Goal: Task Accomplishment & Management: Complete application form

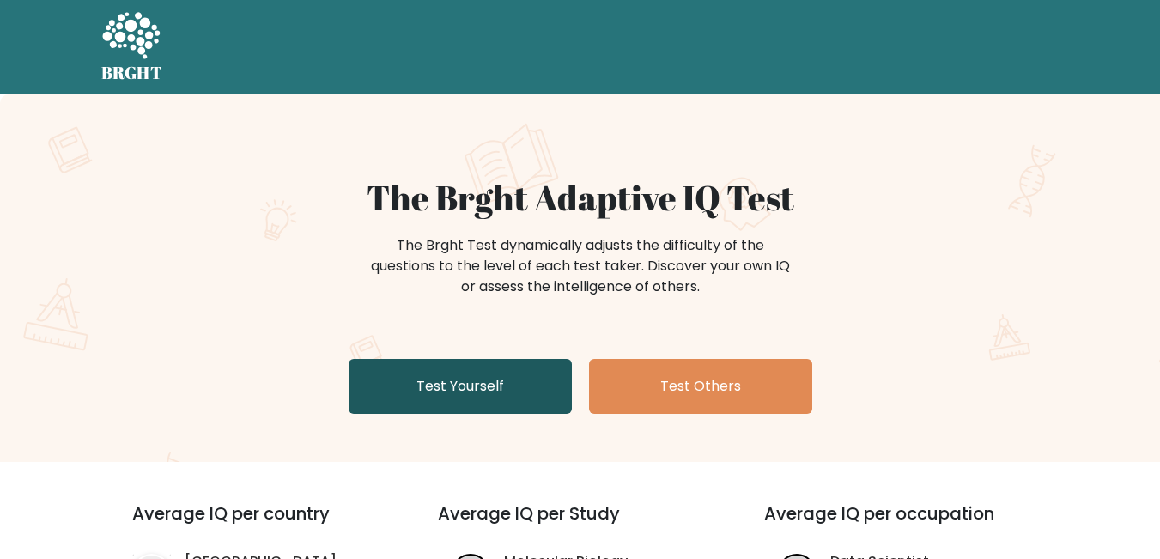
click at [513, 401] on link "Test Yourself" at bounding box center [460, 386] width 223 height 55
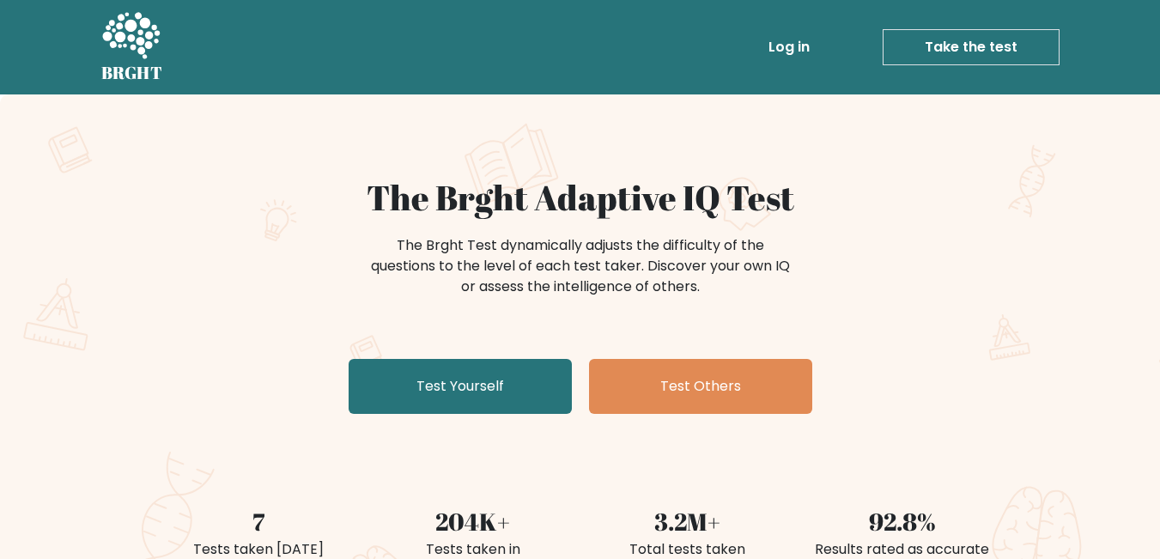
click at [992, 39] on link "Take the test" at bounding box center [970, 47] width 177 height 36
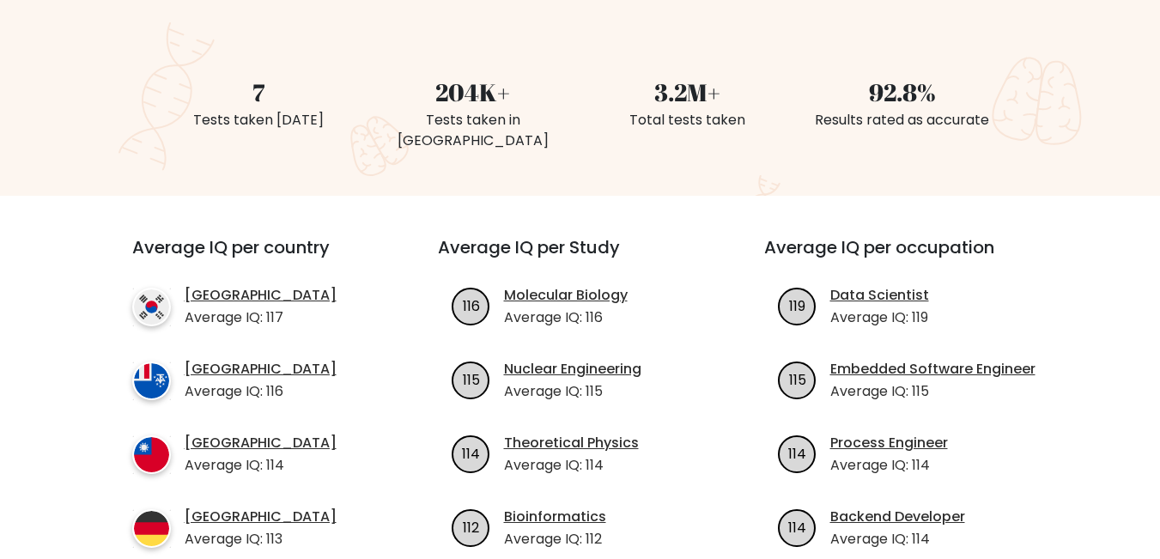
scroll to position [172, 0]
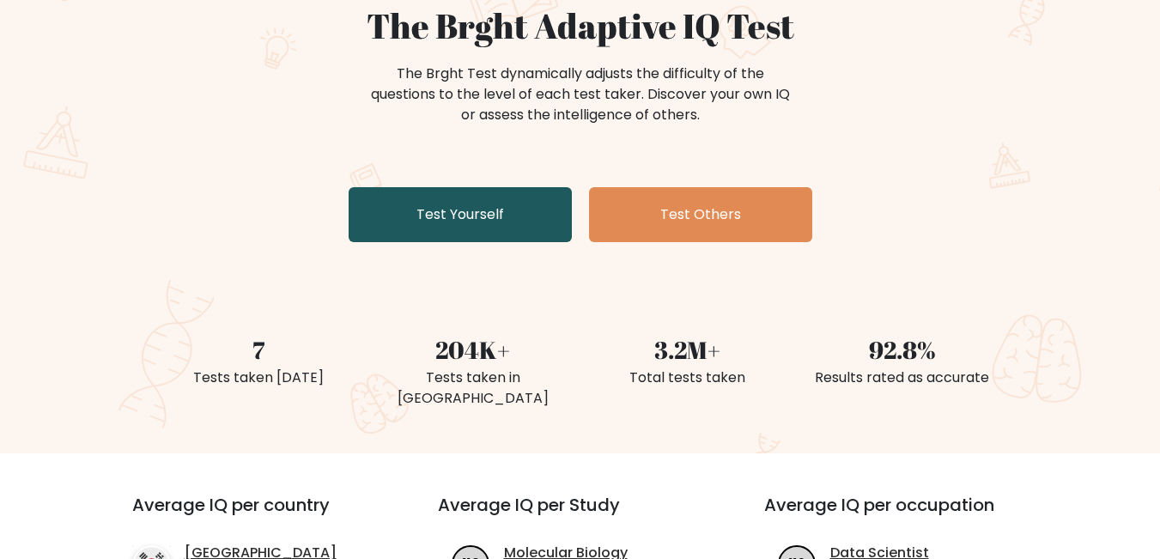
click at [467, 224] on link "Test Yourself" at bounding box center [460, 214] width 223 height 55
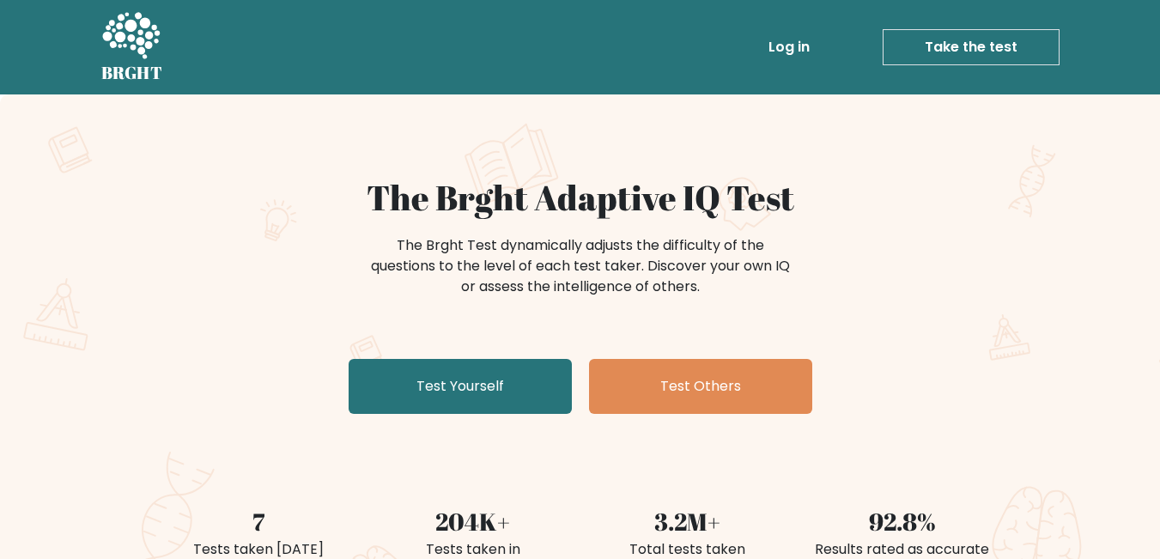
scroll to position [515, 0]
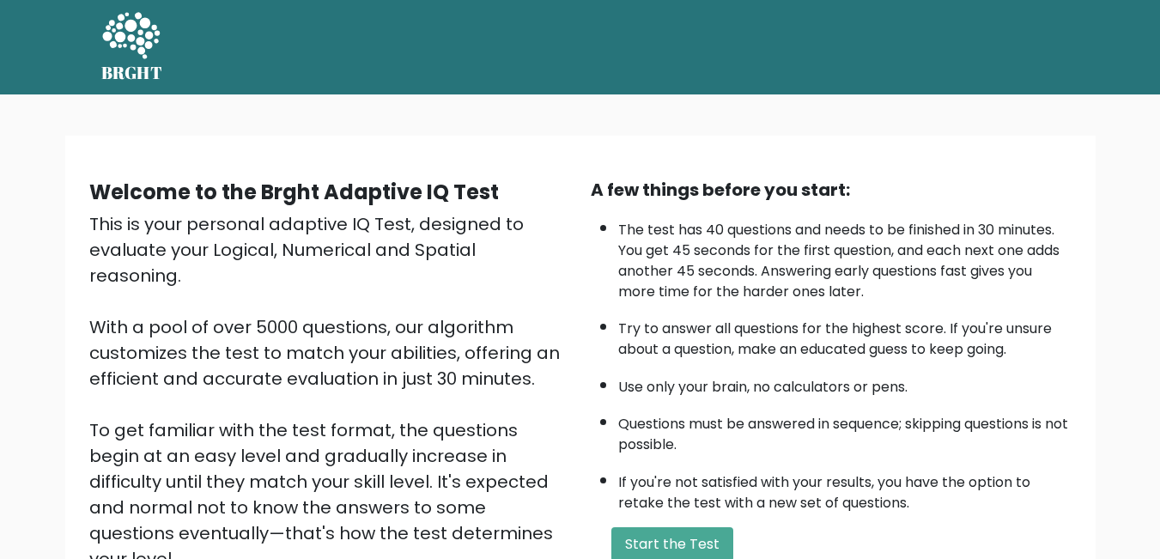
scroll to position [227, 0]
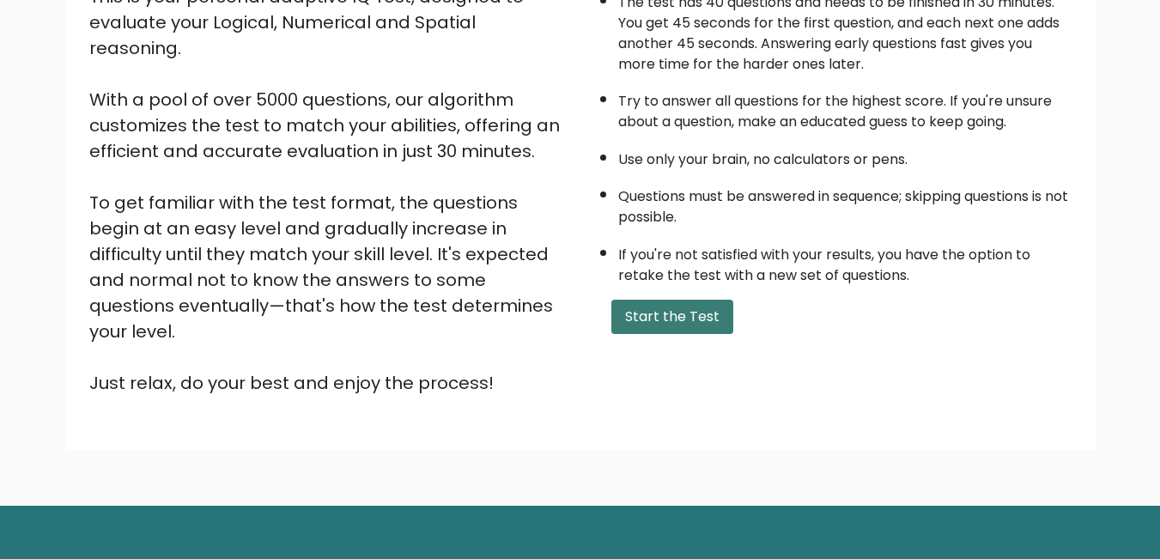
click at [648, 311] on button "Start the Test" at bounding box center [672, 317] width 122 height 34
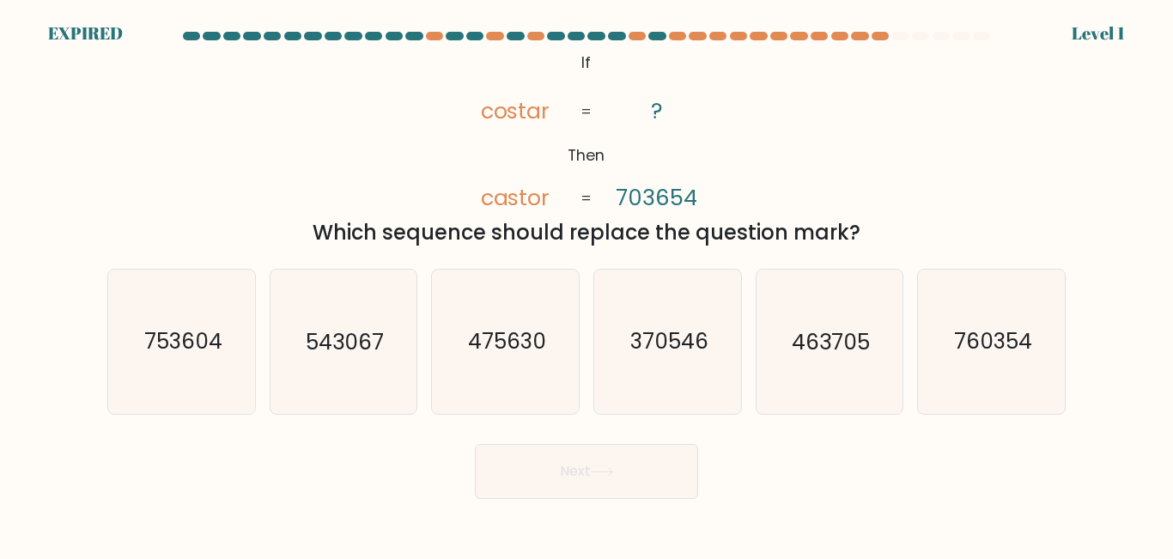
click at [736, 249] on form "If ?" at bounding box center [586, 265] width 1173 height 467
click at [736, 250] on form "If ?" at bounding box center [586, 265] width 1173 height 467
click at [804, 291] on icon "463705" at bounding box center [828, 341] width 143 height 143
click at [587, 284] on input "e. 463705" at bounding box center [586, 282] width 1 height 4
radio input "true"
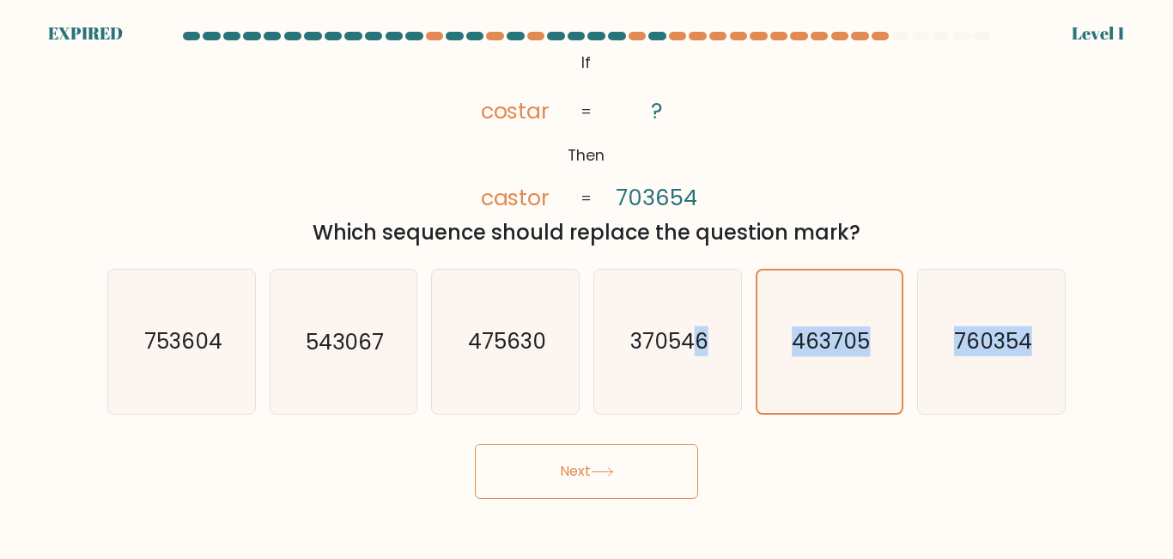
drag, startPoint x: 688, startPoint y: 421, endPoint x: 674, endPoint y: 439, distance: 22.0
click at [681, 432] on form "If ?" at bounding box center [586, 265] width 1173 height 467
click at [654, 465] on button "Next" at bounding box center [586, 471] width 223 height 55
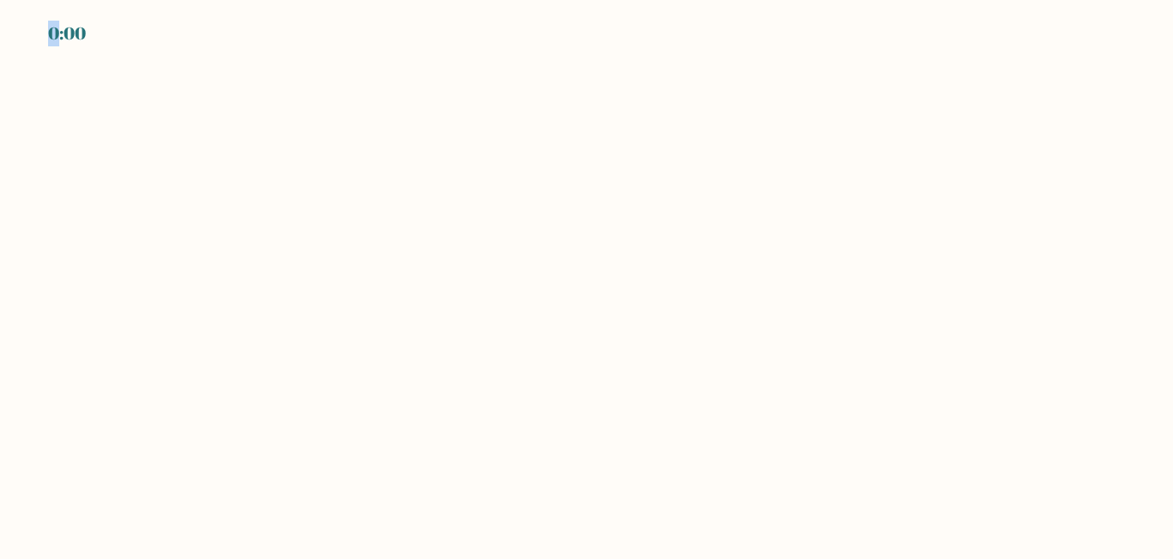
drag, startPoint x: 0, startPoint y: 0, endPoint x: 645, endPoint y: 474, distance: 800.1
click at [646, 473] on body "0:00" at bounding box center [586, 279] width 1173 height 559
click at [645, 474] on body "0:00" at bounding box center [586, 279] width 1173 height 559
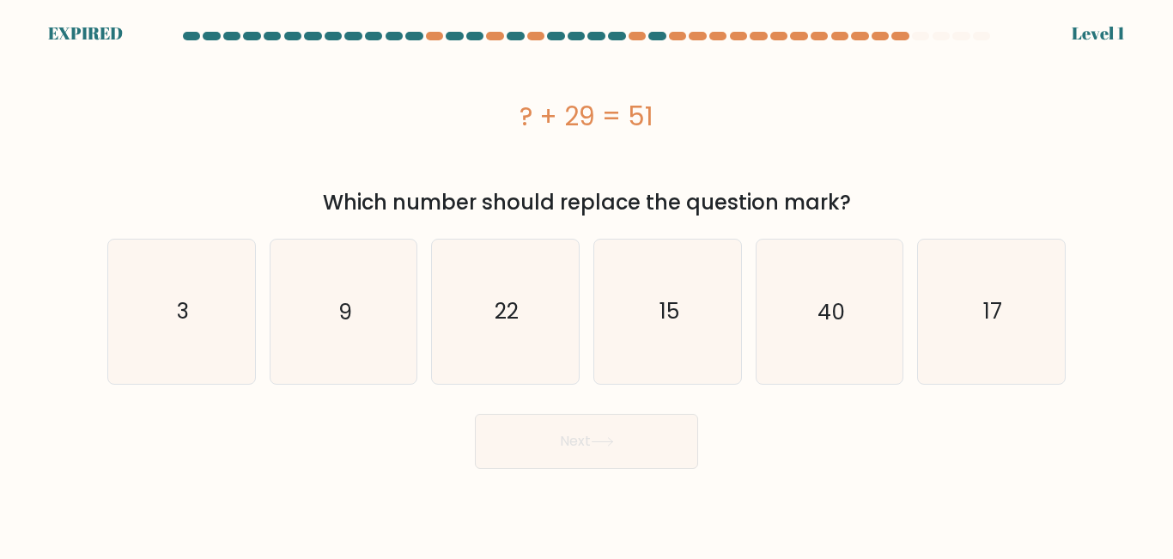
click at [588, 452] on button "Next" at bounding box center [586, 441] width 223 height 55
click at [589, 451] on button "Next" at bounding box center [586, 441] width 223 height 55
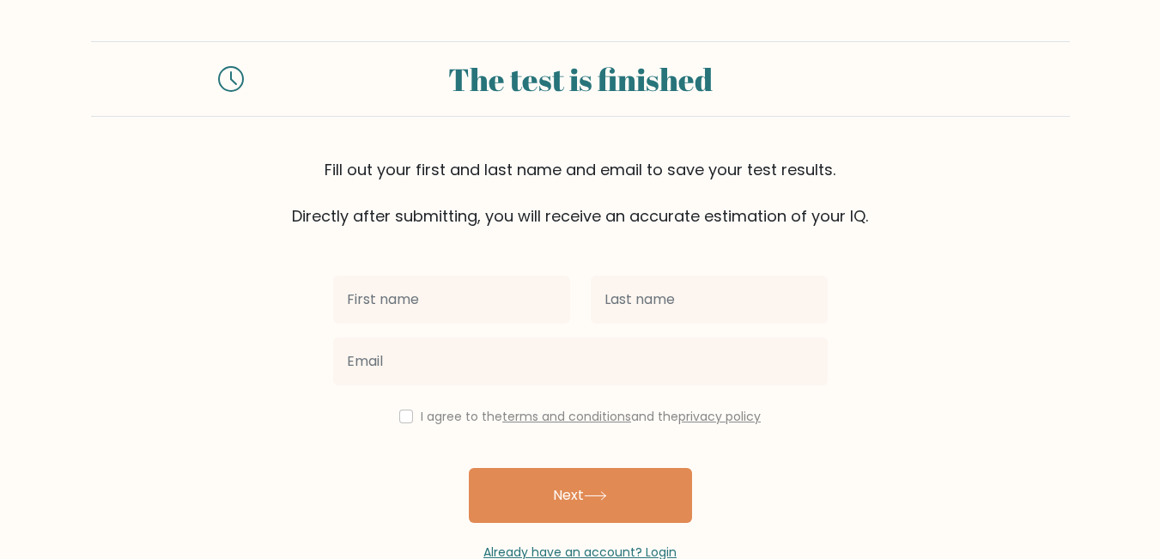
scroll to position [44, 0]
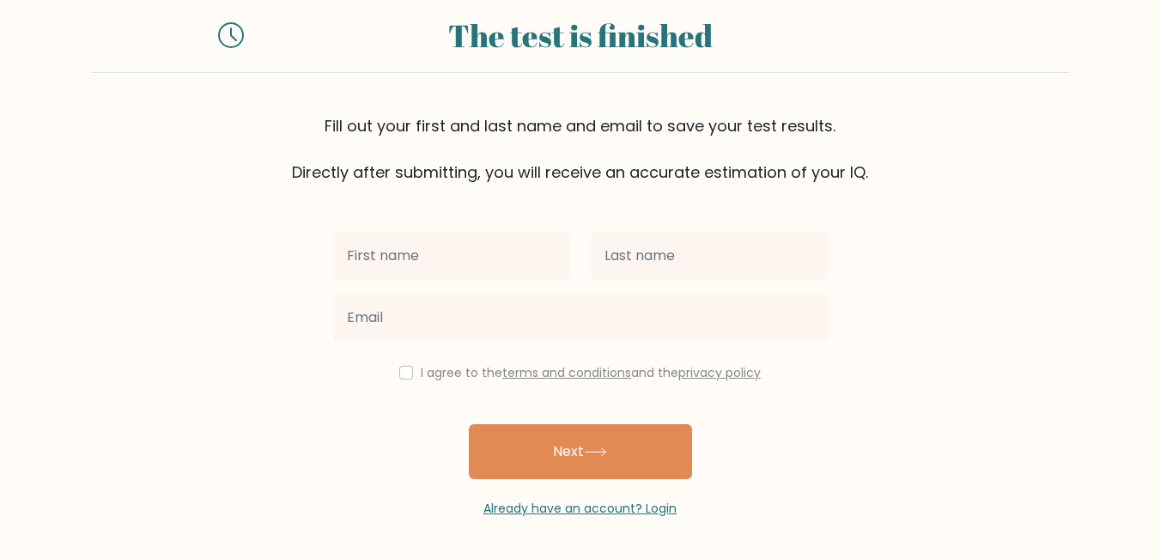
click at [240, 40] on icon at bounding box center [231, 35] width 26 height 26
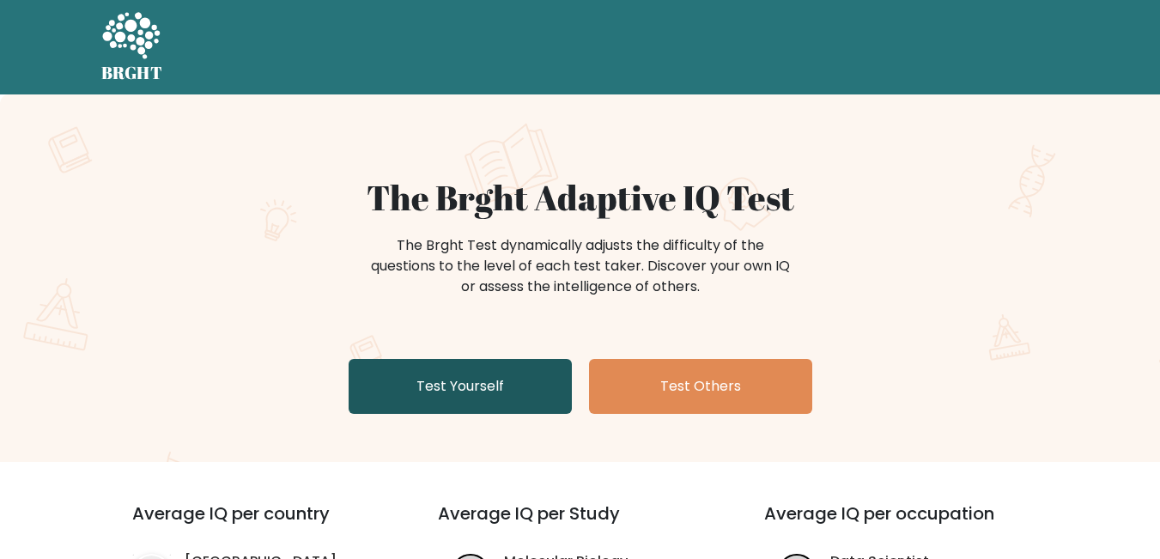
click at [460, 396] on link "Test Yourself" at bounding box center [460, 386] width 223 height 55
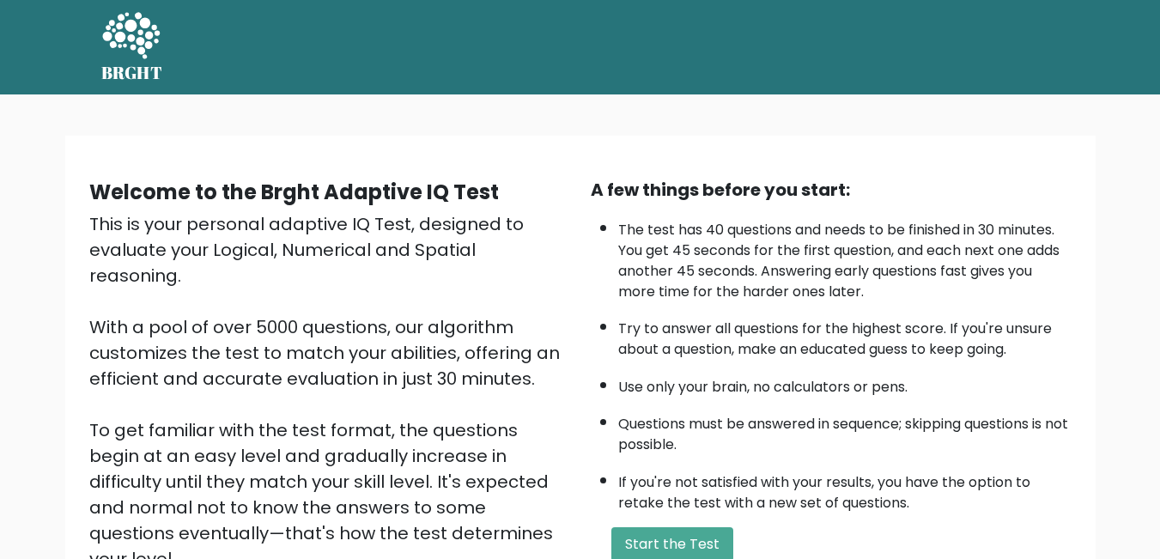
scroll to position [227, 0]
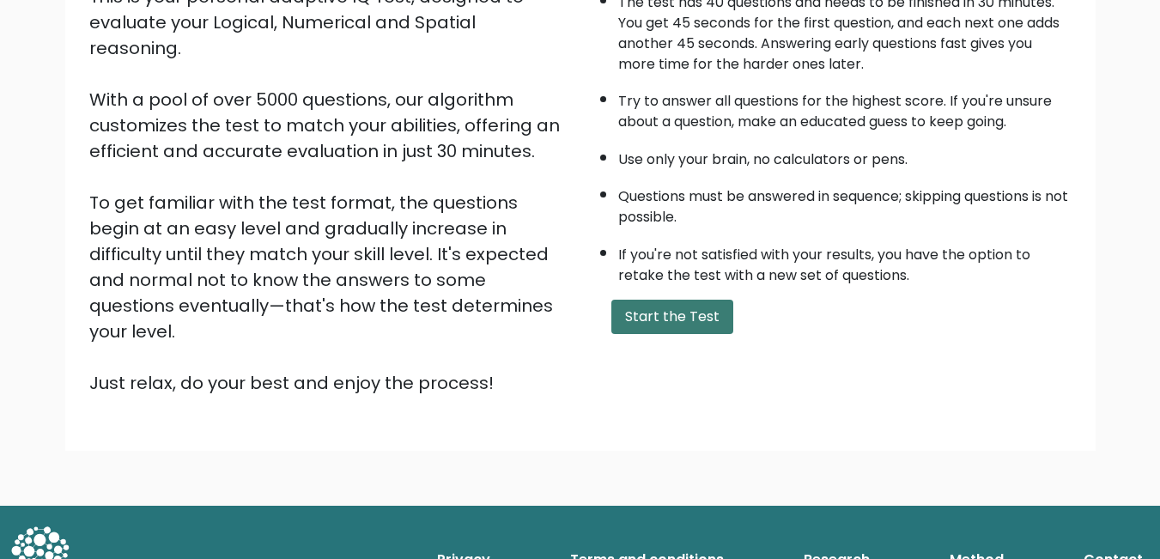
click at [680, 329] on button "Start the Test" at bounding box center [672, 317] width 122 height 34
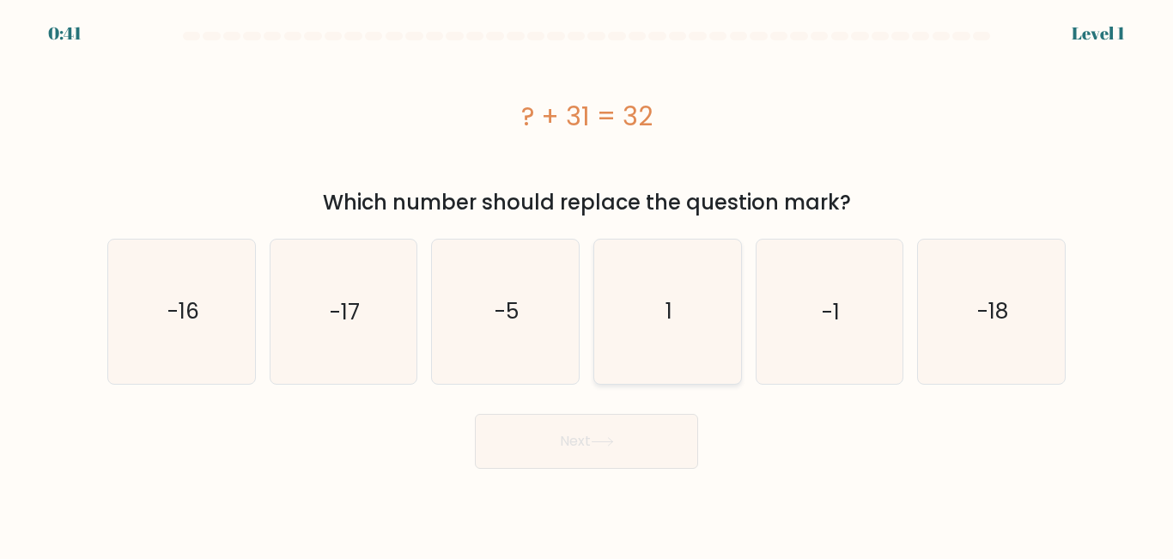
click at [679, 306] on icon "1" at bounding box center [667, 311] width 143 height 143
click at [587, 284] on input "d. 1" at bounding box center [586, 282] width 1 height 4
radio input "true"
click at [573, 439] on button "Next" at bounding box center [586, 441] width 223 height 55
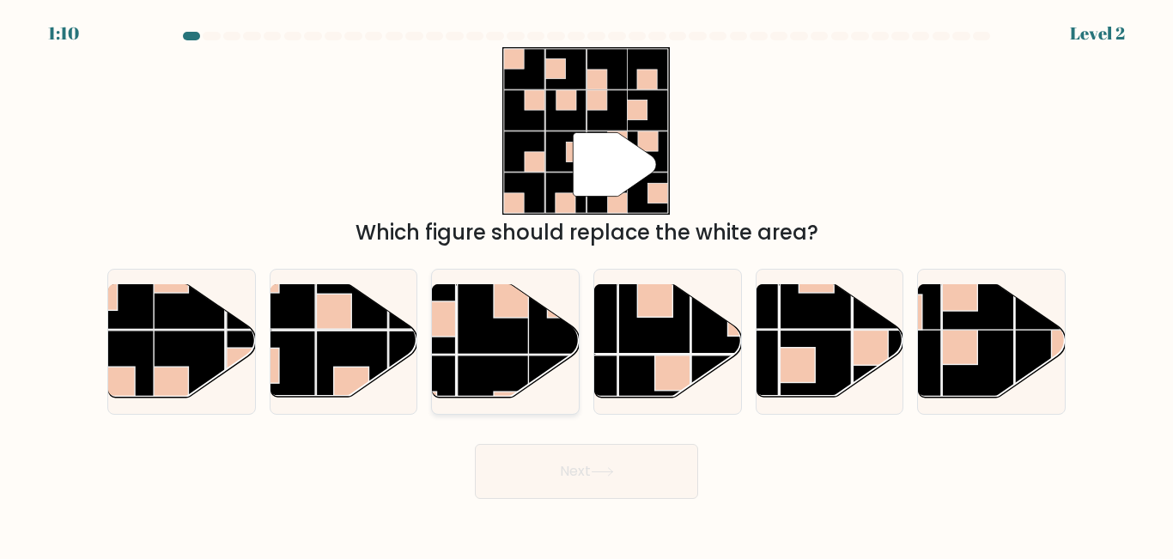
click at [495, 361] on rect at bounding box center [493, 390] width 71 height 71
click at [586, 284] on input "c." at bounding box center [586, 282] width 1 height 4
radio input "true"
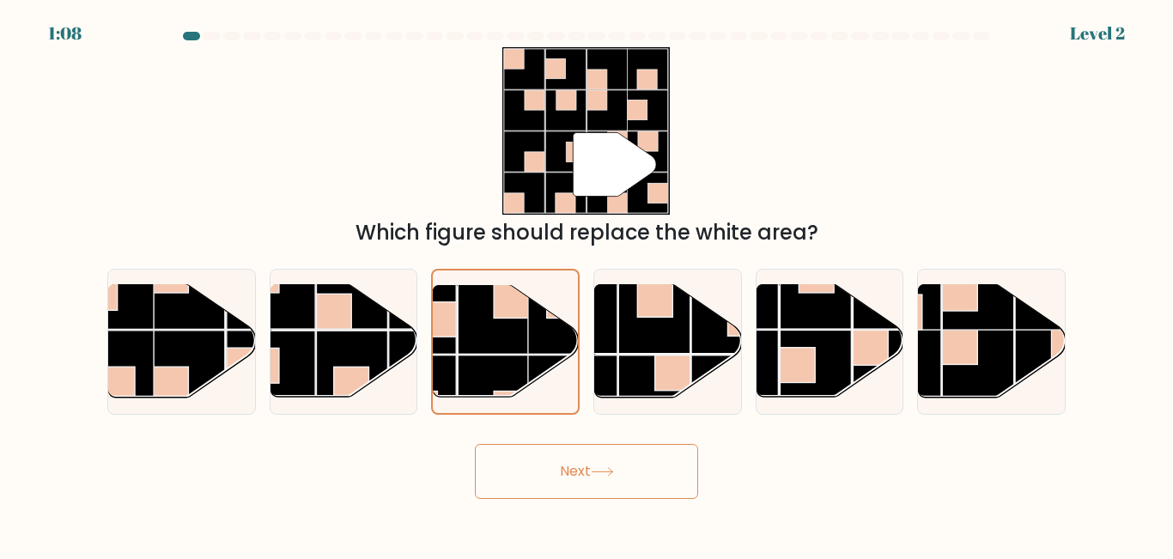
click at [625, 491] on button "Next" at bounding box center [586, 471] width 223 height 55
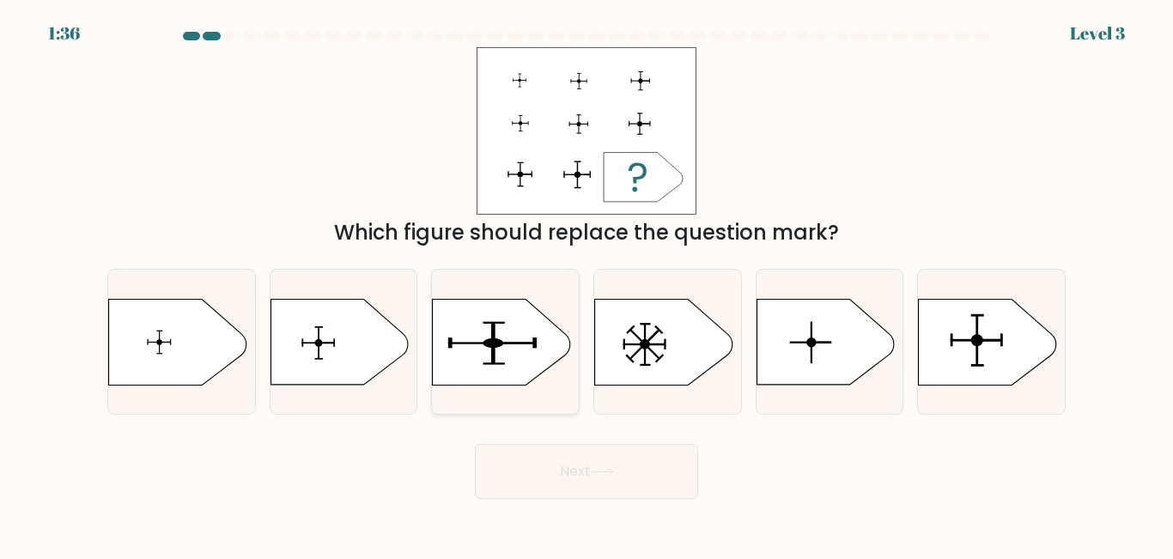
click at [543, 358] on icon at bounding box center [501, 342] width 137 height 86
click at [586, 284] on input "c." at bounding box center [586, 282] width 1 height 4
radio input "true"
click at [959, 337] on icon at bounding box center [987, 342] width 137 height 86
click at [587, 284] on input "f." at bounding box center [586, 282] width 1 height 4
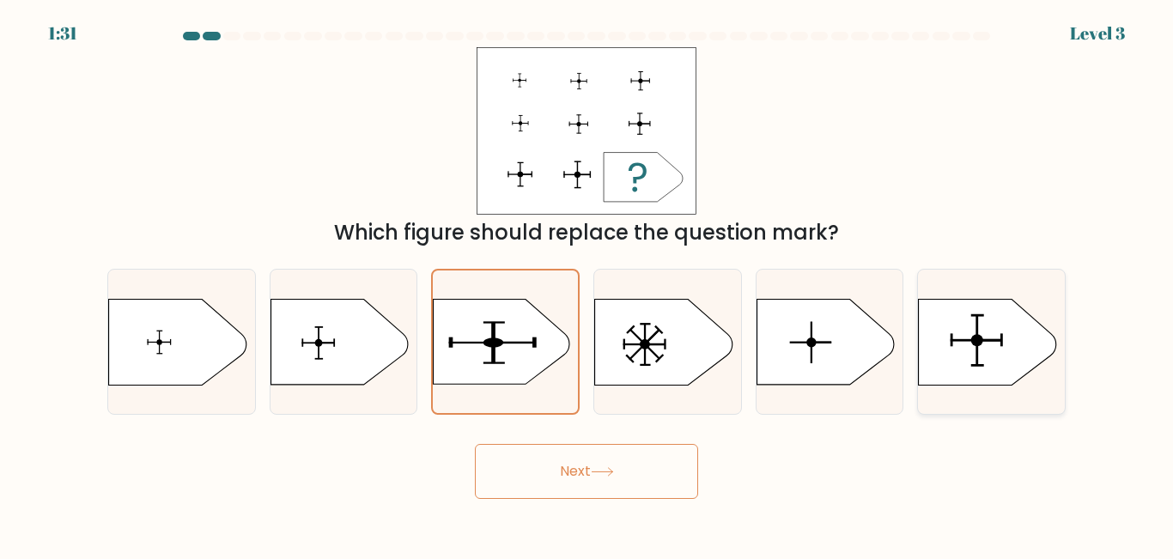
radio input "true"
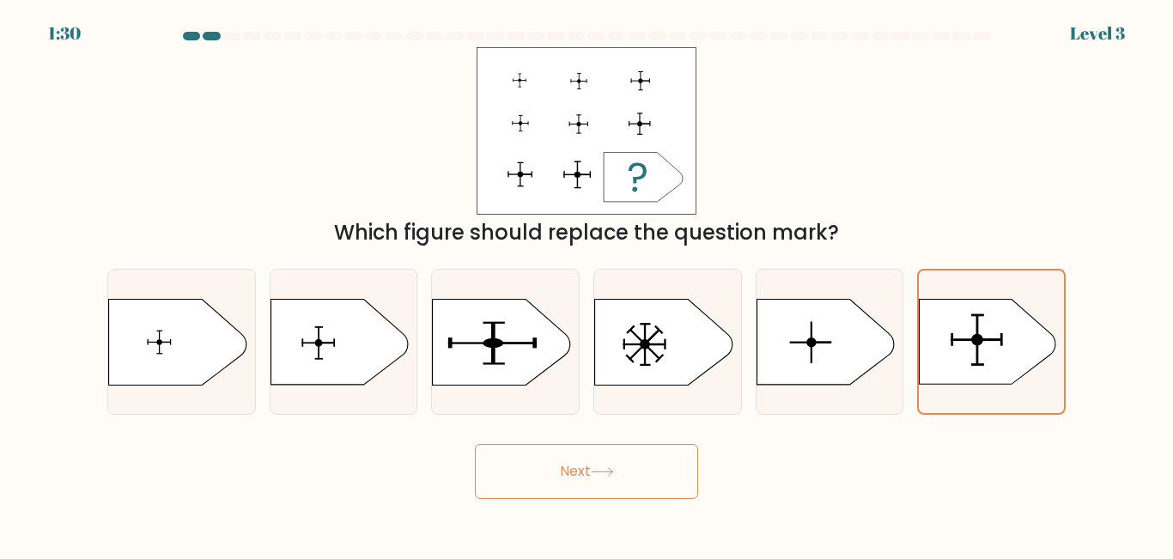
click at [664, 481] on button "Next" at bounding box center [586, 471] width 223 height 55
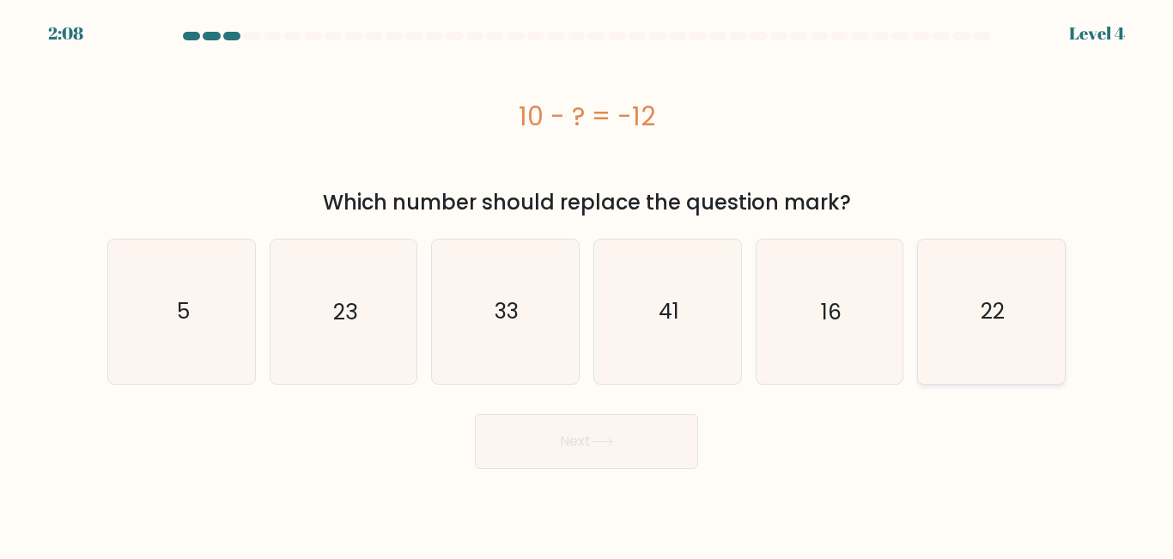
click at [979, 312] on icon "22" at bounding box center [990, 311] width 143 height 143
click at [587, 284] on input "f. 22" at bounding box center [586, 282] width 1 height 4
radio input "true"
click at [558, 446] on button "Next" at bounding box center [586, 441] width 223 height 55
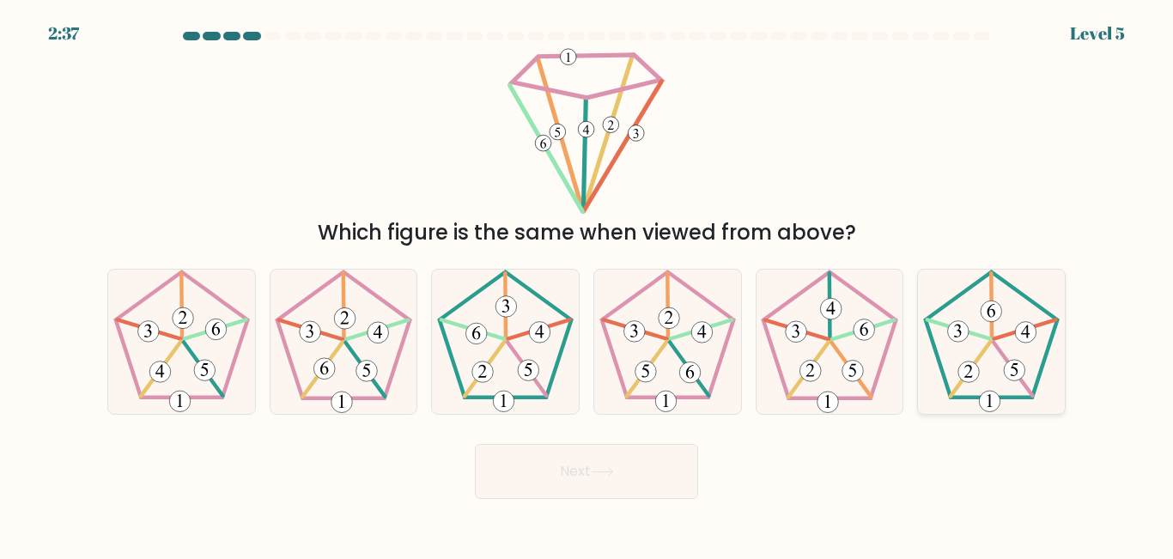
click at [985, 354] on icon at bounding box center [990, 341] width 143 height 143
click at [587, 284] on input "f." at bounding box center [586, 282] width 1 height 4
radio input "true"
click at [838, 385] on icon at bounding box center [828, 341] width 143 height 143
click at [587, 284] on input "e." at bounding box center [586, 282] width 1 height 4
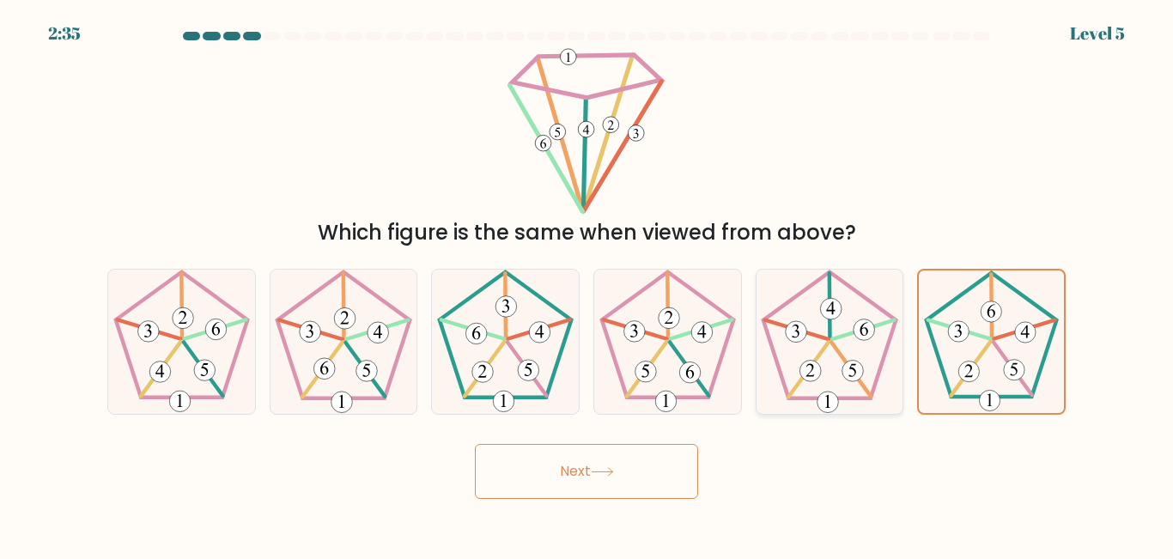
radio input "true"
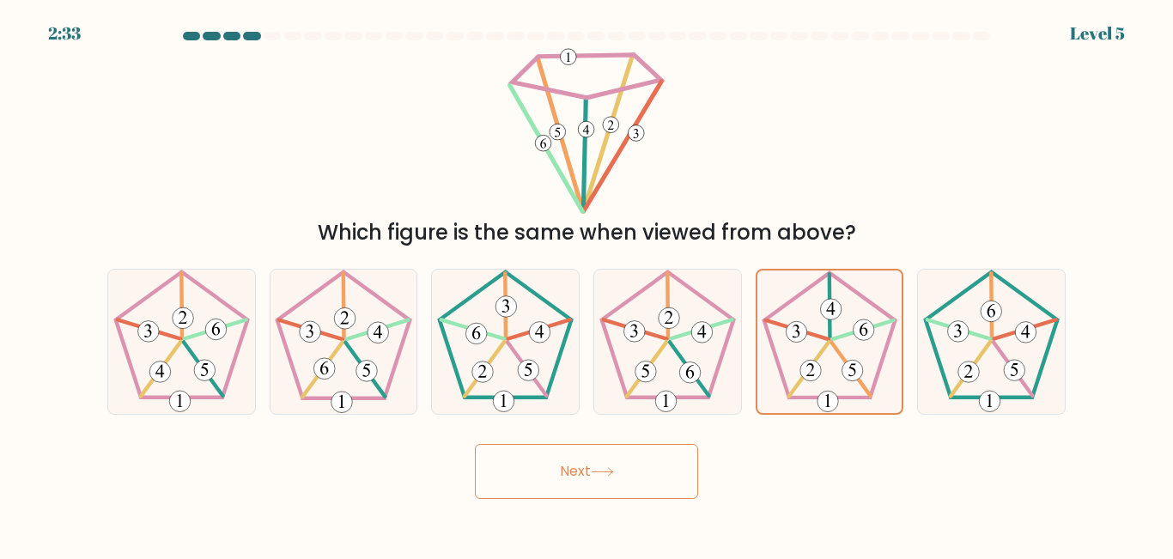
click at [551, 470] on button "Next" at bounding box center [586, 471] width 223 height 55
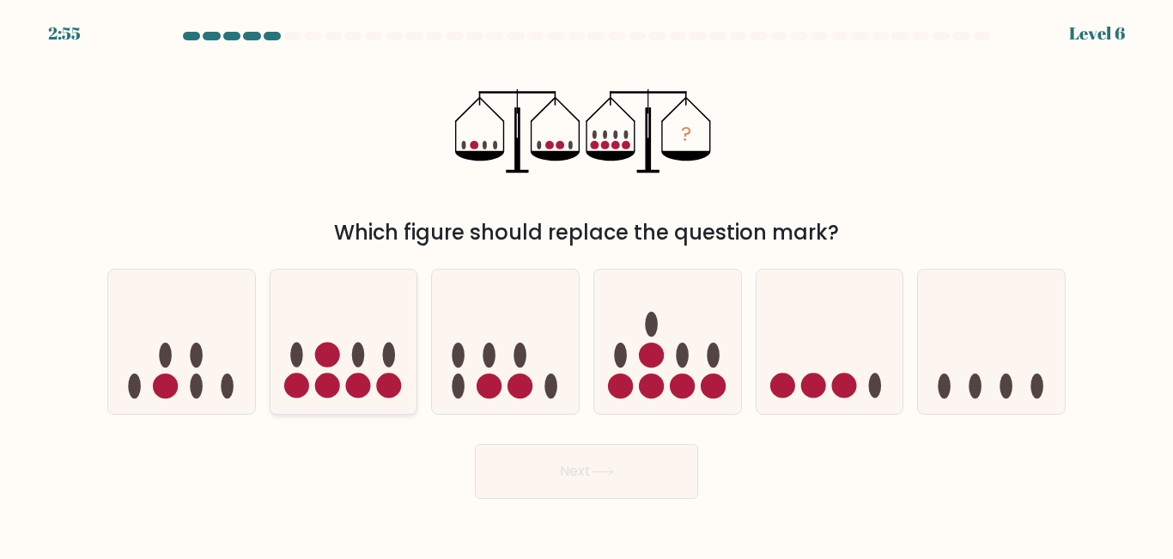
click at [373, 376] on icon at bounding box center [343, 341] width 147 height 121
click at [586, 284] on input "b." at bounding box center [586, 282] width 1 height 4
radio input "true"
click at [572, 488] on button "Next" at bounding box center [586, 471] width 223 height 55
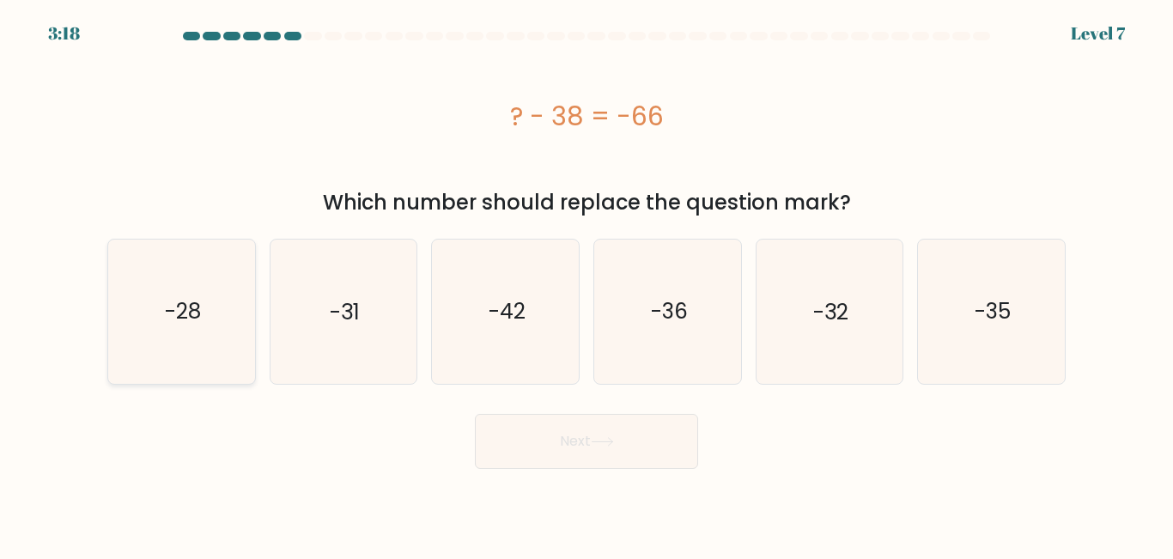
click at [169, 306] on text "-28" at bounding box center [183, 311] width 36 height 30
click at [586, 284] on input "a. -28" at bounding box center [586, 282] width 1 height 4
radio input "true"
click at [537, 427] on button "Next" at bounding box center [586, 441] width 223 height 55
click at [547, 445] on button "Next" at bounding box center [586, 441] width 223 height 55
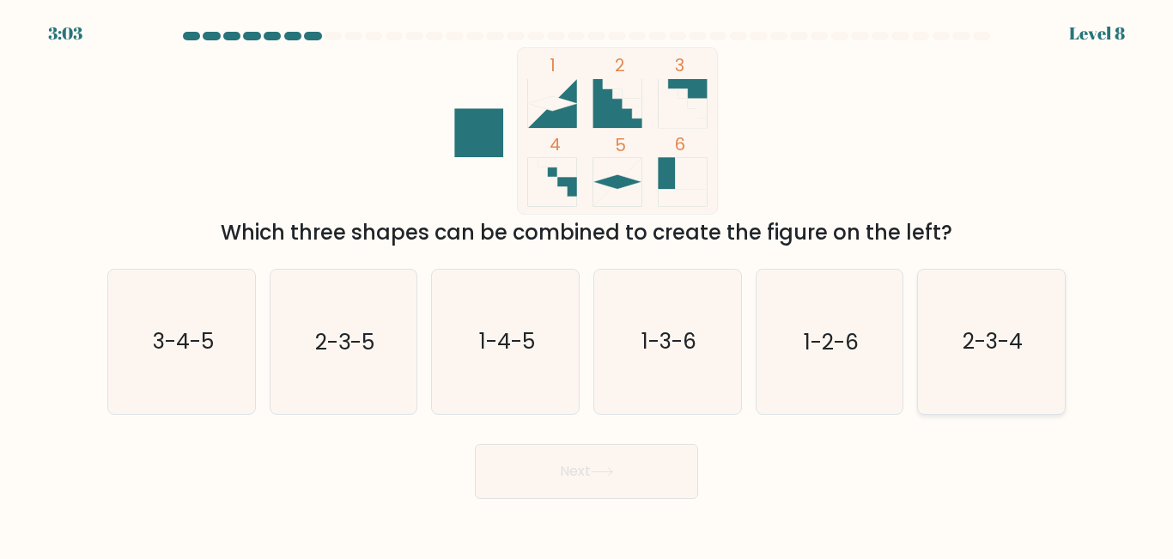
click at [932, 353] on icon "2-3-4" at bounding box center [990, 341] width 143 height 143
click at [587, 284] on input "f. 2-3-4" at bounding box center [586, 282] width 1 height 4
radio input "true"
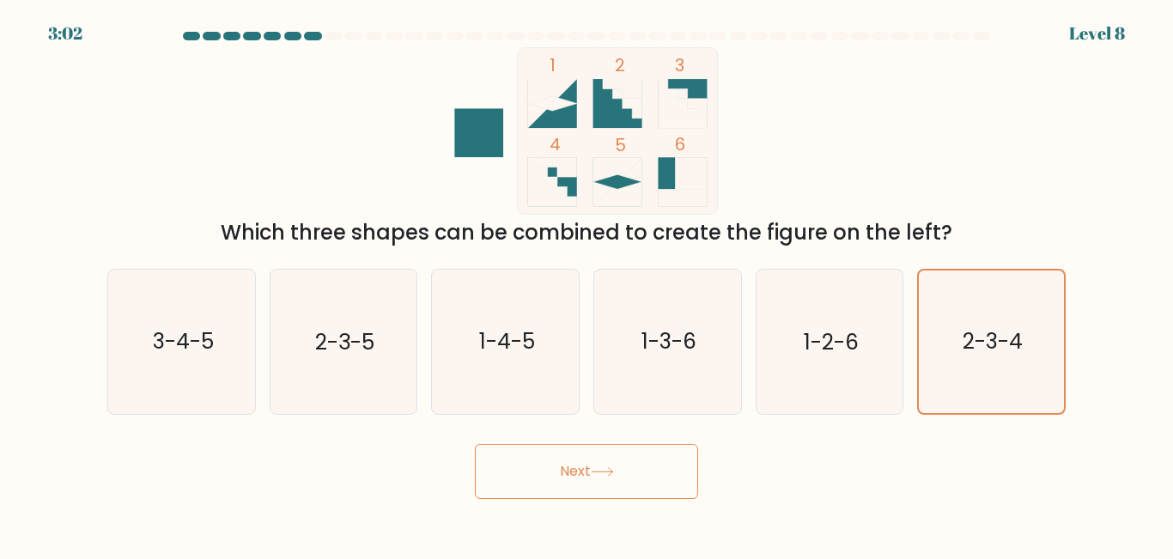
click at [597, 486] on button "Next" at bounding box center [586, 471] width 223 height 55
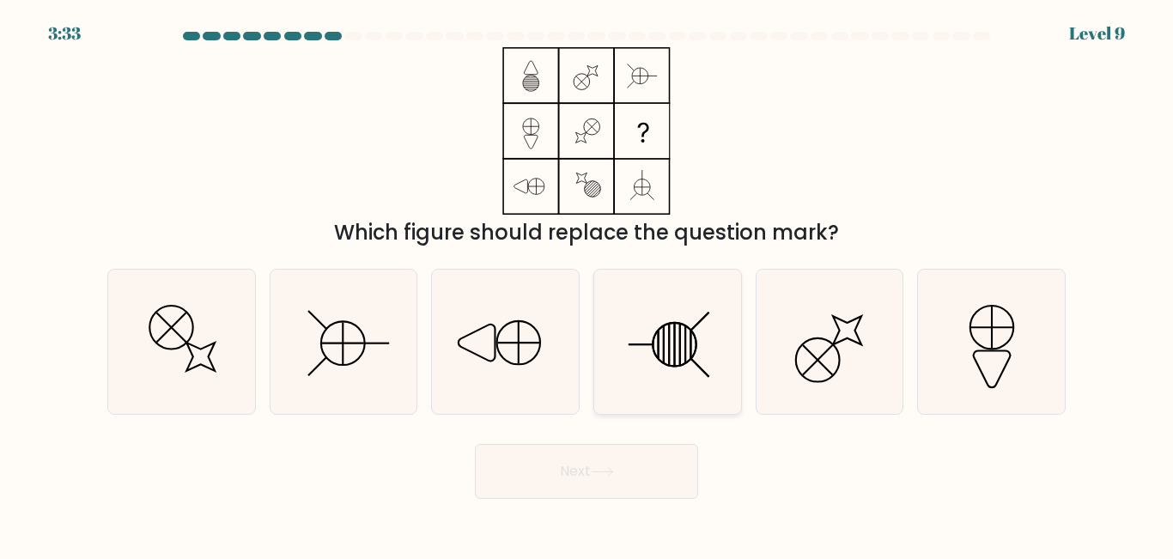
click at [681, 325] on icon at bounding box center [667, 341] width 143 height 143
click at [587, 284] on input "d." at bounding box center [586, 282] width 1 height 4
radio input "true"
click at [573, 469] on button "Next" at bounding box center [586, 471] width 223 height 55
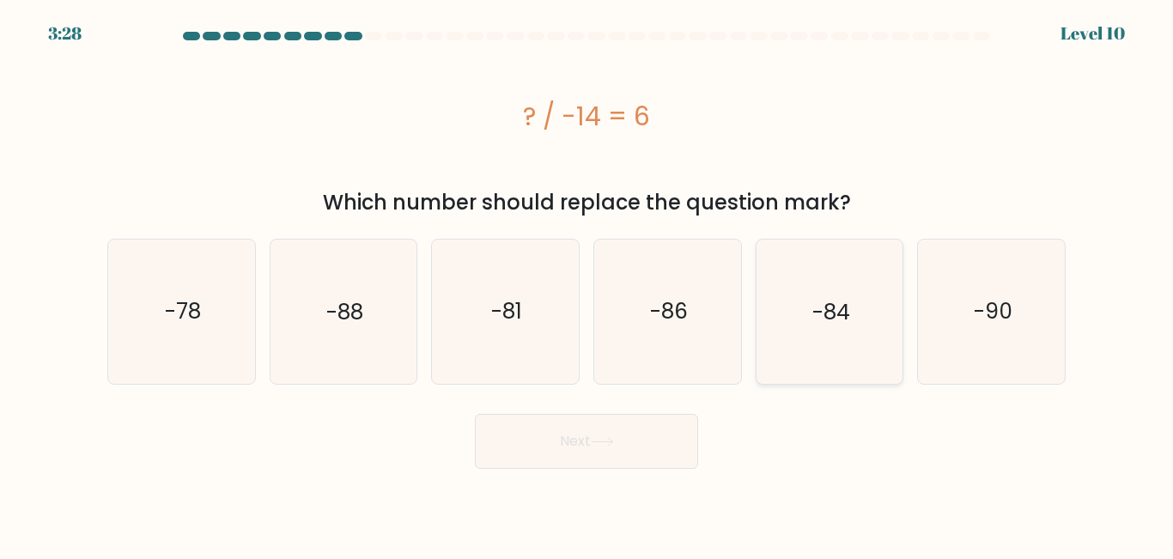
click at [798, 310] on icon "-84" at bounding box center [828, 311] width 143 height 143
click at [587, 284] on input "e. -84" at bounding box center [586, 282] width 1 height 4
radio input "true"
click at [576, 444] on button "Next" at bounding box center [586, 441] width 223 height 55
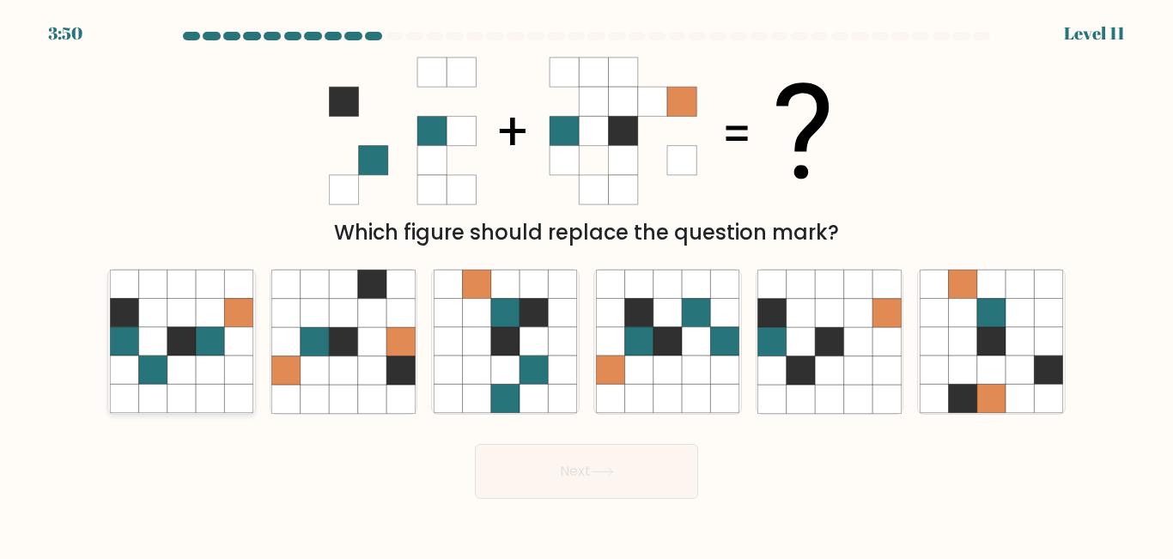
click at [243, 317] on icon at bounding box center [238, 313] width 28 height 28
click at [586, 284] on input "a." at bounding box center [586, 282] width 1 height 4
radio input "true"
click at [631, 481] on button "Next" at bounding box center [586, 471] width 223 height 55
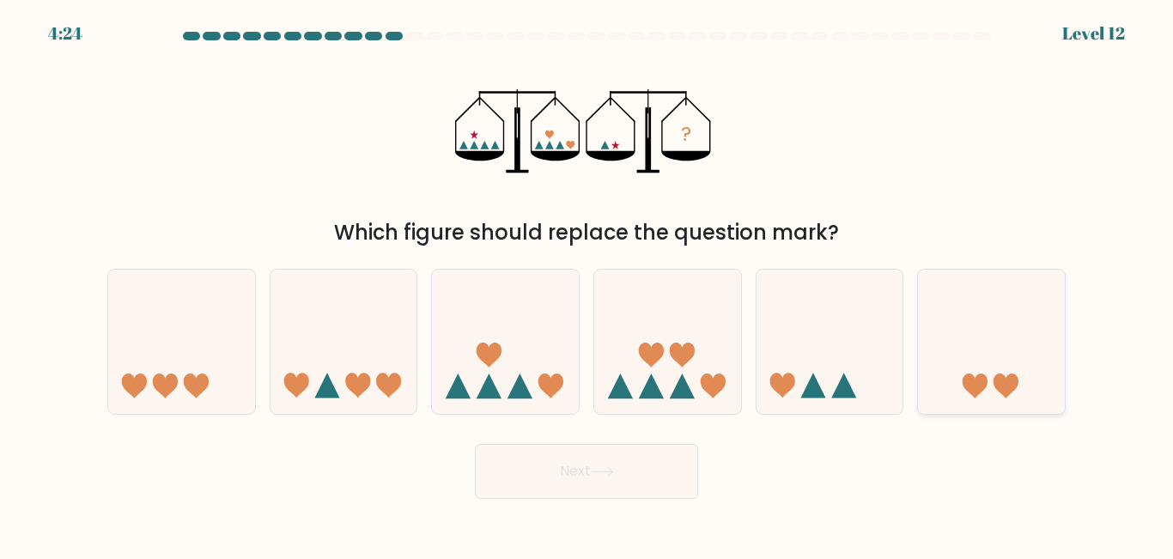
click at [990, 352] on icon at bounding box center [991, 341] width 147 height 121
click at [587, 284] on input "f." at bounding box center [586, 282] width 1 height 4
radio input "true"
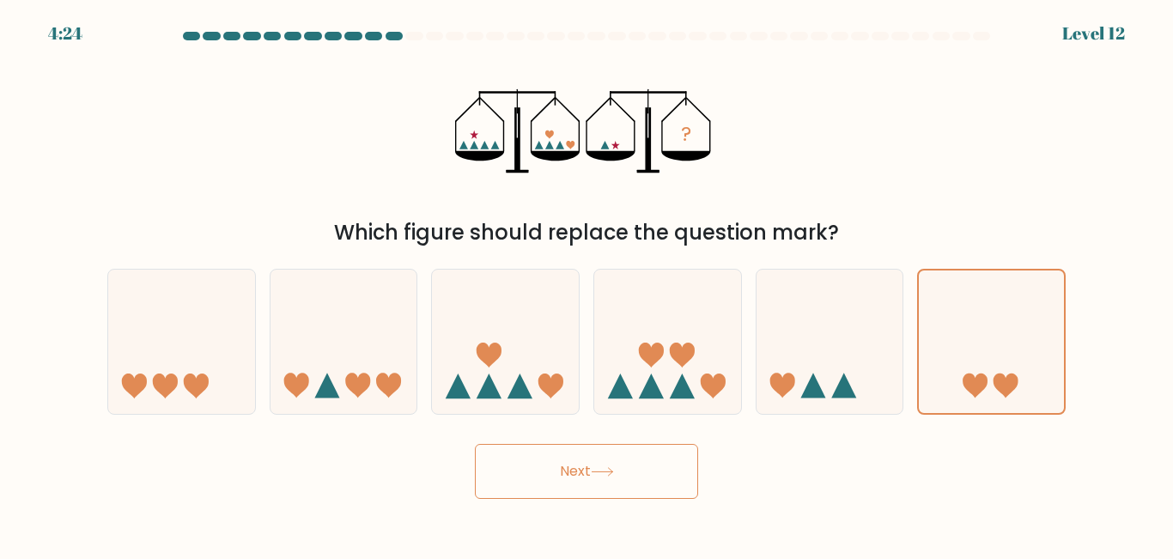
click at [612, 477] on button "Next" at bounding box center [586, 471] width 223 height 55
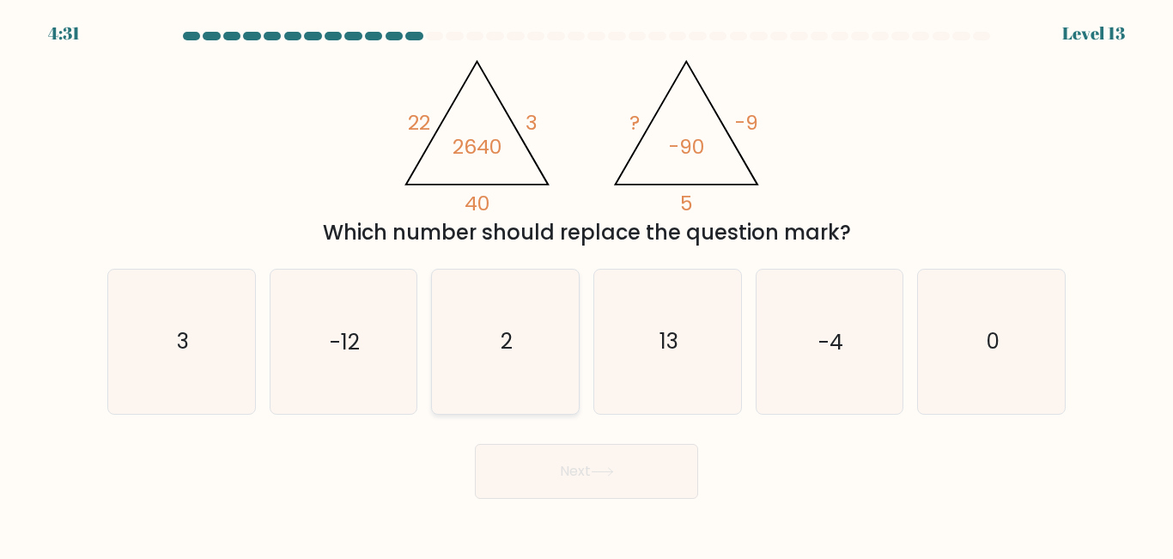
click at [505, 339] on text "2" at bounding box center [506, 342] width 12 height 30
click at [586, 284] on input "c. 2" at bounding box center [586, 282] width 1 height 4
radio input "true"
click at [532, 464] on button "Next" at bounding box center [586, 471] width 223 height 55
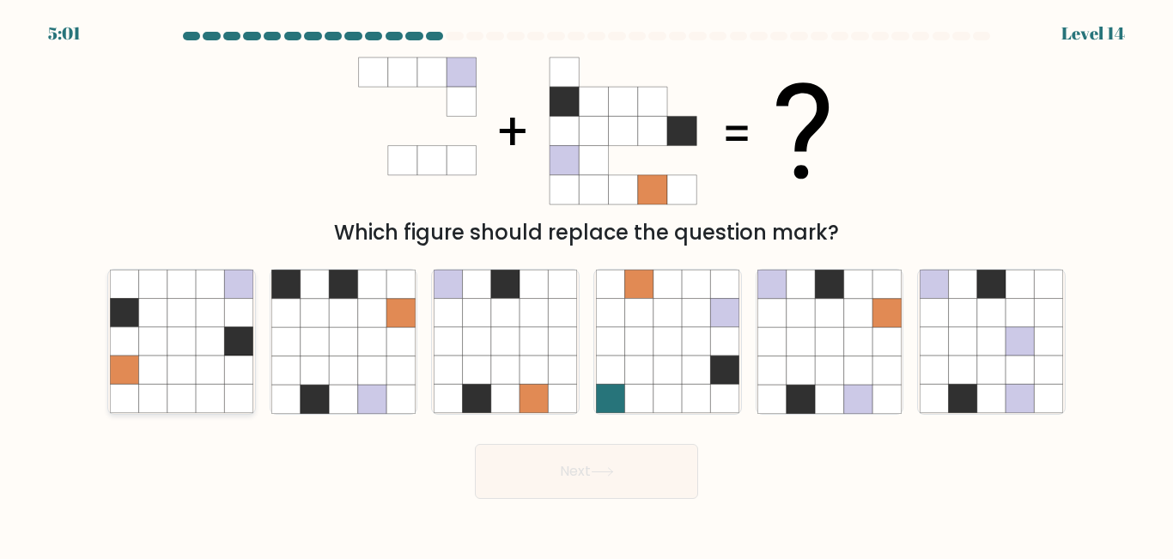
click at [227, 346] on icon at bounding box center [238, 342] width 28 height 28
click at [586, 284] on input "a." at bounding box center [586, 282] width 1 height 4
radio input "true"
click at [652, 466] on button "Next" at bounding box center [586, 471] width 223 height 55
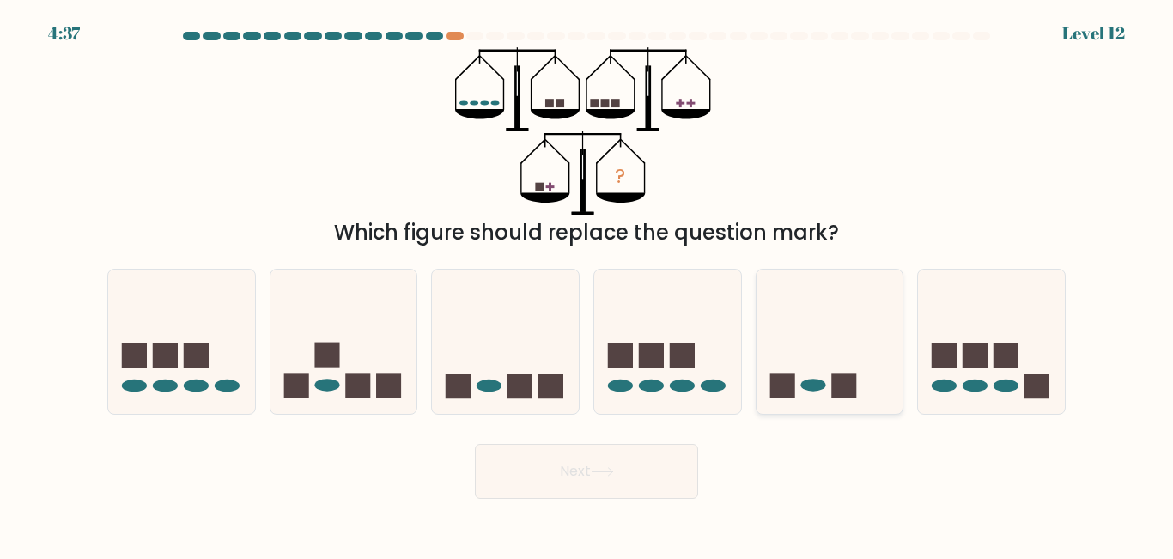
click at [820, 349] on icon at bounding box center [829, 341] width 147 height 121
click at [587, 284] on input "e." at bounding box center [586, 282] width 1 height 4
radio input "true"
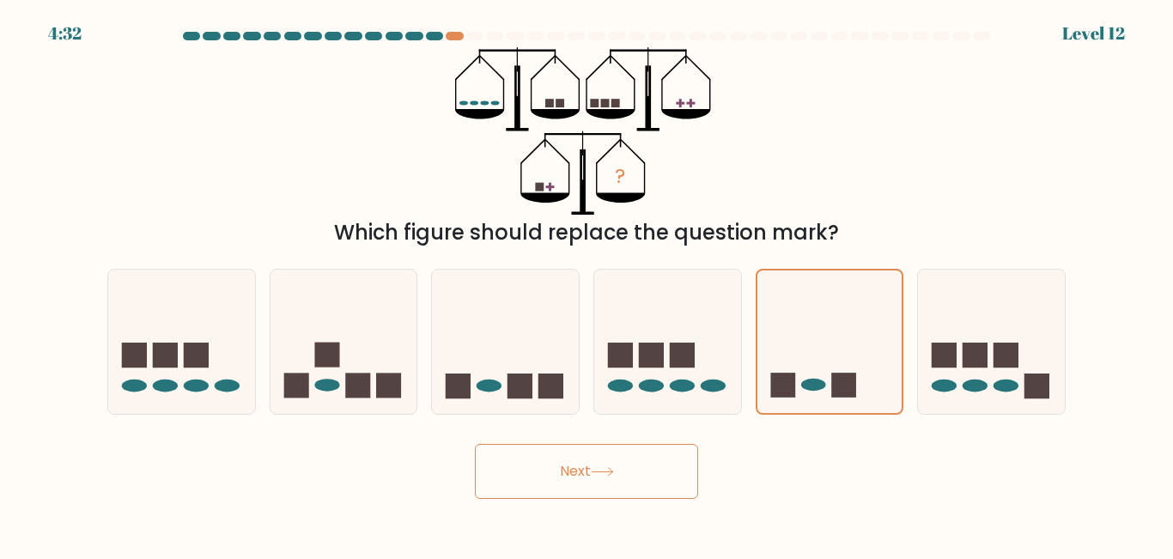
click at [556, 470] on button "Next" at bounding box center [586, 471] width 223 height 55
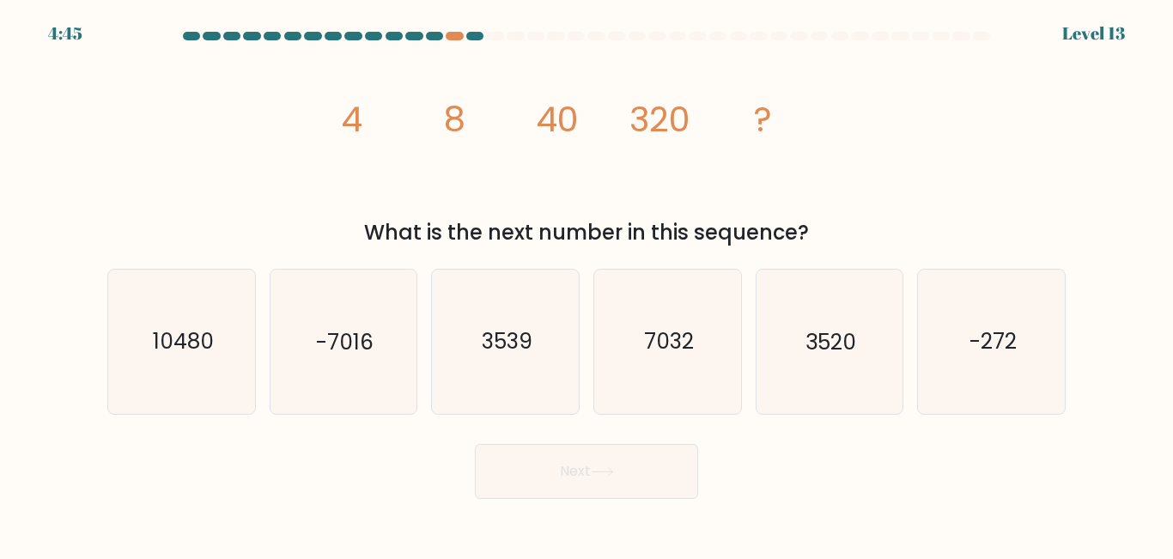
drag, startPoint x: 331, startPoint y: 122, endPoint x: 822, endPoint y: 231, distance: 503.0
click at [822, 231] on div "image/svg+xml 4 8 40 320 ? What is the next number in this sequence?" at bounding box center [586, 147] width 979 height 201
copy div "4 8 40 320 ? What is the next number in this sequence?"
click at [810, 335] on text "3520" at bounding box center [830, 342] width 51 height 30
click at [587, 284] on input "e. 3520" at bounding box center [586, 282] width 1 height 4
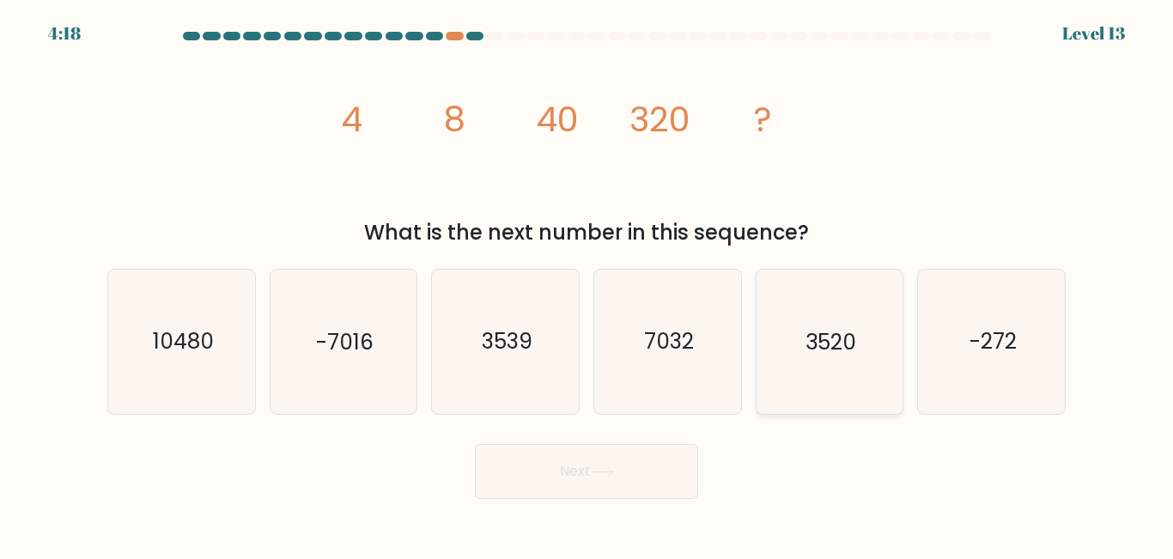
radio input "true"
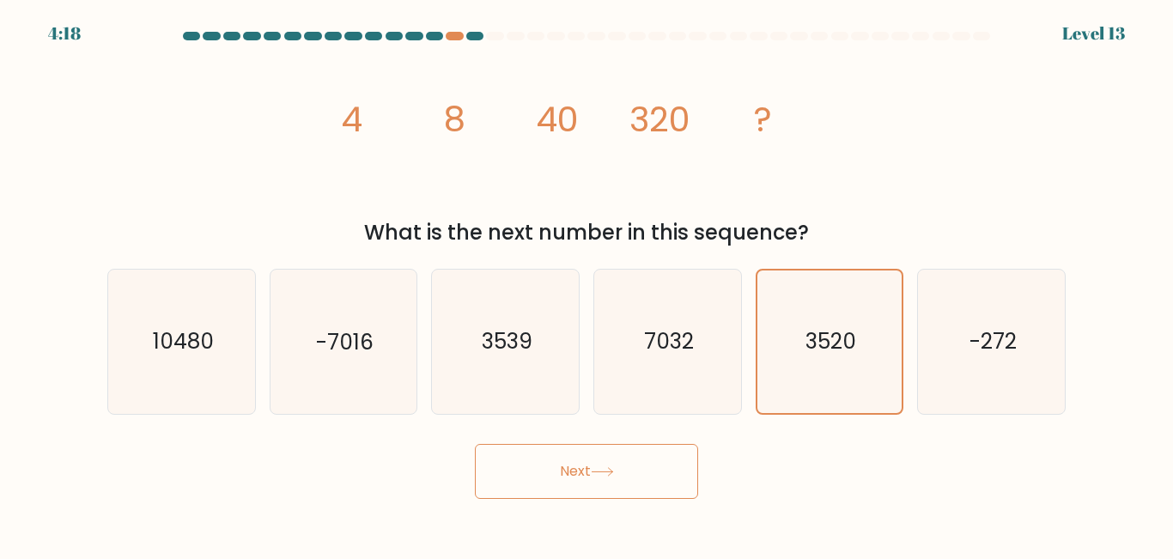
click at [561, 487] on button "Next" at bounding box center [586, 471] width 223 height 55
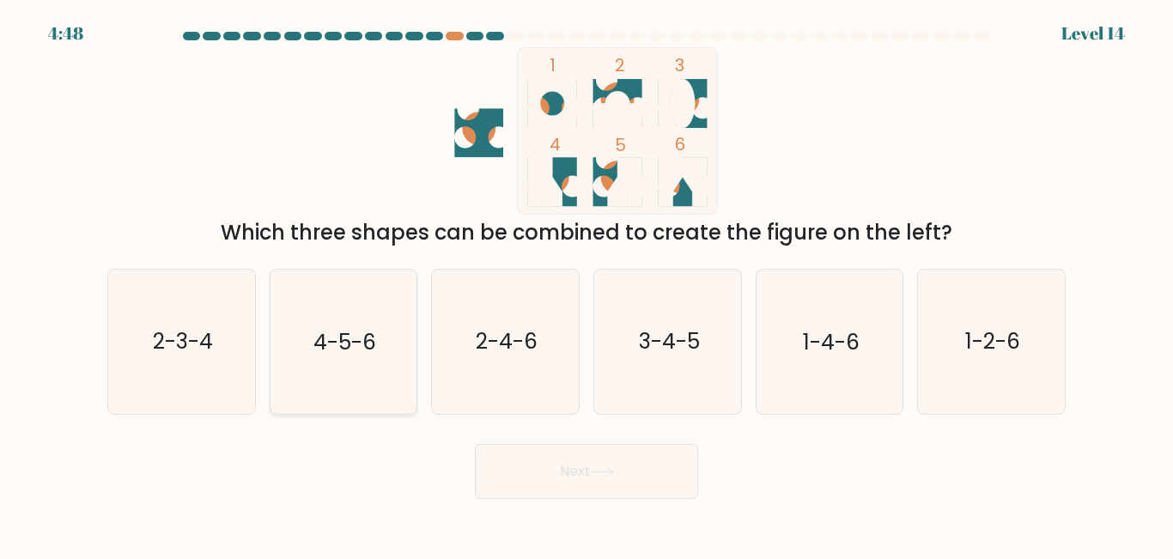
click at [345, 359] on icon "4-5-6" at bounding box center [342, 341] width 143 height 143
click at [586, 284] on input "b. 4-5-6" at bounding box center [586, 282] width 1 height 4
radio input "true"
click at [539, 462] on button "Next" at bounding box center [586, 471] width 223 height 55
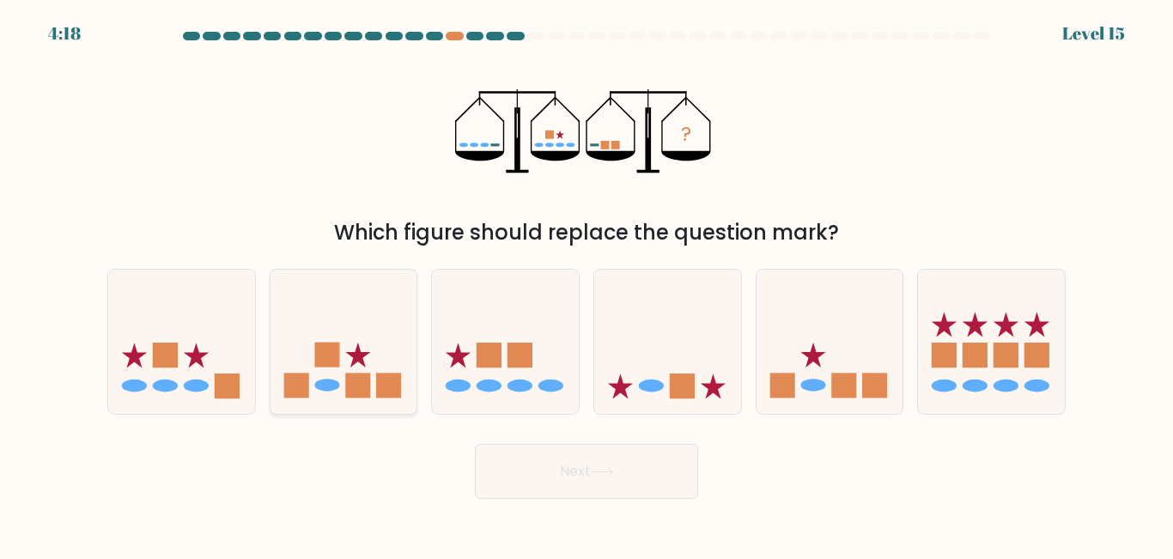
click at [371, 378] on icon at bounding box center [343, 341] width 147 height 121
click at [586, 284] on input "b." at bounding box center [586, 282] width 1 height 4
radio input "true"
click at [816, 360] on icon at bounding box center [812, 355] width 25 height 25
click at [587, 284] on input "e." at bounding box center [586, 282] width 1 height 4
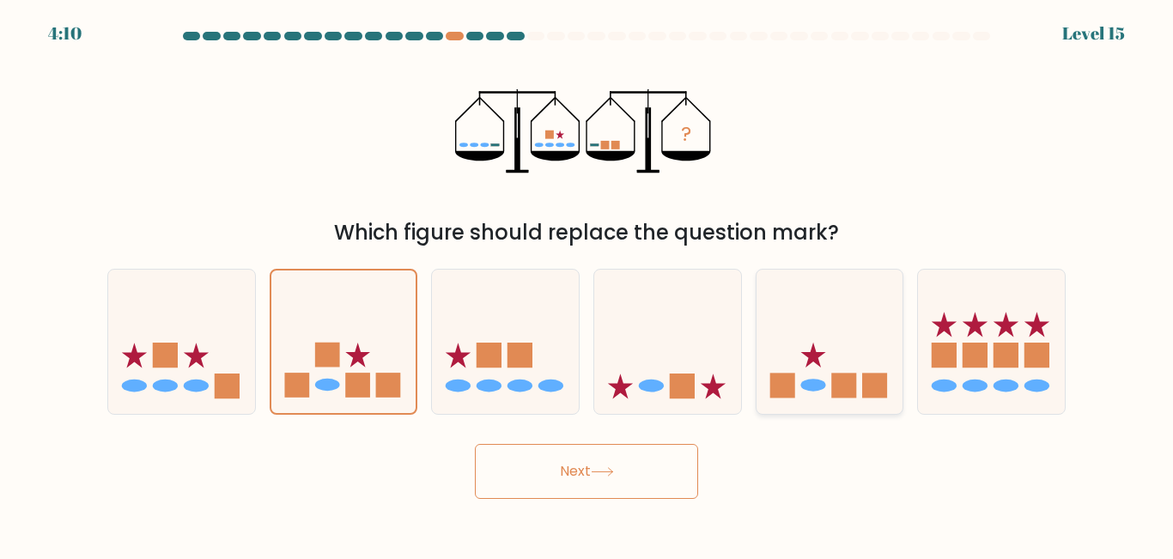
radio input "true"
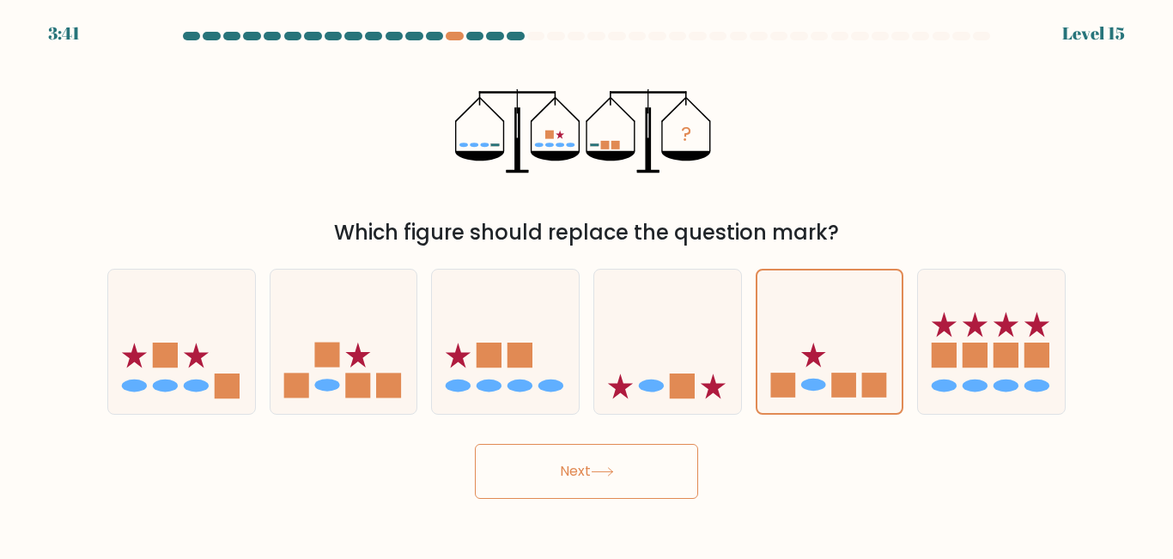
click at [559, 476] on button "Next" at bounding box center [586, 471] width 223 height 55
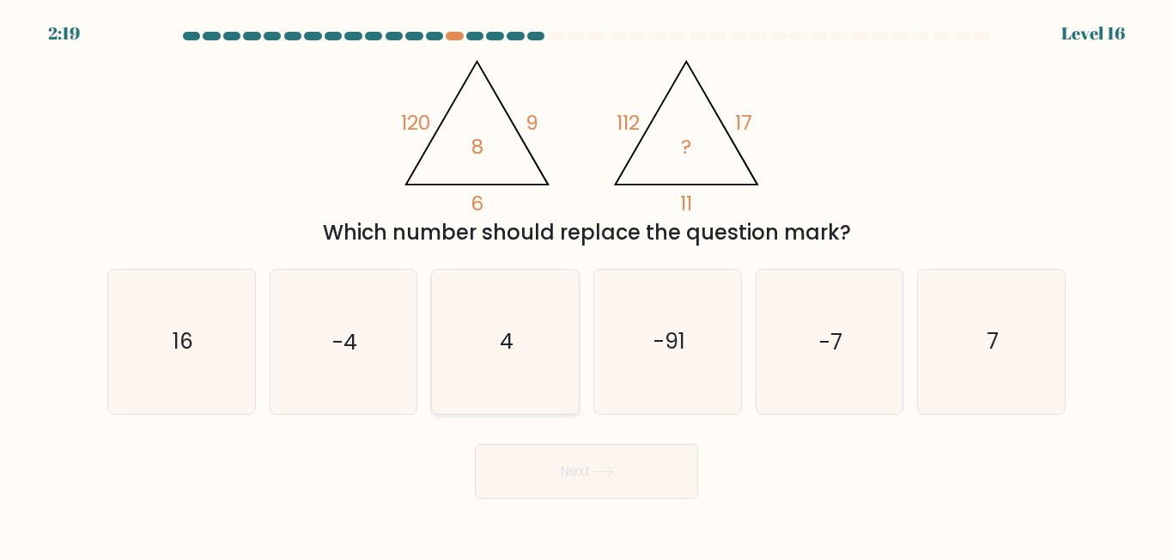
click at [514, 339] on icon "4" at bounding box center [505, 341] width 143 height 143
click at [586, 284] on input "c. 4" at bounding box center [586, 282] width 1 height 4
radio input "true"
click at [549, 451] on button "Next" at bounding box center [586, 471] width 223 height 55
click at [585, 476] on button "Next" at bounding box center [586, 471] width 223 height 55
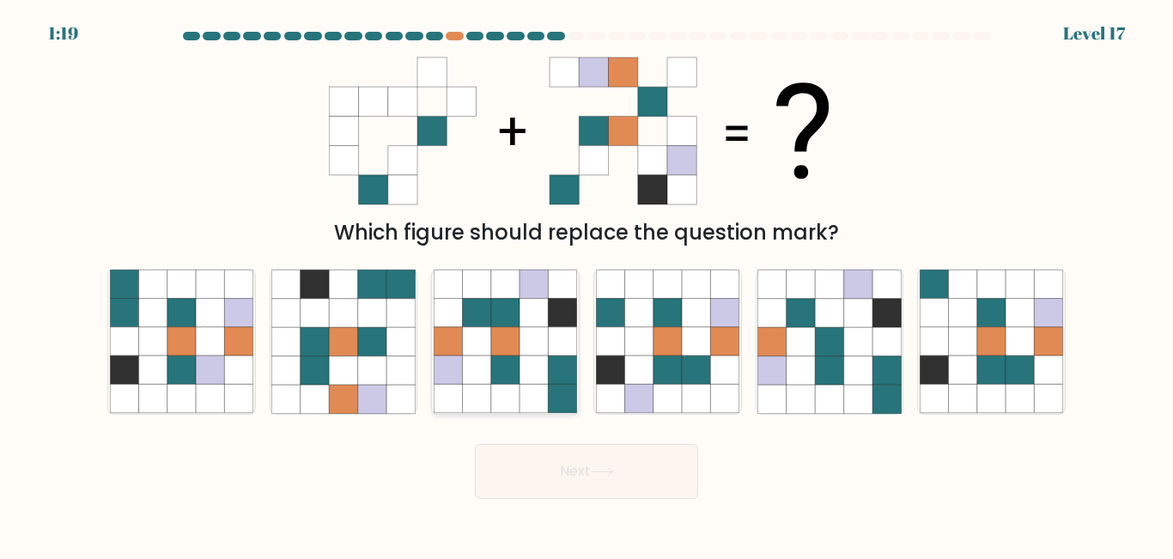
click at [464, 331] on icon at bounding box center [477, 342] width 28 height 28
click at [586, 284] on input "c." at bounding box center [586, 282] width 1 height 4
radio input "true"
click at [590, 452] on button "Next" at bounding box center [586, 471] width 223 height 55
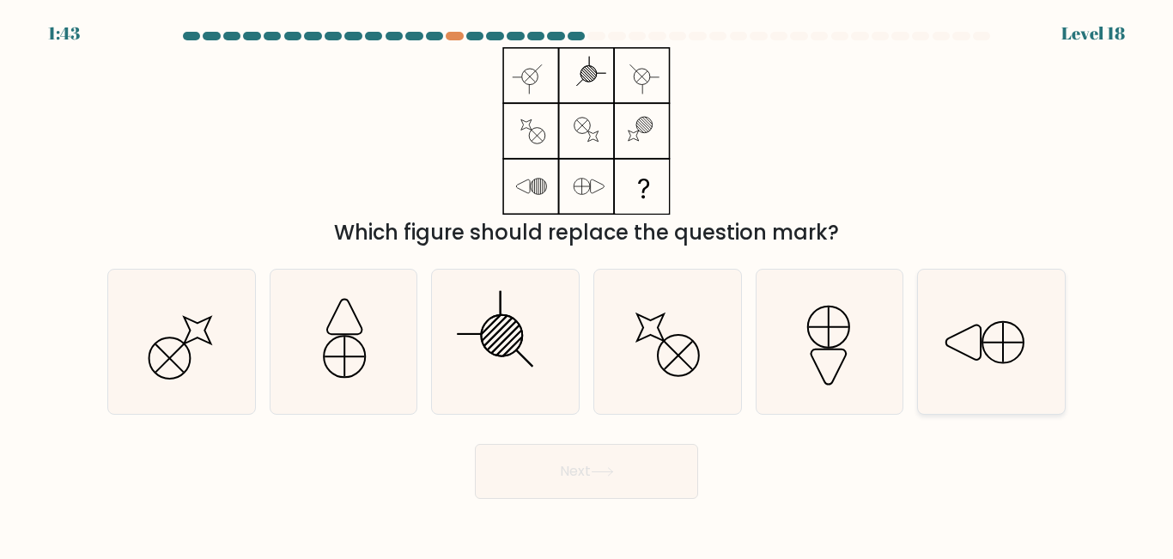
click at [1028, 347] on icon at bounding box center [990, 341] width 143 height 143
click at [587, 284] on input "f." at bounding box center [586, 282] width 1 height 4
radio input "true"
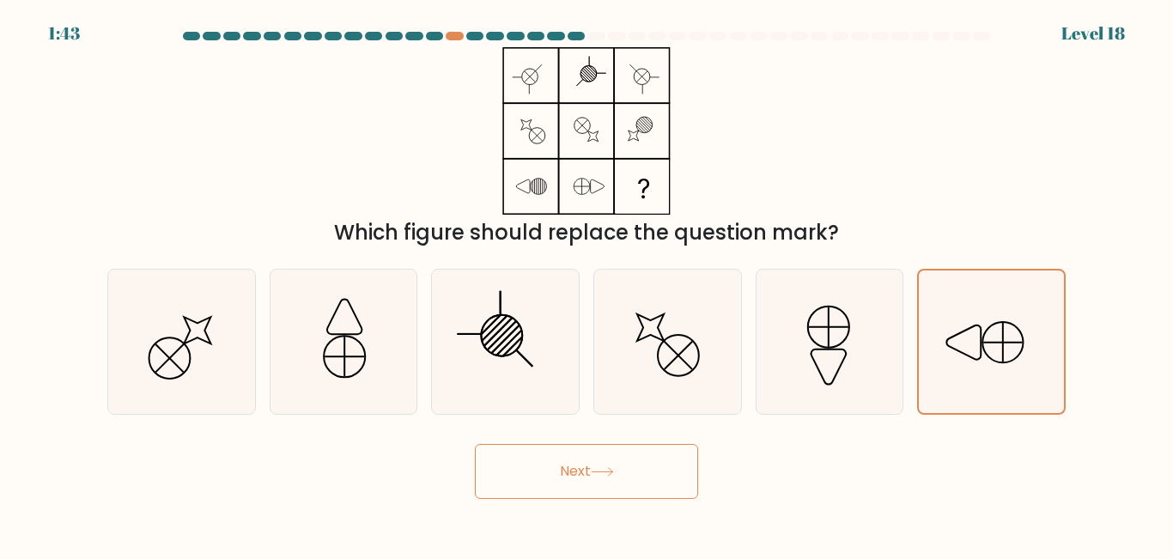
click at [632, 494] on button "Next" at bounding box center [586, 471] width 223 height 55
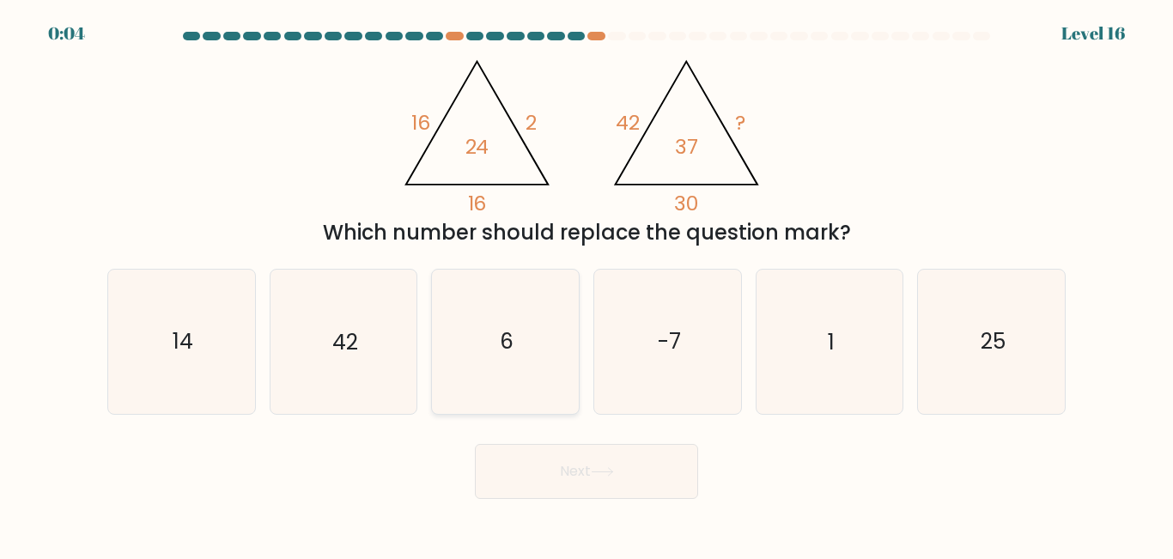
click at [497, 353] on icon "6" at bounding box center [505, 341] width 143 height 143
click at [586, 284] on input "c. 6" at bounding box center [586, 282] width 1 height 4
radio input "true"
click at [534, 468] on button "Next" at bounding box center [586, 471] width 223 height 55
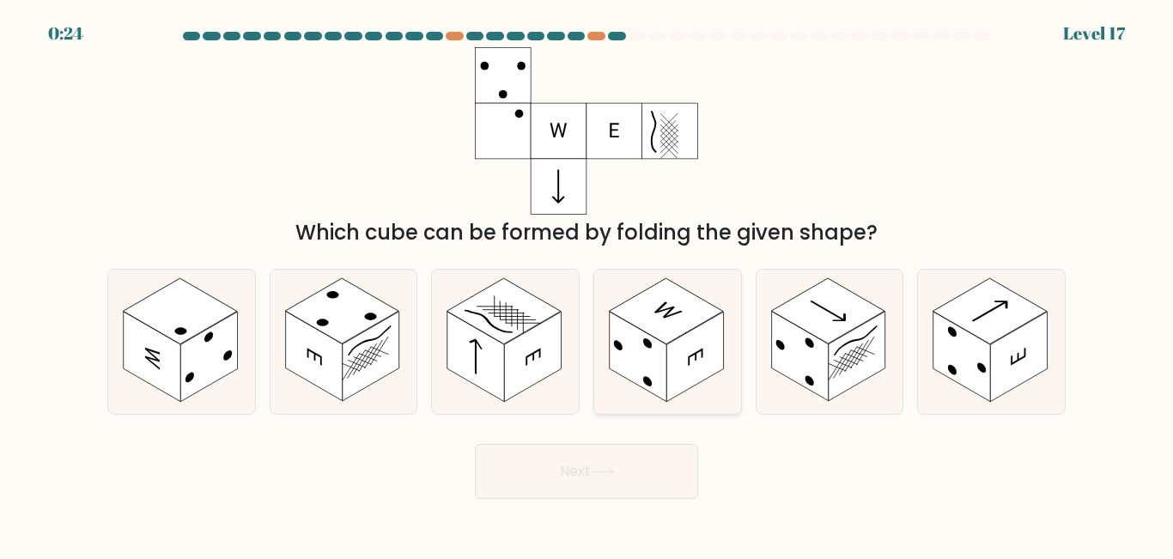
click at [701, 314] on rect at bounding box center [665, 311] width 113 height 65
click at [587, 284] on input "d." at bounding box center [586, 282] width 1 height 4
radio input "true"
click at [838, 324] on rect at bounding box center [827, 311] width 113 height 65
click at [587, 284] on input "e." at bounding box center [586, 282] width 1 height 4
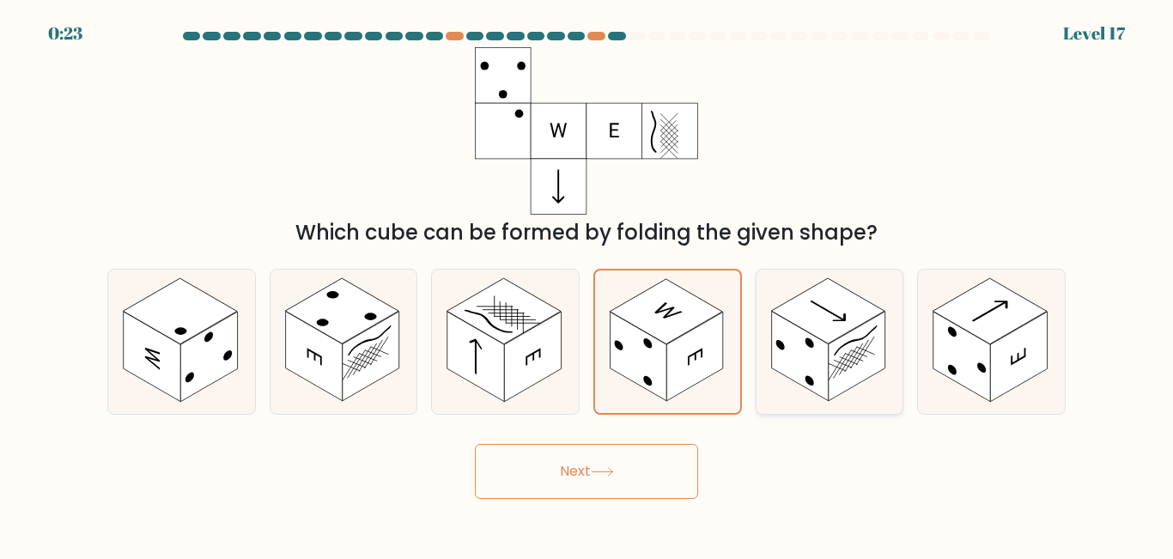
radio input "true"
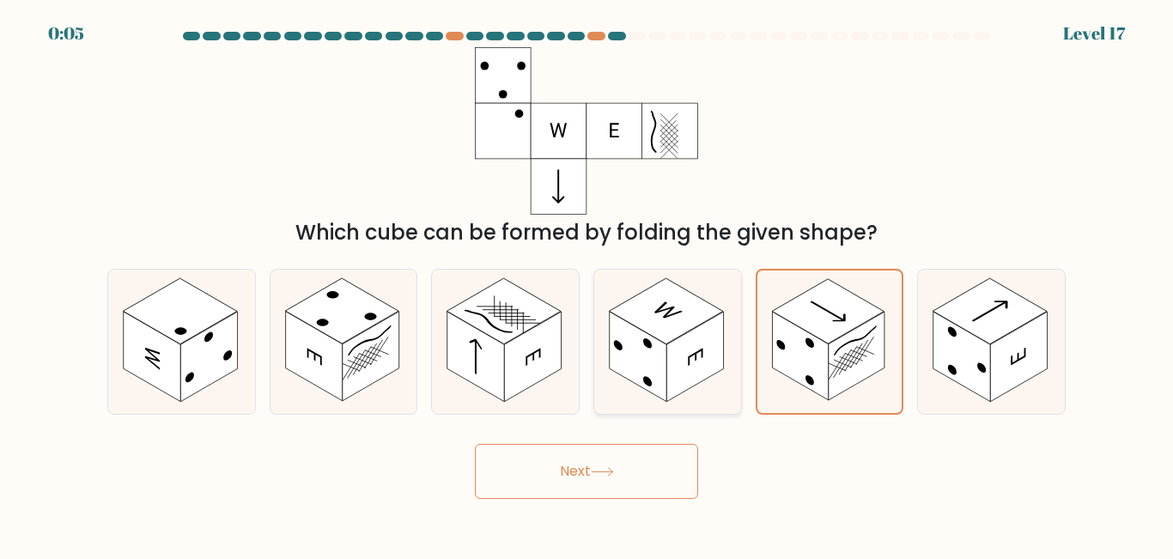
click at [632, 334] on rect at bounding box center [637, 357] width 57 height 90
click at [587, 284] on input "d." at bounding box center [586, 282] width 1 height 4
radio input "true"
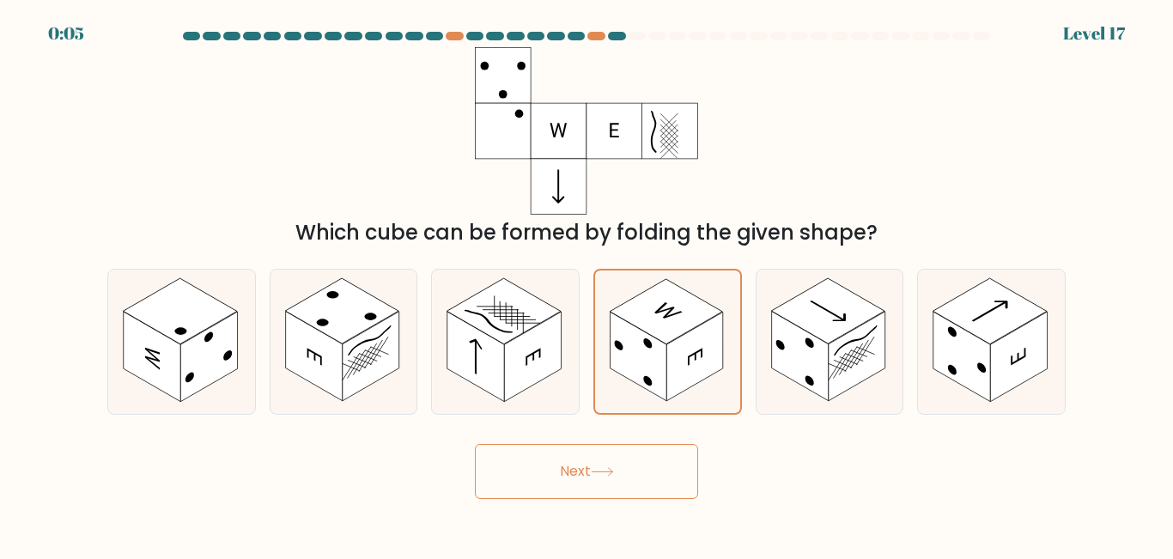
click at [628, 451] on button "Next" at bounding box center [586, 471] width 223 height 55
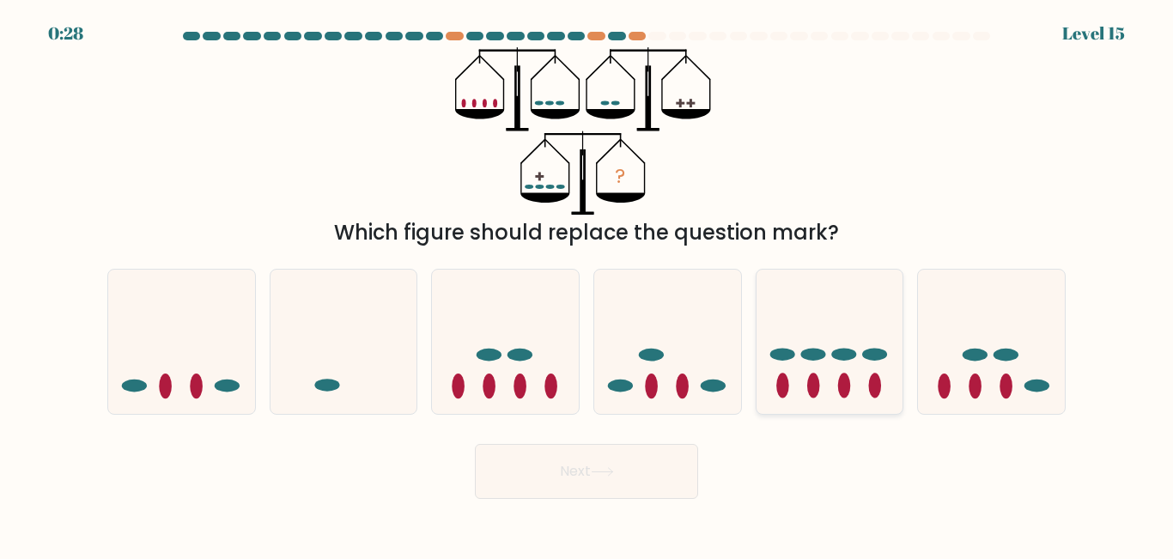
click at [807, 376] on icon at bounding box center [829, 341] width 147 height 121
click at [587, 284] on input "e." at bounding box center [586, 282] width 1 height 4
radio input "true"
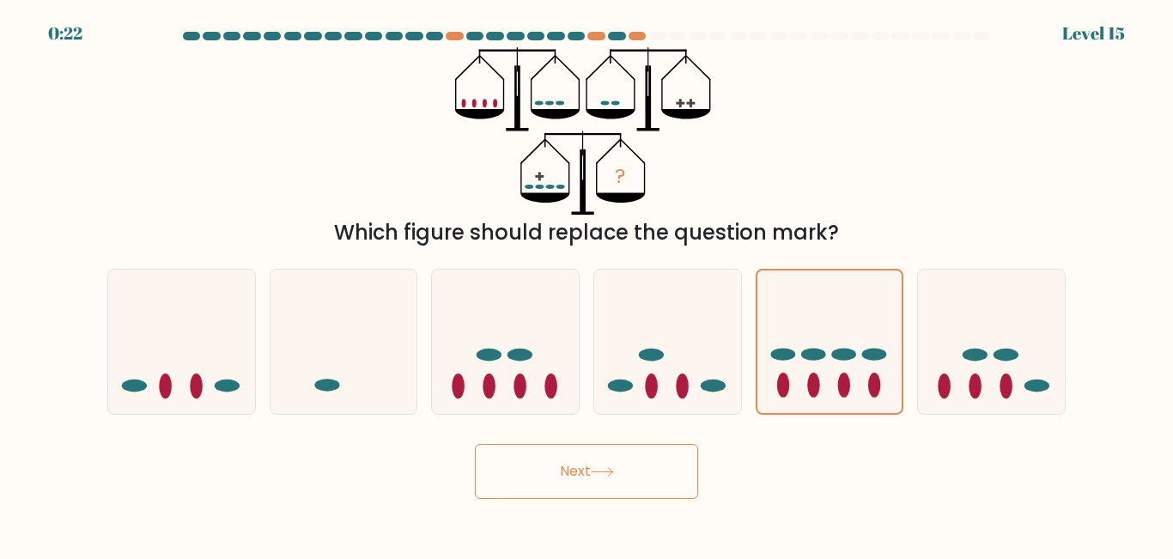
click at [552, 464] on button "Next" at bounding box center [586, 471] width 223 height 55
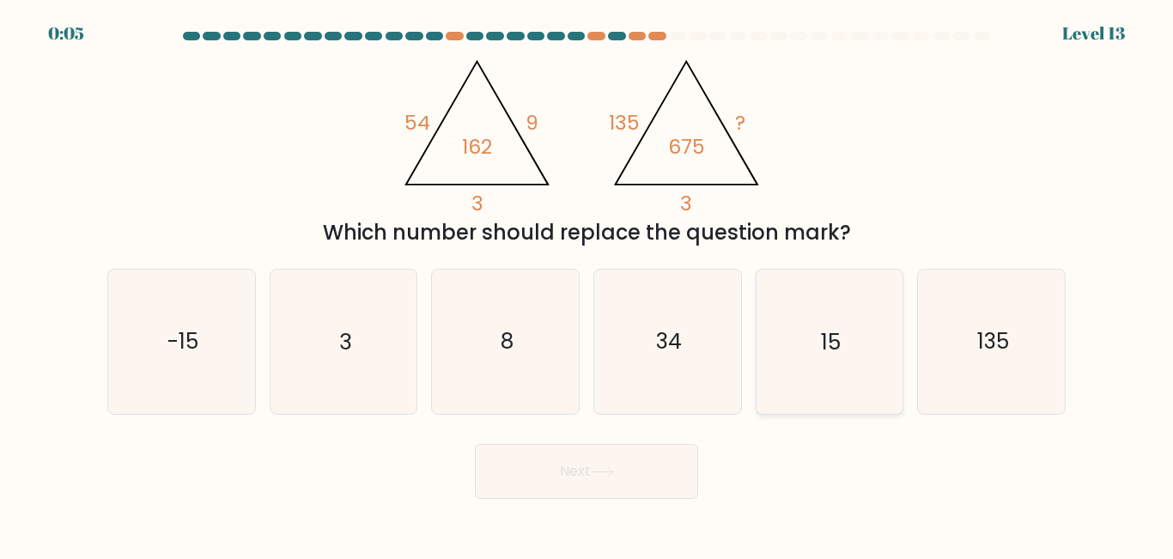
click at [818, 337] on icon "15" at bounding box center [828, 341] width 143 height 143
click at [587, 284] on input "e. 15" at bounding box center [586, 282] width 1 height 4
radio input "true"
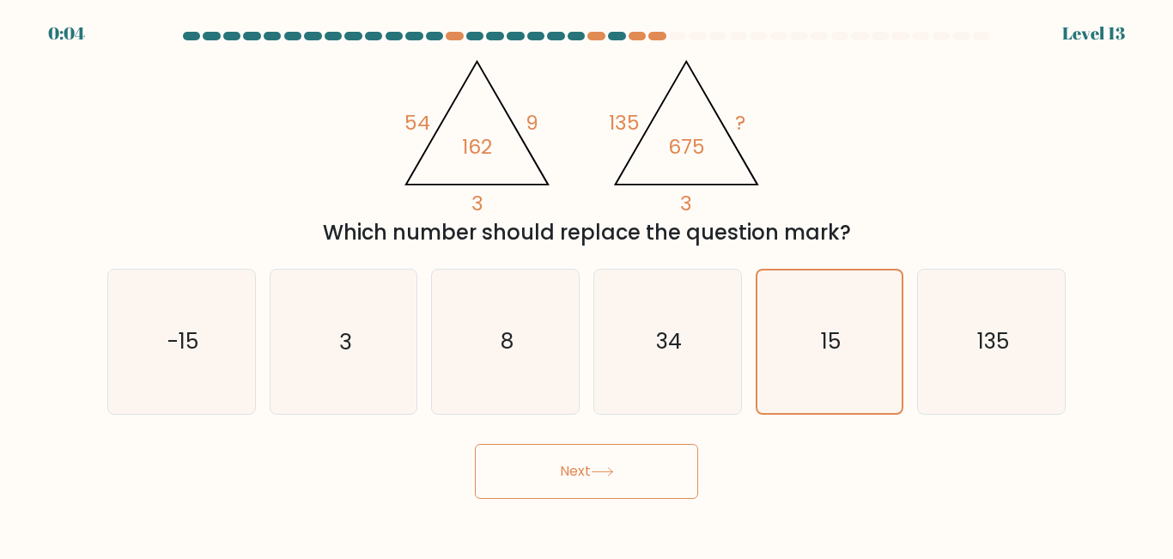
click at [625, 475] on button "Next" at bounding box center [586, 471] width 223 height 55
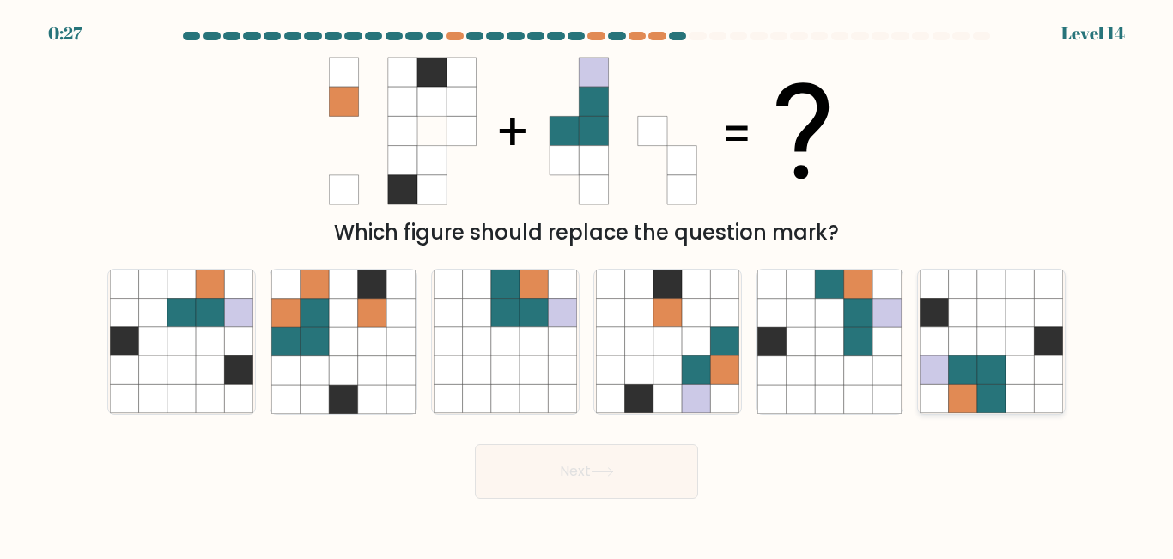
click at [960, 349] on icon at bounding box center [963, 342] width 28 height 28
click at [587, 284] on input "f." at bounding box center [586, 282] width 1 height 4
radio input "true"
click at [688, 461] on button "Next" at bounding box center [586, 471] width 223 height 55
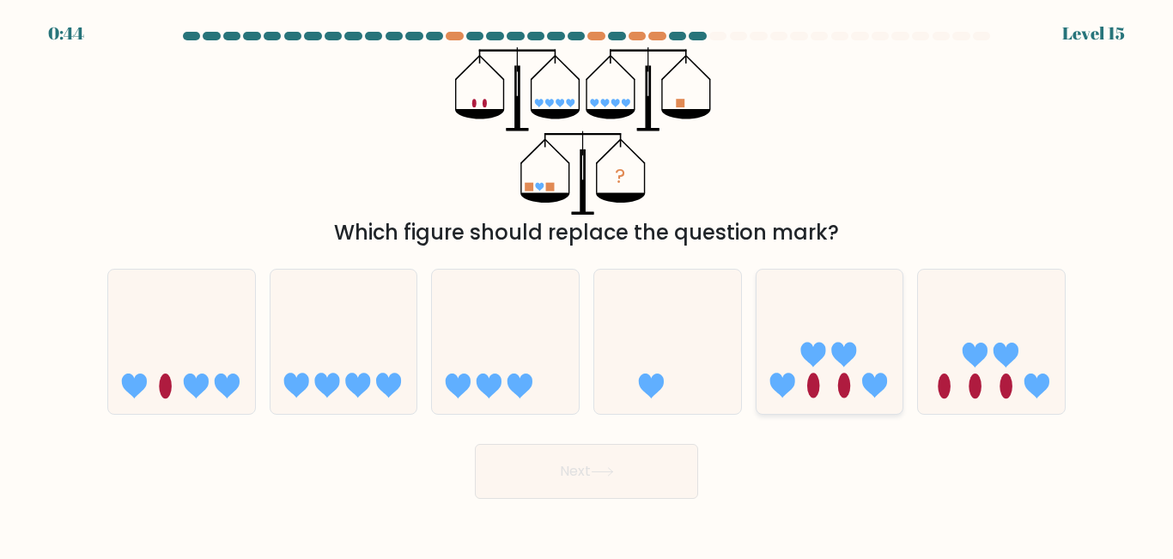
click at [818, 382] on ellipse at bounding box center [813, 385] width 13 height 25
click at [587, 284] on input "e." at bounding box center [586, 282] width 1 height 4
radio input "true"
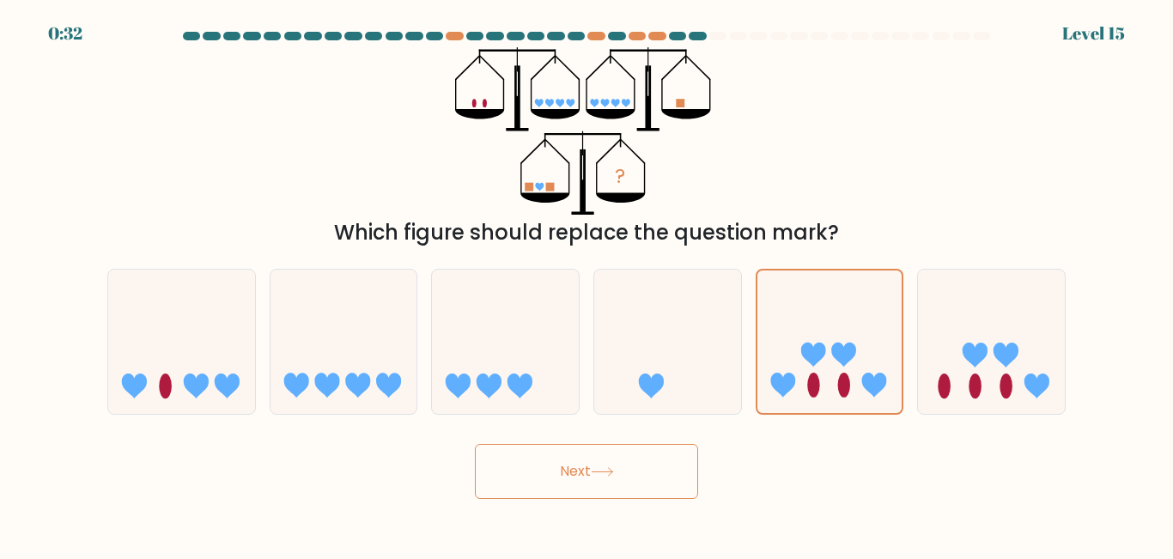
click at [591, 457] on button "Next" at bounding box center [586, 471] width 223 height 55
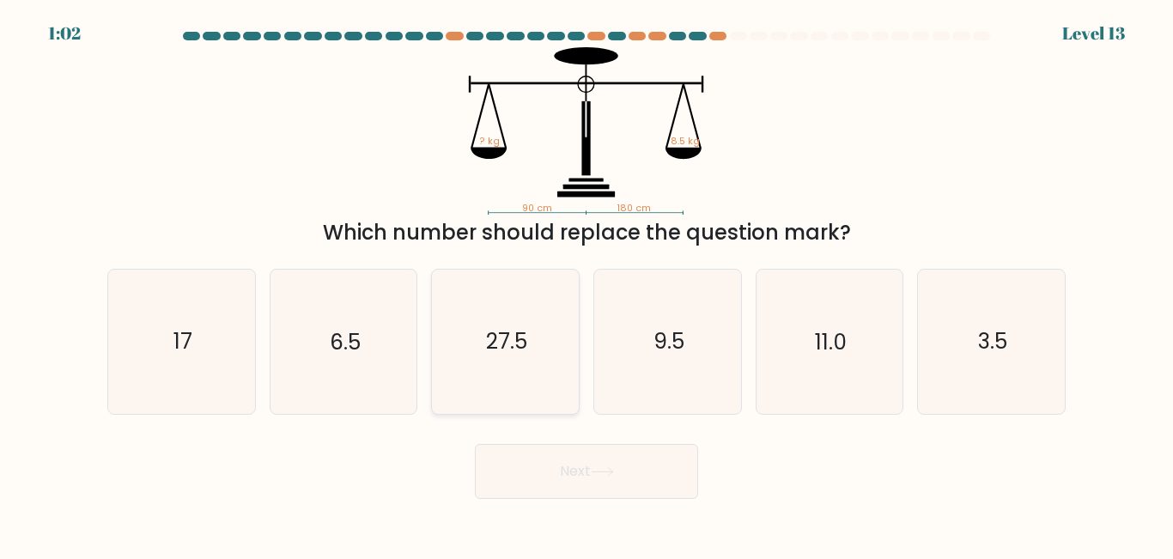
click at [522, 376] on icon "27.5" at bounding box center [505, 341] width 143 height 143
click at [586, 284] on input "c. 27.5" at bounding box center [586, 282] width 1 height 4
radio input "true"
click at [578, 477] on button "Next" at bounding box center [586, 471] width 223 height 55
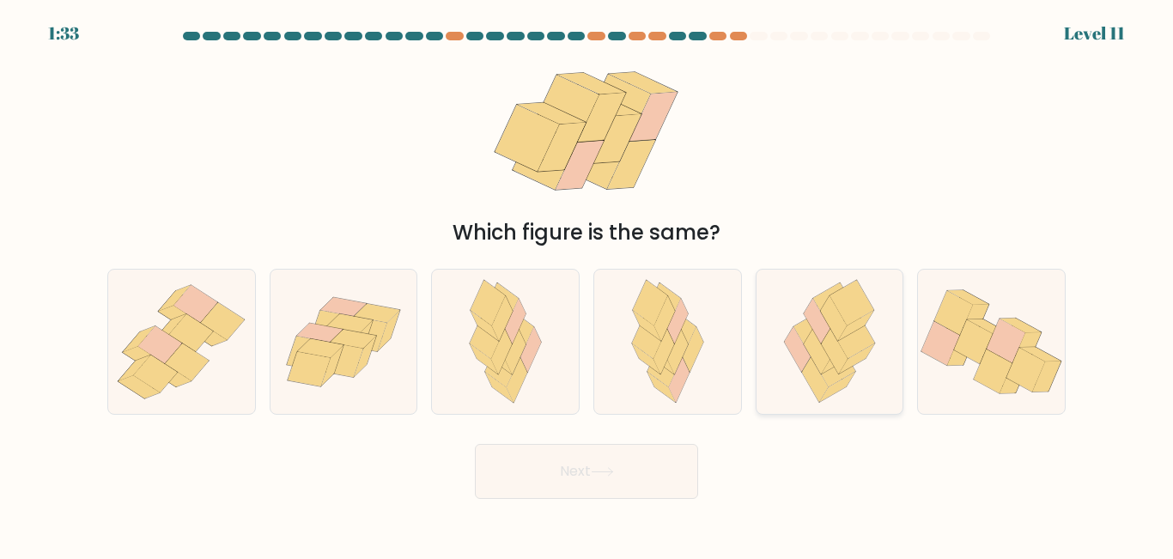
click at [873, 331] on icon at bounding box center [829, 341] width 119 height 143
click at [587, 284] on input "e." at bounding box center [586, 282] width 1 height 4
radio input "true"
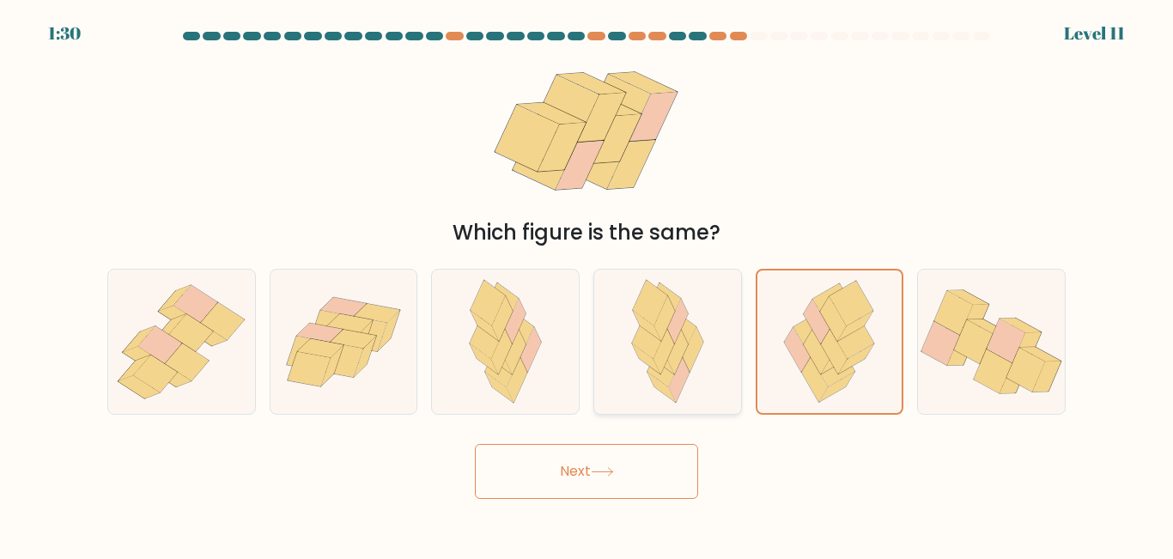
click at [658, 330] on icon at bounding box center [664, 318] width 21 height 45
click at [587, 284] on input "d." at bounding box center [586, 282] width 1 height 4
radio input "true"
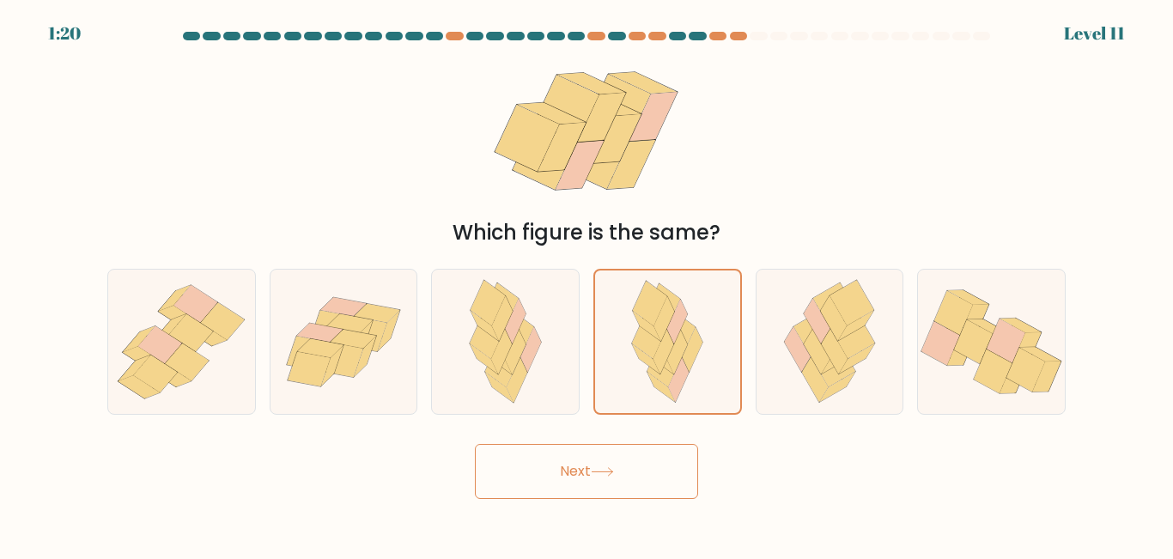
click at [579, 467] on button "Next" at bounding box center [586, 471] width 223 height 55
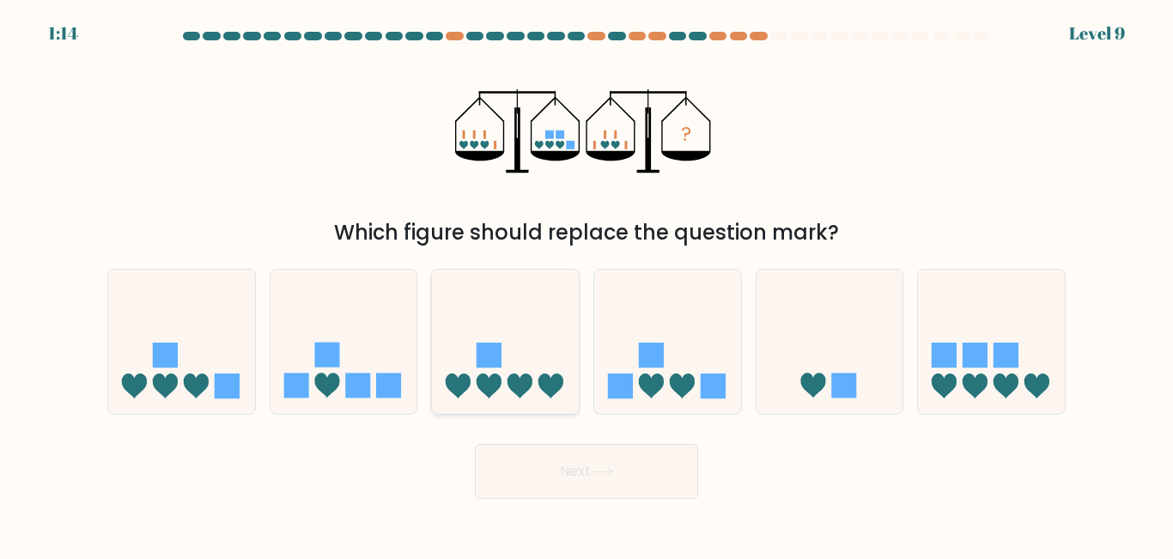
click at [550, 300] on icon at bounding box center [505, 341] width 147 height 121
click at [586, 284] on input "c." at bounding box center [586, 282] width 1 height 4
radio input "true"
click at [900, 361] on icon at bounding box center [829, 341] width 147 height 121
click at [587, 284] on input "e." at bounding box center [586, 282] width 1 height 4
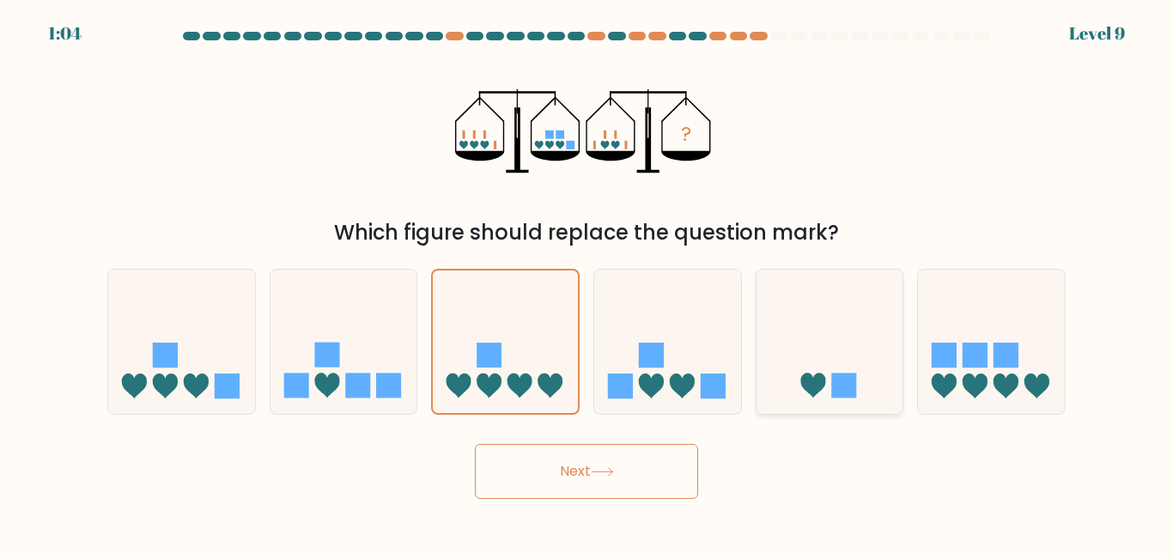
radio input "true"
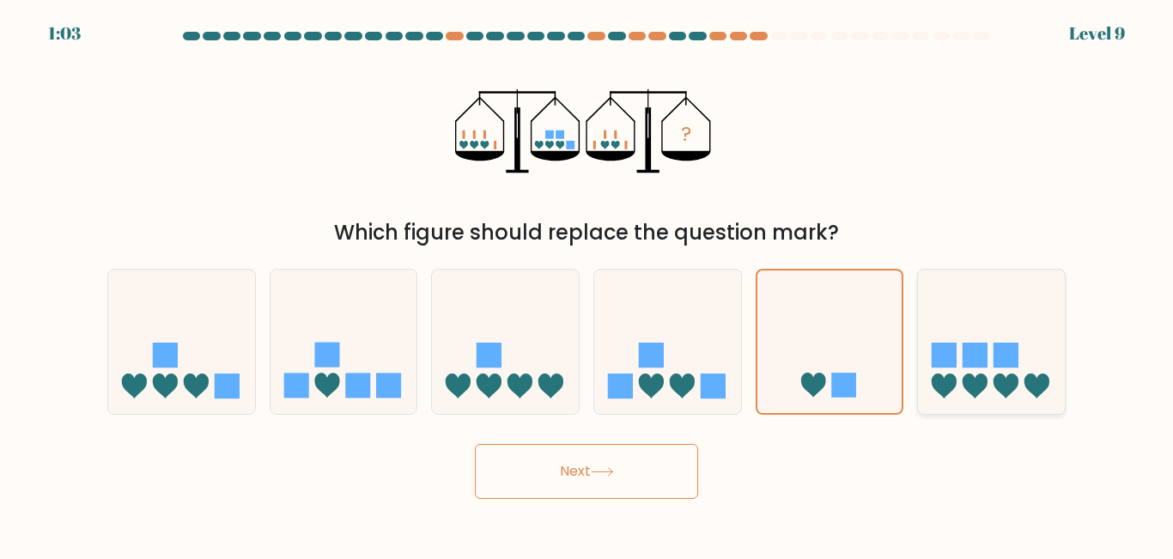
click at [1004, 378] on icon at bounding box center [1005, 385] width 25 height 25
click at [587, 284] on input "f." at bounding box center [586, 282] width 1 height 4
radio input "true"
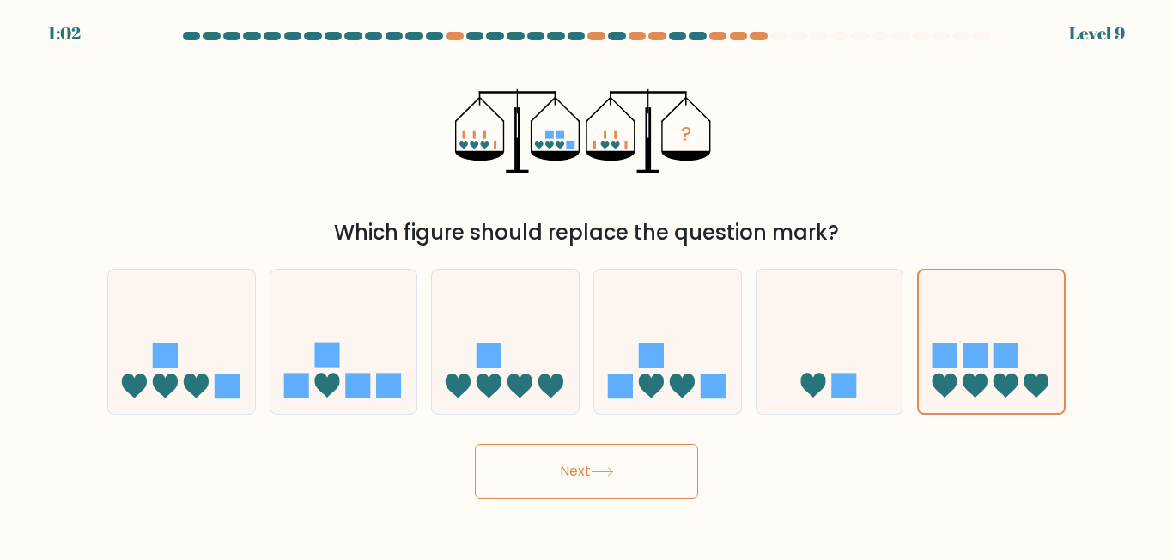
click at [607, 489] on button "Next" at bounding box center [586, 471] width 223 height 55
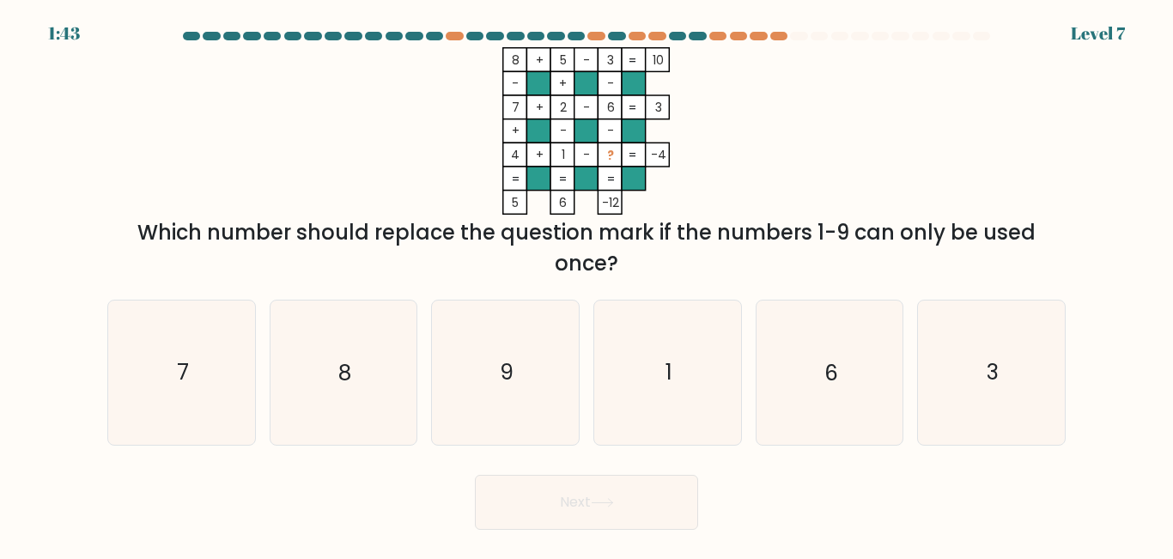
click at [624, 275] on div "Which number should replace the question mark if the numbers 1-9 can only be us…" at bounding box center [586, 248] width 937 height 62
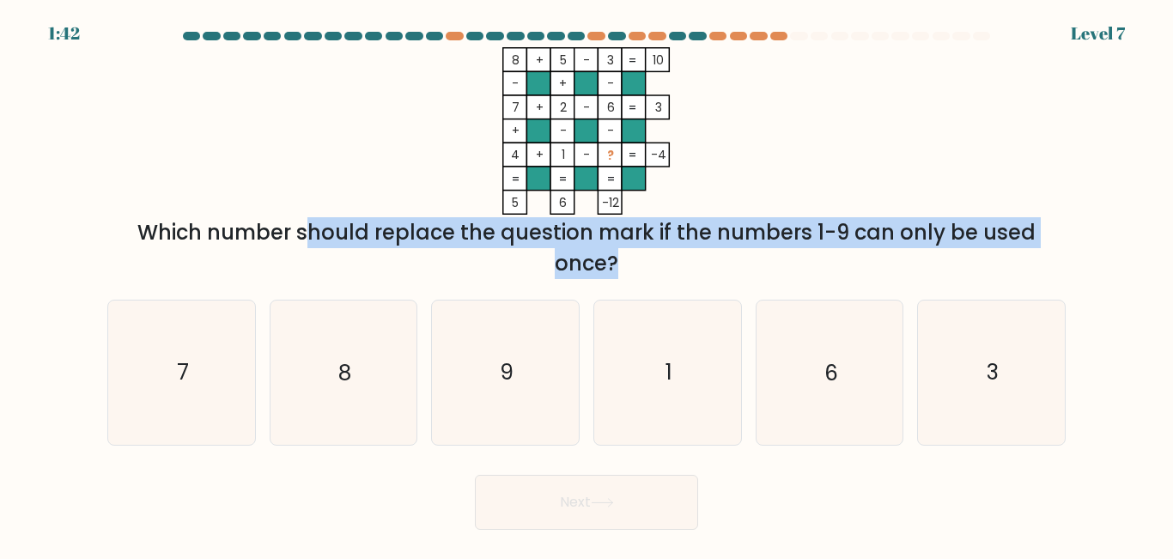
click at [623, 274] on div "Which number should replace the question mark if the numbers 1-9 can only be us…" at bounding box center [586, 248] width 937 height 62
click at [719, 280] on form at bounding box center [586, 281] width 1173 height 498
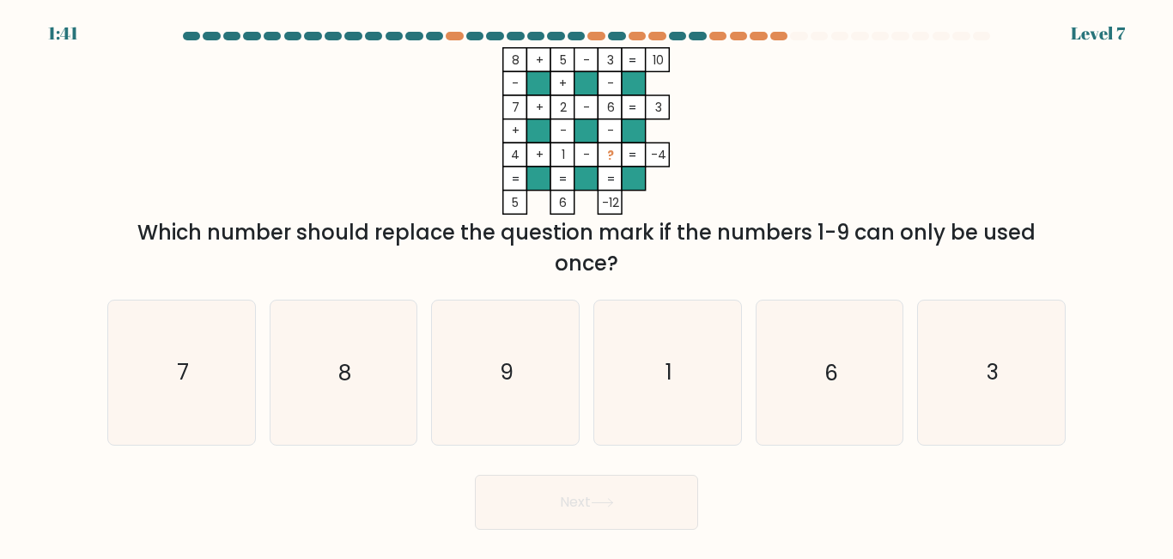
click at [727, 169] on icon "8 + 5 - 3 10 - + - 7 + 2 - 6 3 + - - 4 + 1 - ? = -4 = = = = 5 6 -12 =" at bounding box center [586, 130] width 515 height 167
click at [515, 331] on icon "9" at bounding box center [505, 371] width 143 height 143
click at [586, 284] on input "c. 9" at bounding box center [586, 282] width 1 height 4
radio input "true"
click at [615, 517] on button "Next" at bounding box center [586, 502] width 223 height 55
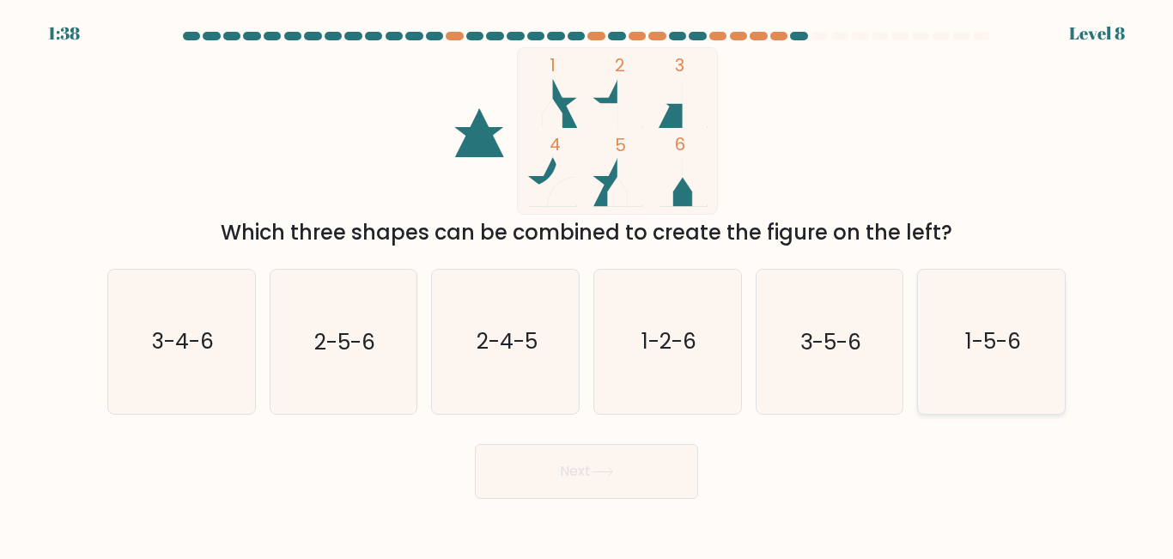
click at [941, 339] on icon "1-5-6" at bounding box center [990, 341] width 143 height 143
click at [587, 284] on input "f. 1-5-6" at bounding box center [586, 282] width 1 height 4
radio input "true"
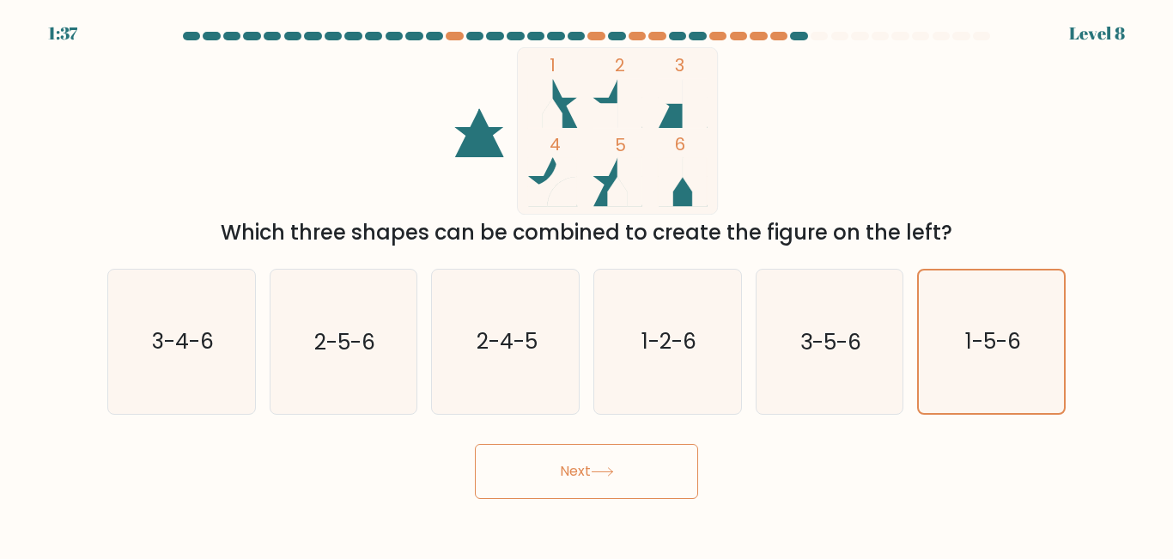
click at [622, 482] on button "Next" at bounding box center [586, 471] width 223 height 55
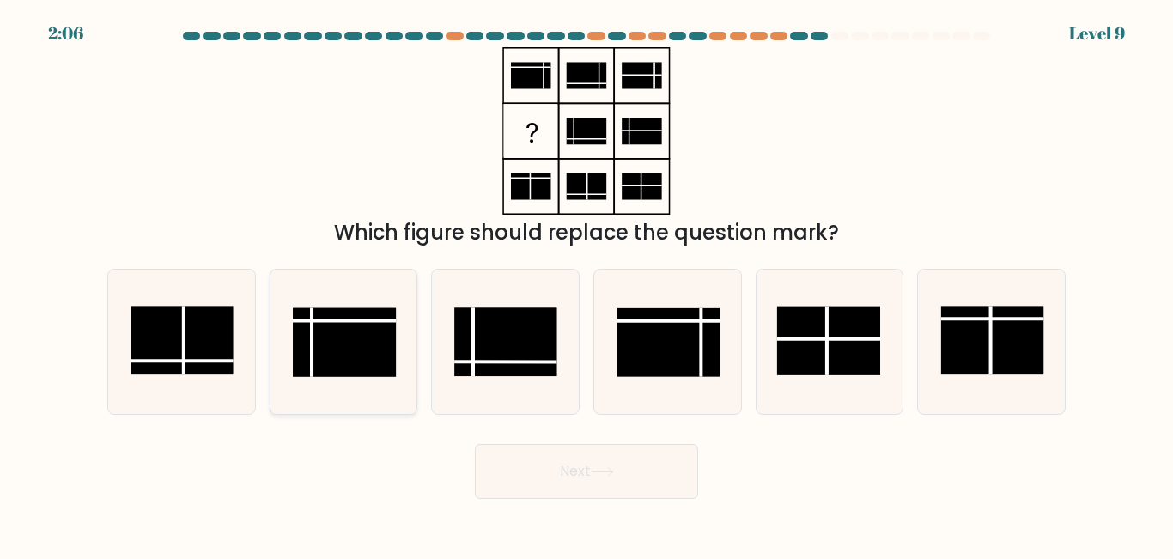
click at [354, 353] on rect at bounding box center [344, 342] width 103 height 69
click at [586, 284] on input "b." at bounding box center [586, 282] width 1 height 4
radio input "true"
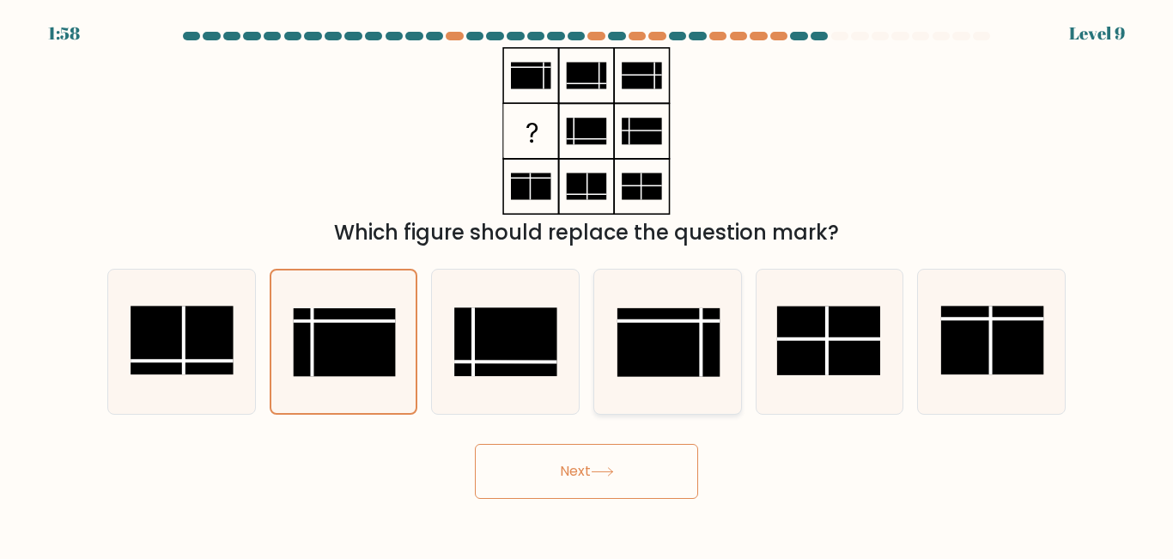
click at [652, 342] on rect at bounding box center [668, 342] width 103 height 69
click at [587, 284] on input "d." at bounding box center [586, 282] width 1 height 4
radio input "true"
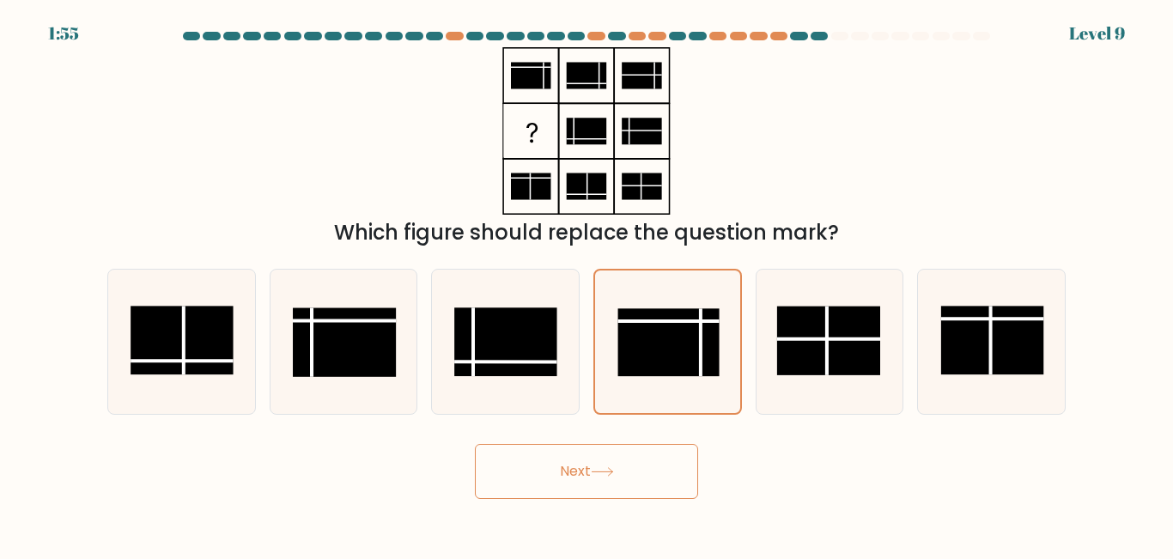
click at [544, 472] on button "Next" at bounding box center [586, 471] width 223 height 55
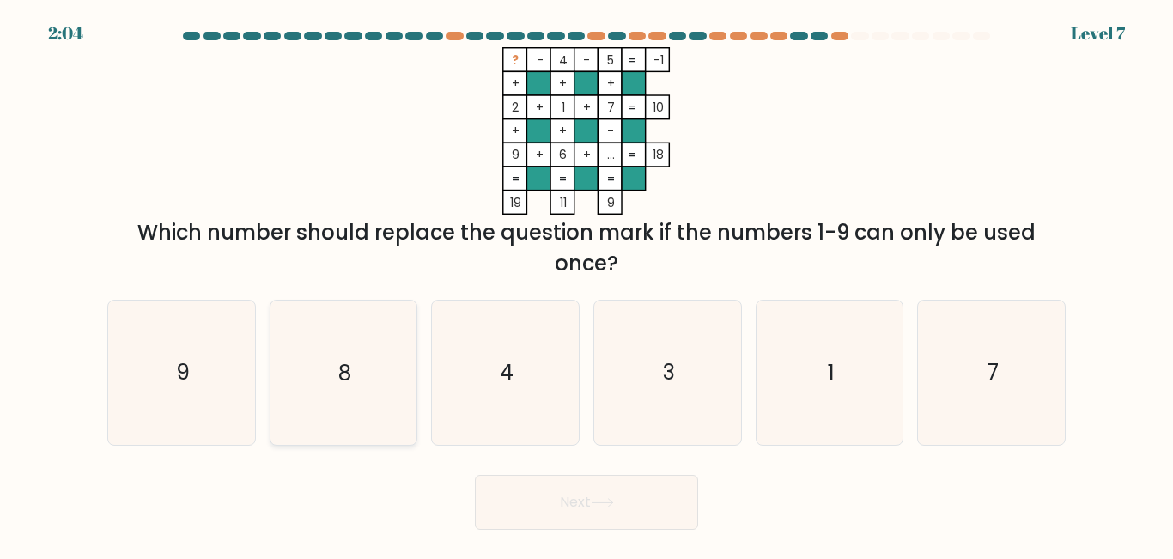
click at [360, 369] on icon "8" at bounding box center [342, 371] width 143 height 143
click at [586, 284] on input "b. 8" at bounding box center [586, 282] width 1 height 4
radio input "true"
click at [579, 509] on button "Next" at bounding box center [586, 502] width 223 height 55
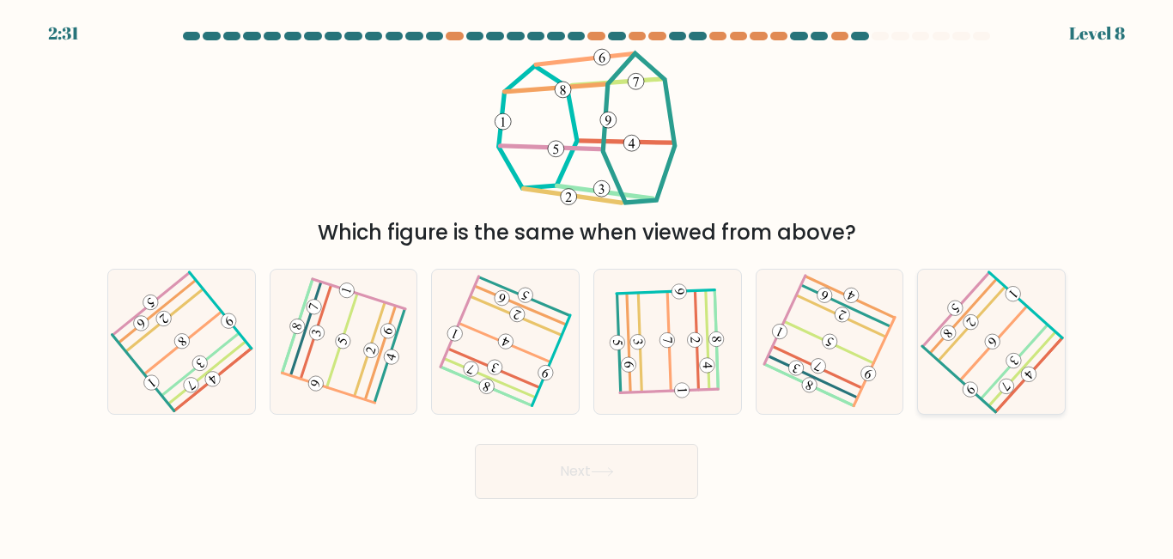
click at [1010, 331] on icon at bounding box center [991, 341] width 115 height 115
click at [587, 284] on input "f." at bounding box center [586, 282] width 1 height 4
radio input "true"
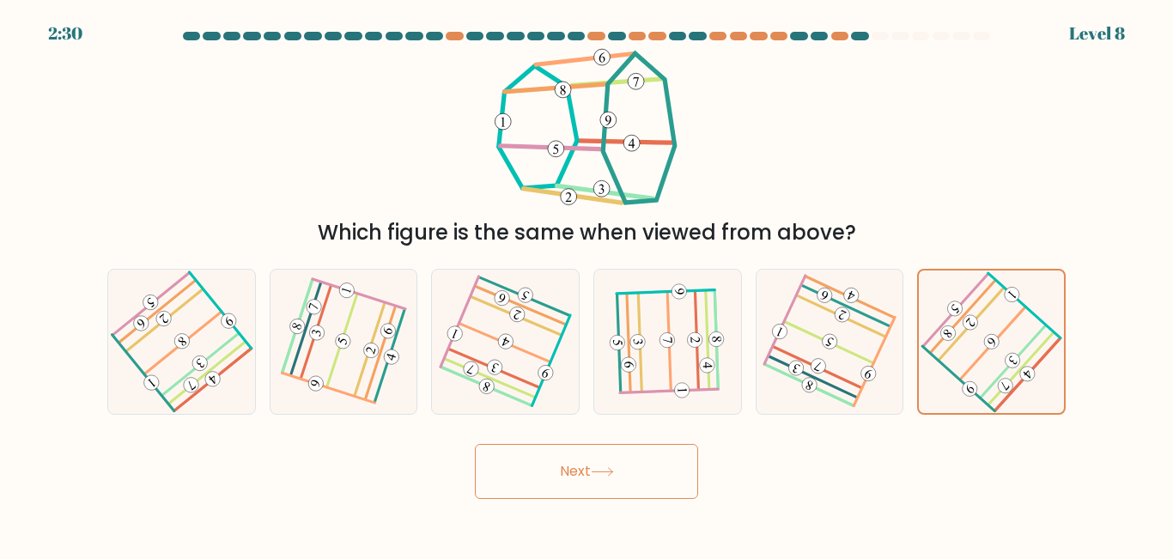
click at [589, 485] on button "Next" at bounding box center [586, 471] width 223 height 55
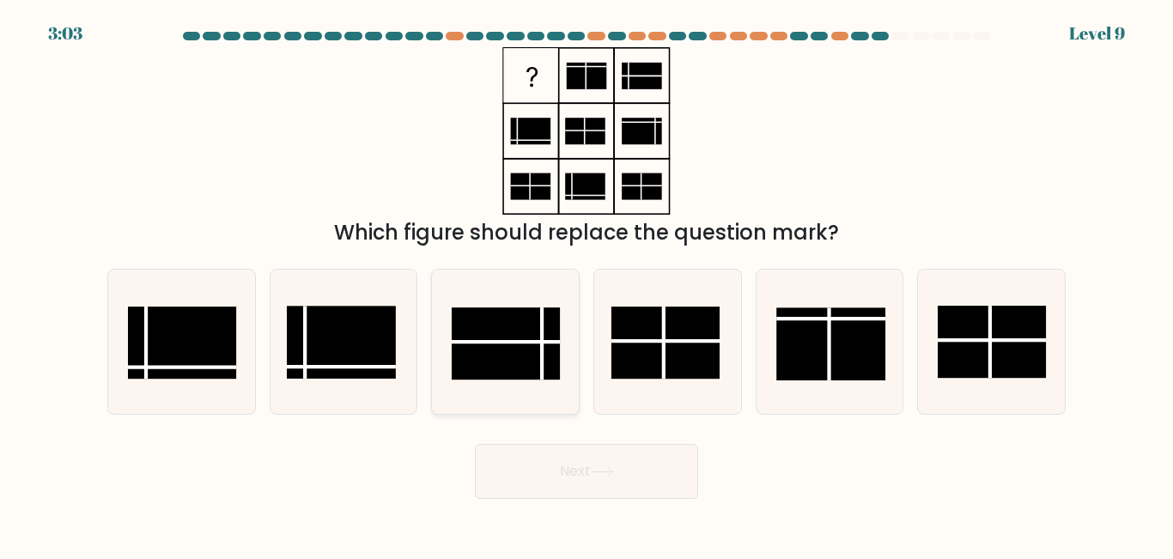
click at [527, 335] on rect at bounding box center [506, 344] width 108 height 72
click at [586, 284] on input "c." at bounding box center [586, 282] width 1 height 4
radio input "true"
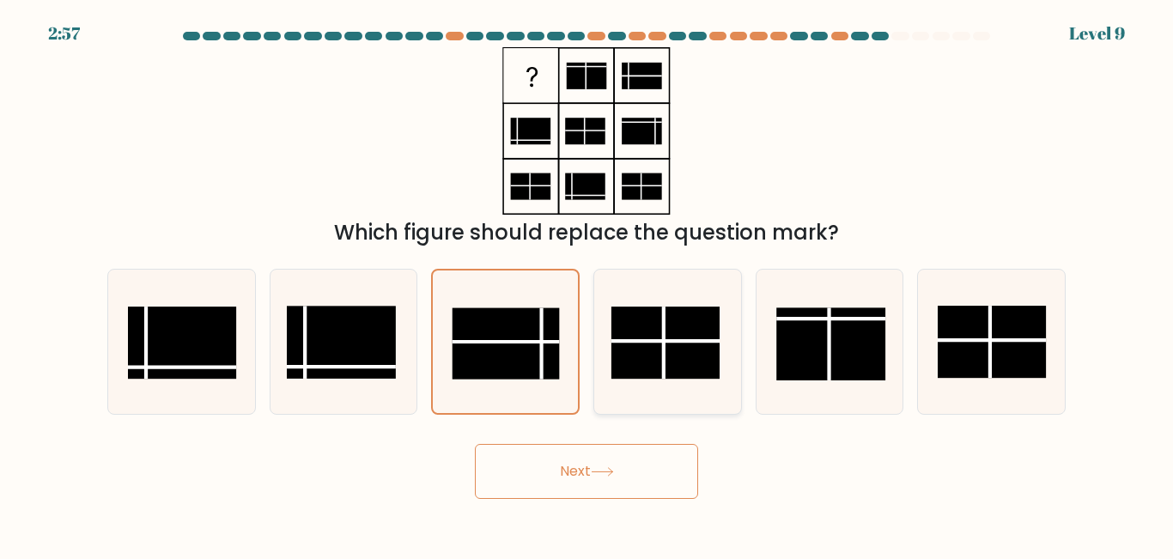
click at [667, 352] on rect at bounding box center [665, 343] width 108 height 72
click at [587, 284] on input "d." at bounding box center [586, 282] width 1 height 4
radio input "true"
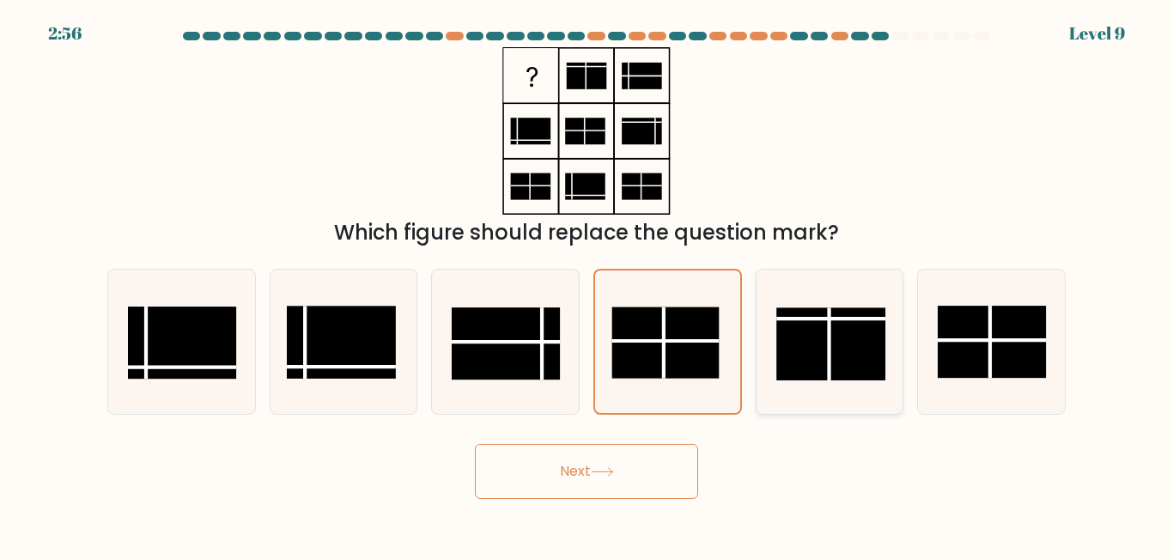
click at [779, 345] on rect at bounding box center [830, 344] width 108 height 72
click at [587, 284] on input "e." at bounding box center [586, 282] width 1 height 4
radio input "true"
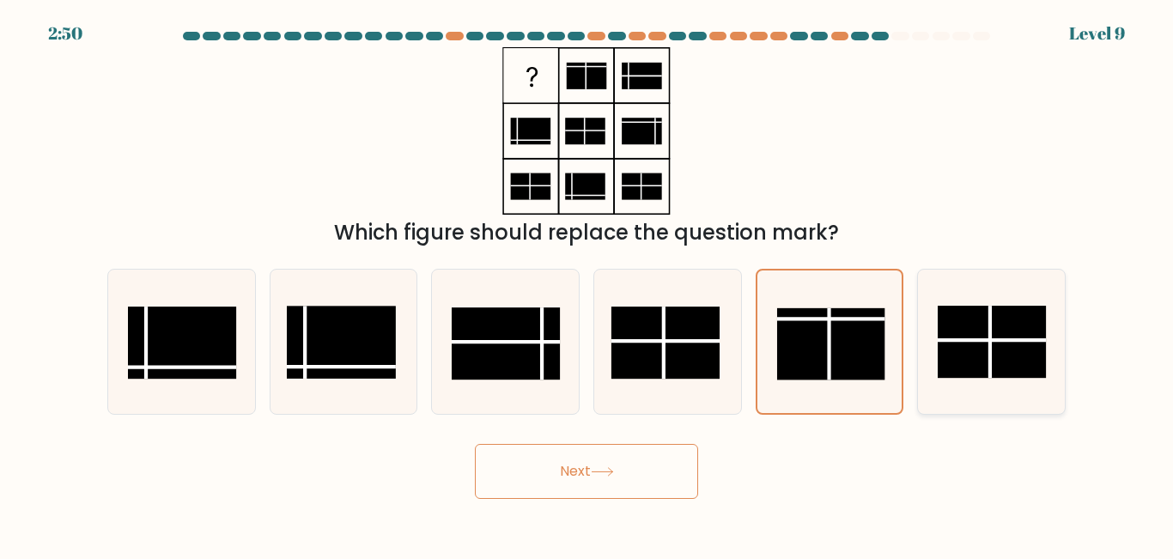
click at [978, 343] on rect at bounding box center [991, 342] width 108 height 72
click at [587, 284] on input "f." at bounding box center [586, 282] width 1 height 4
radio input "true"
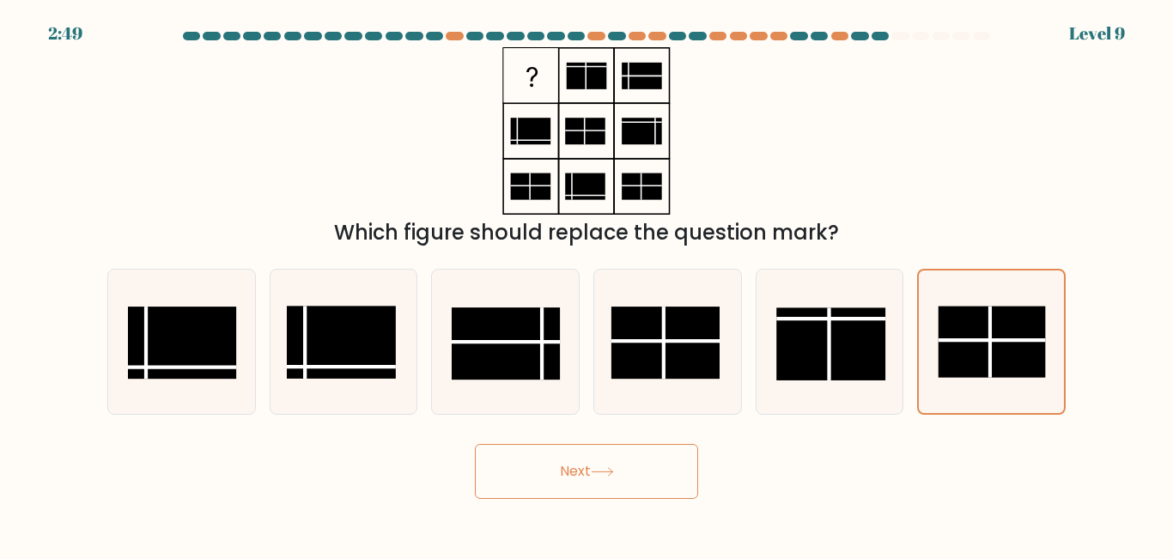
click at [626, 466] on button "Next" at bounding box center [586, 471] width 223 height 55
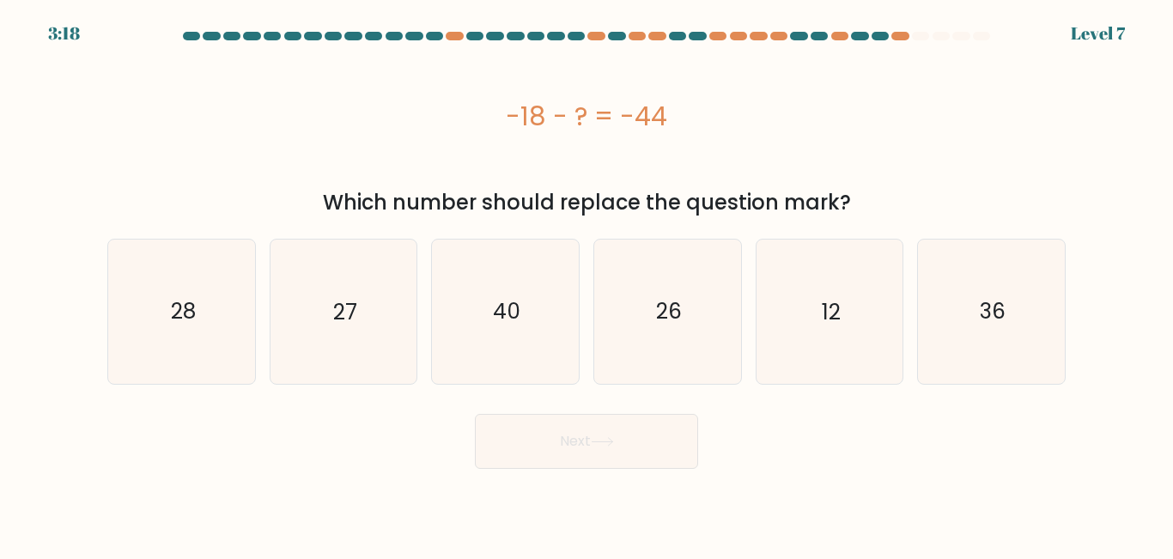
click at [732, 488] on body "3:18 Level 7 a." at bounding box center [586, 279] width 1173 height 559
click at [678, 323] on text "26" at bounding box center [669, 311] width 26 height 30
click at [587, 284] on input "d. 26" at bounding box center [586, 282] width 1 height 4
radio input "true"
click at [550, 468] on button "Next" at bounding box center [586, 441] width 223 height 55
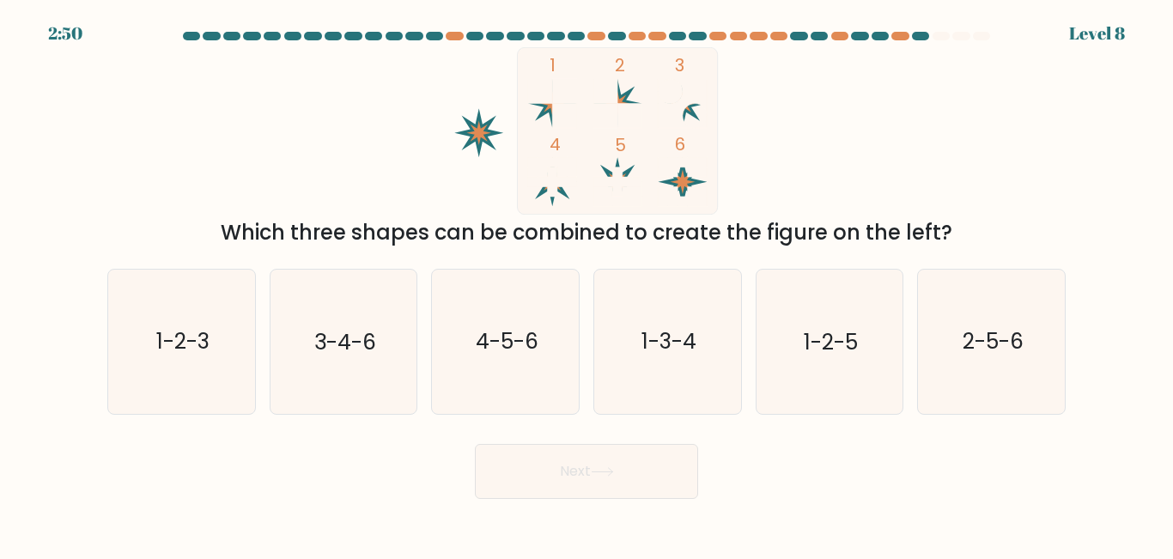
click at [577, 439] on div "Next" at bounding box center [586, 467] width 979 height 64
click at [516, 347] on text "4-5-6" at bounding box center [507, 342] width 63 height 30
click at [586, 284] on input "c. 4-5-6" at bounding box center [586, 282] width 1 height 4
radio input "true"
click at [561, 464] on button "Next" at bounding box center [586, 471] width 223 height 55
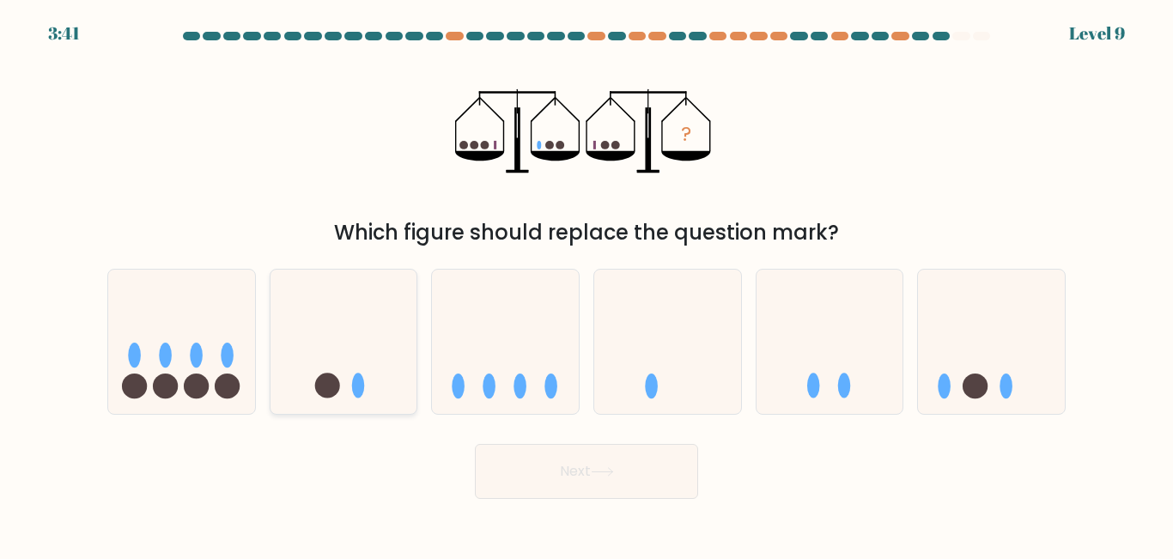
click at [376, 384] on icon at bounding box center [343, 341] width 147 height 121
click at [586, 284] on input "b." at bounding box center [586, 282] width 1 height 4
radio input "true"
click at [595, 482] on button "Next" at bounding box center [586, 471] width 223 height 55
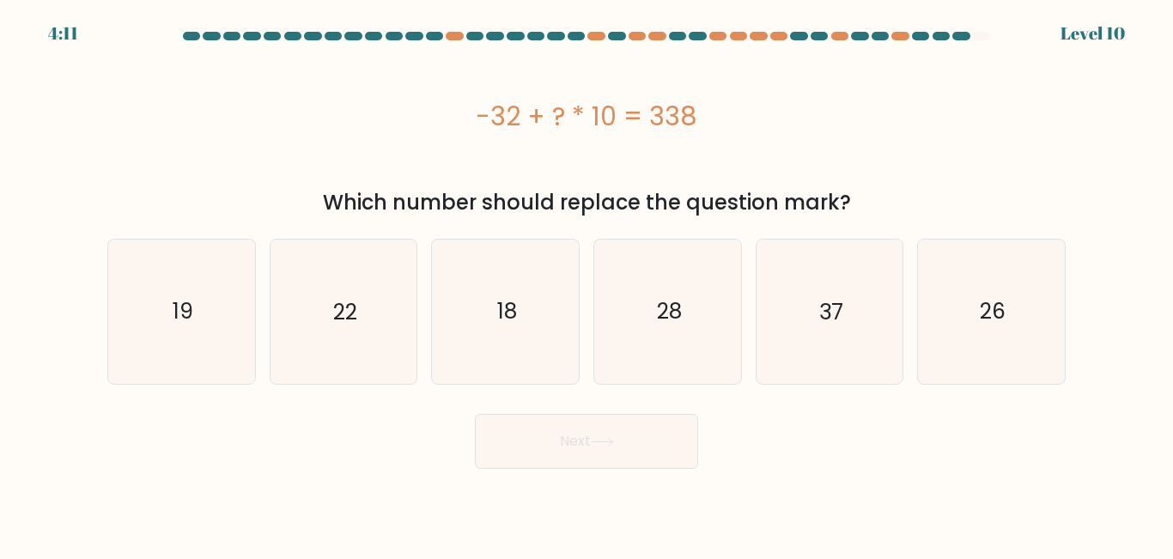
drag, startPoint x: 469, startPoint y: 113, endPoint x: 856, endPoint y: 194, distance: 395.5
click at [856, 194] on div "-32 + ? * 10 = 338 Which number should replace the question mark?" at bounding box center [586, 132] width 979 height 171
copy div "-32 + ? * 10 = 338 Which number should replace the question mark?"
click at [770, 321] on icon "37" at bounding box center [828, 311] width 143 height 143
click at [587, 284] on input "e. 37" at bounding box center [586, 282] width 1 height 4
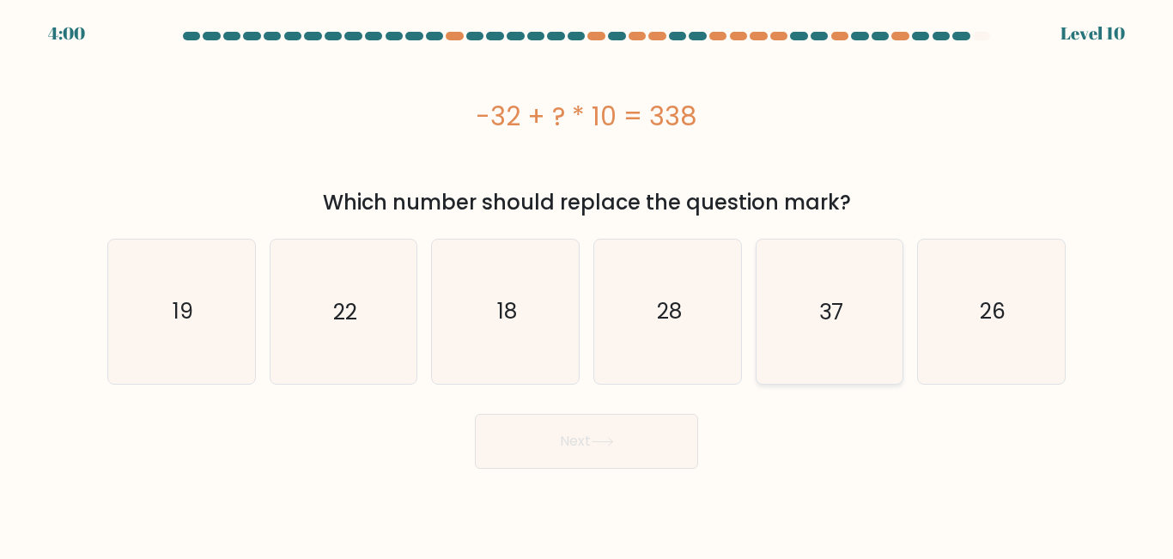
radio input "true"
click at [571, 417] on button "Next" at bounding box center [586, 441] width 223 height 55
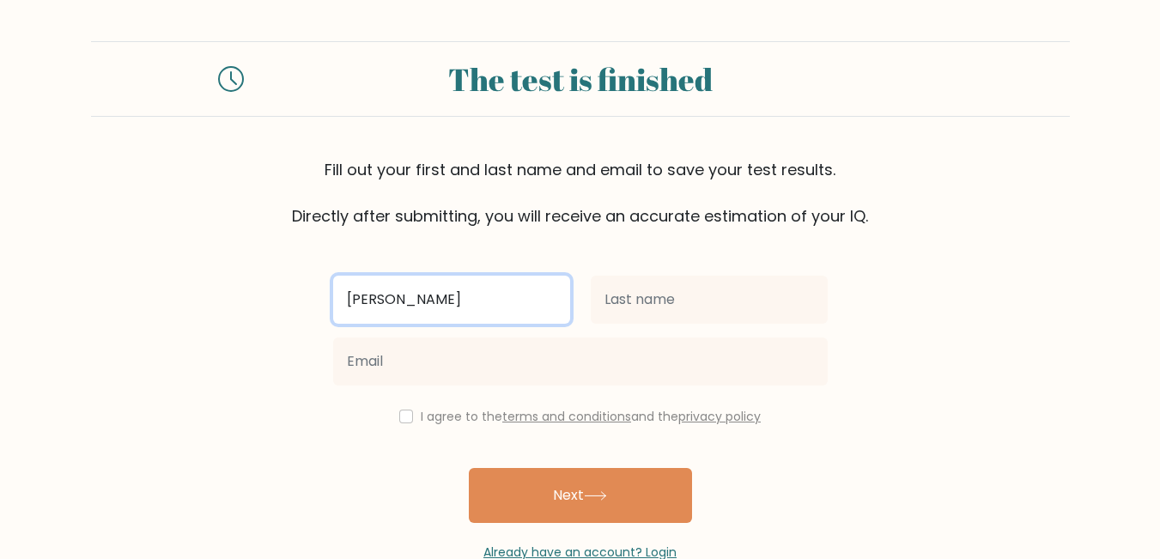
type input "[PERSON_NAME]"
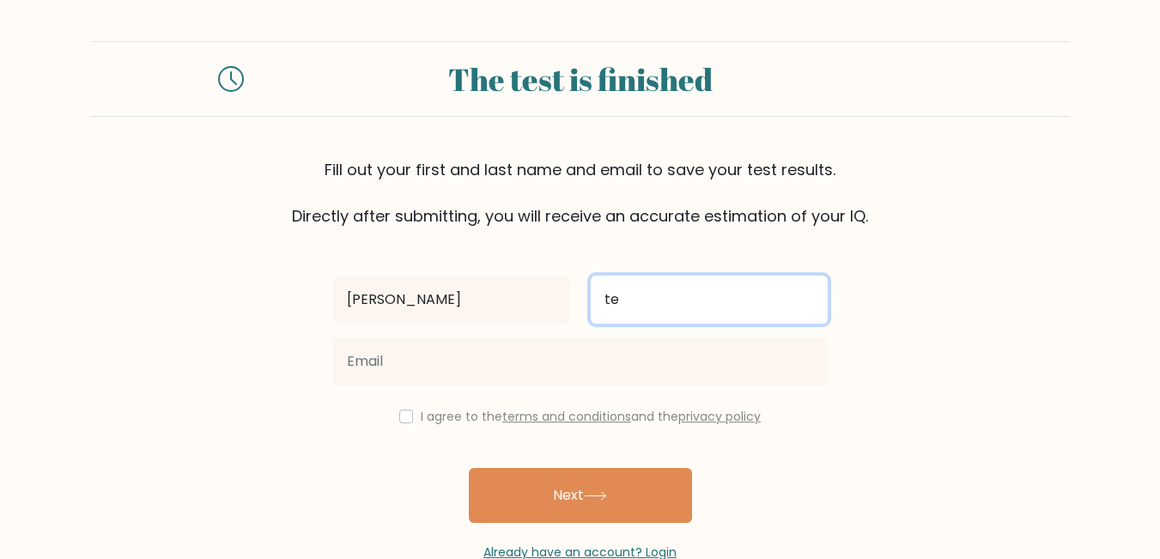
type input "t"
type input "Teh"
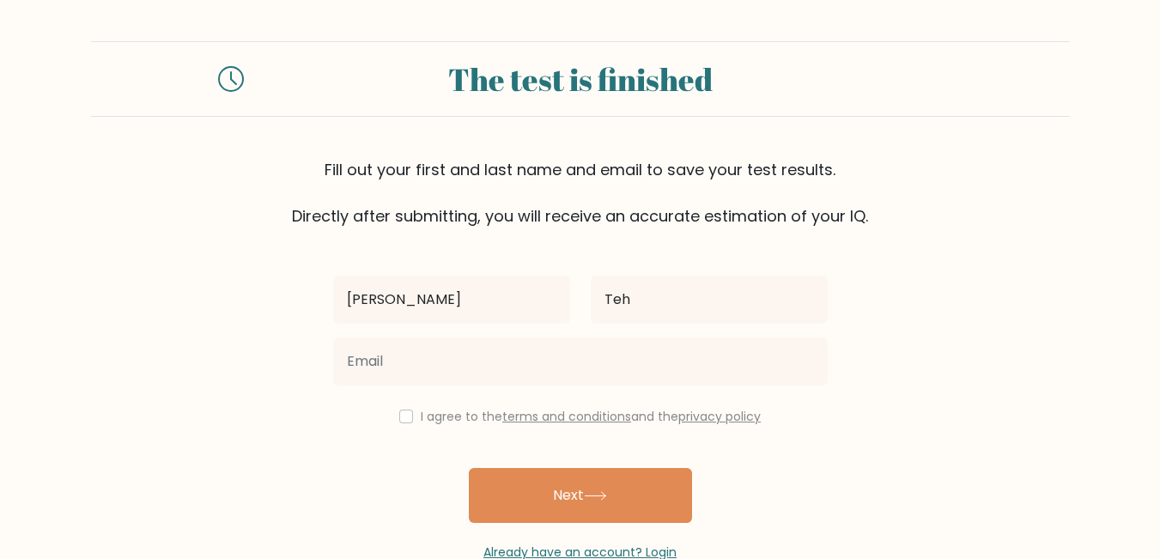
click at [414, 418] on div "I agree to the terms and conditions and the privacy policy" at bounding box center [580, 416] width 515 height 21
click at [404, 415] on input "checkbox" at bounding box center [406, 416] width 14 height 14
checkbox input "true"
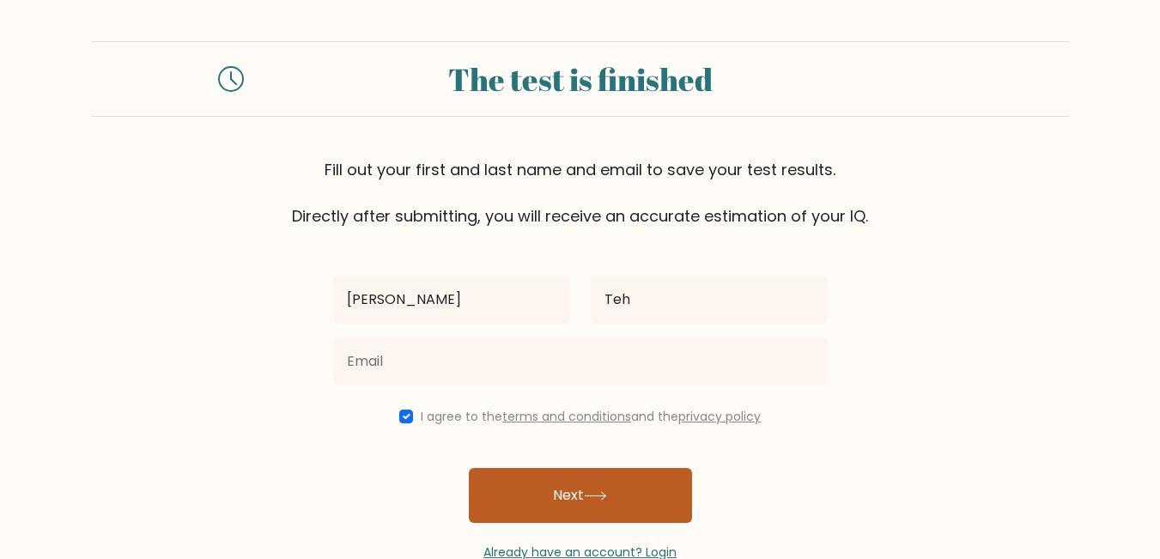
click at [557, 475] on button "Next" at bounding box center [580, 495] width 223 height 55
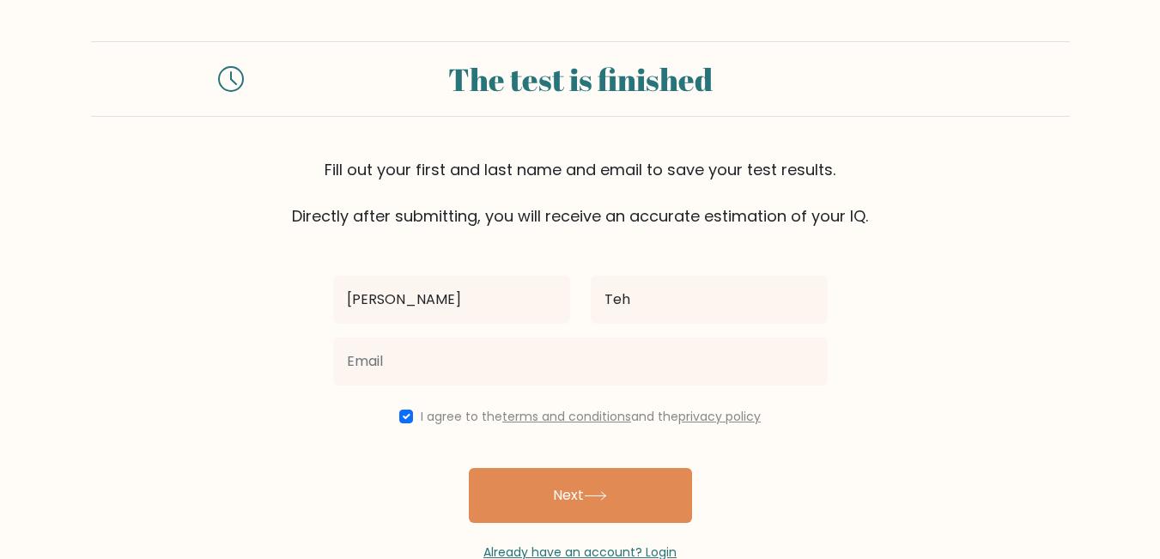
drag, startPoint x: 457, startPoint y: 386, endPoint x: 443, endPoint y: 373, distance: 19.4
click at [451, 382] on div at bounding box center [580, 362] width 515 height 62
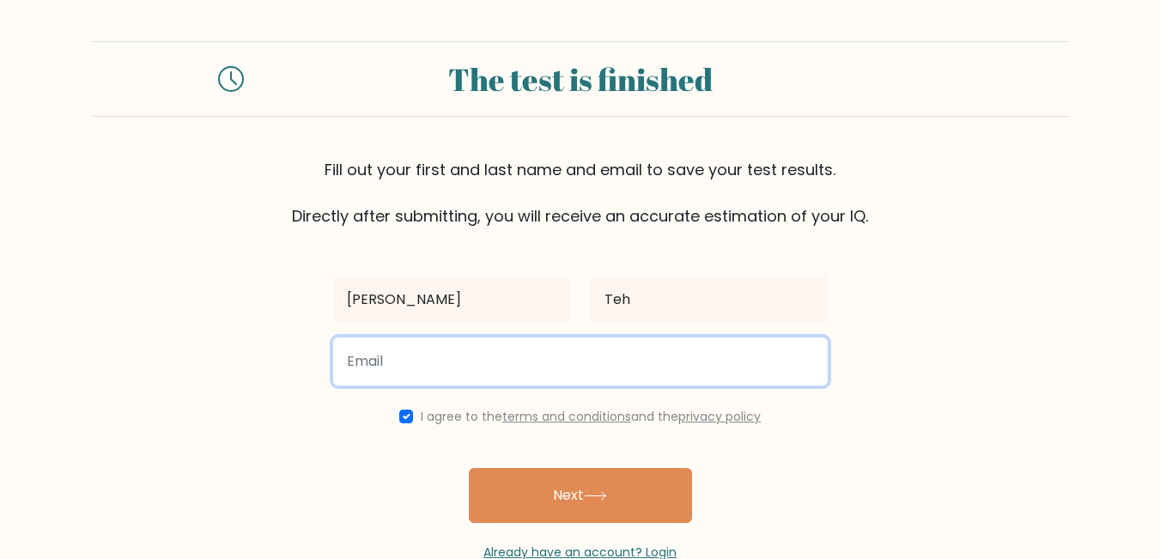
click at [435, 367] on input "email" at bounding box center [580, 361] width 494 height 48
type input "[EMAIL_ADDRESS][DOMAIN_NAME]"
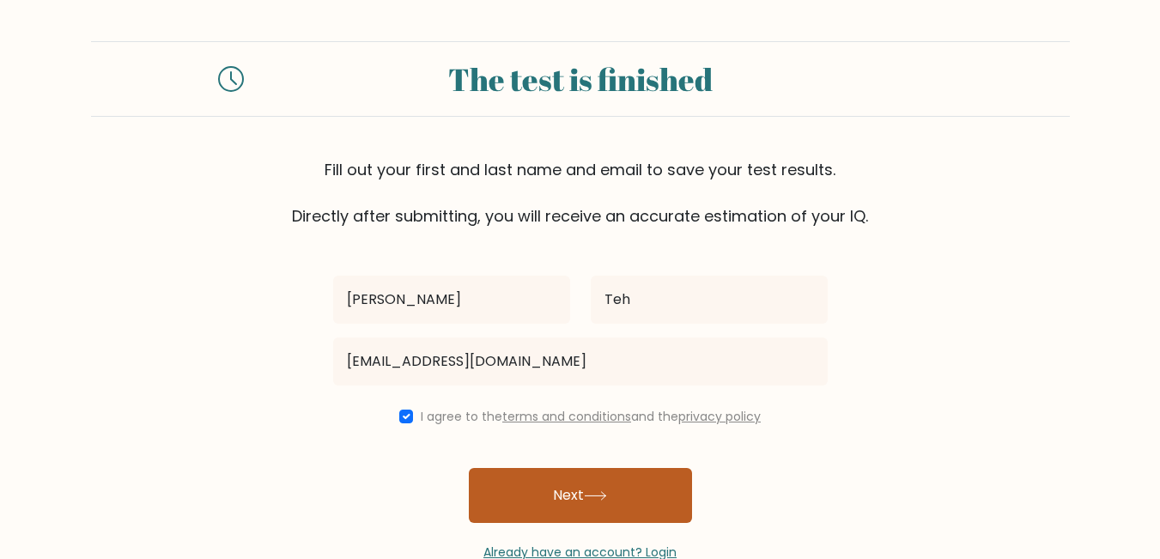
click at [538, 501] on button "Next" at bounding box center [580, 495] width 223 height 55
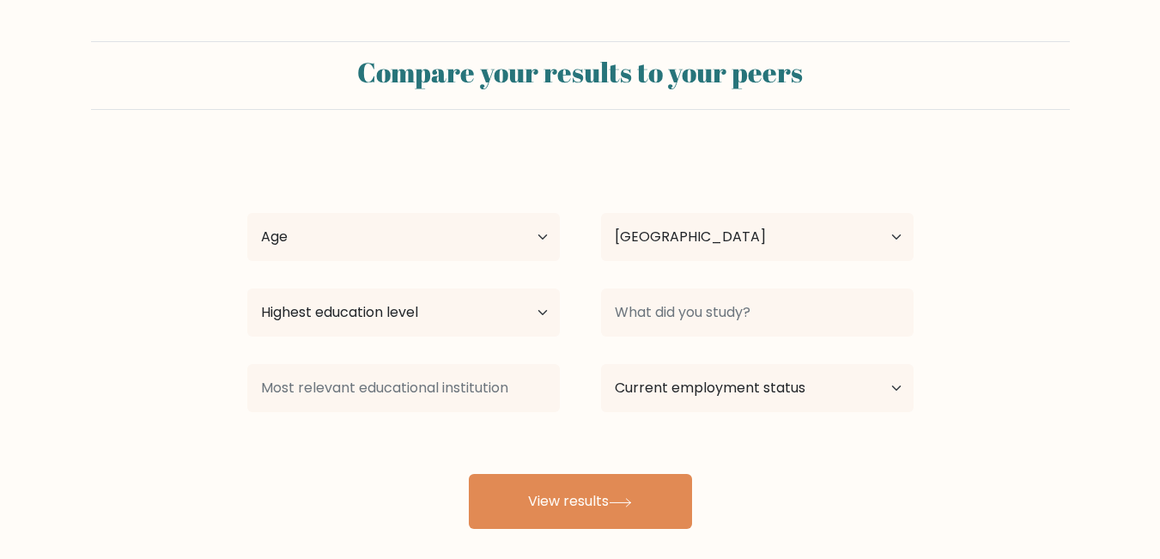
select select "PH"
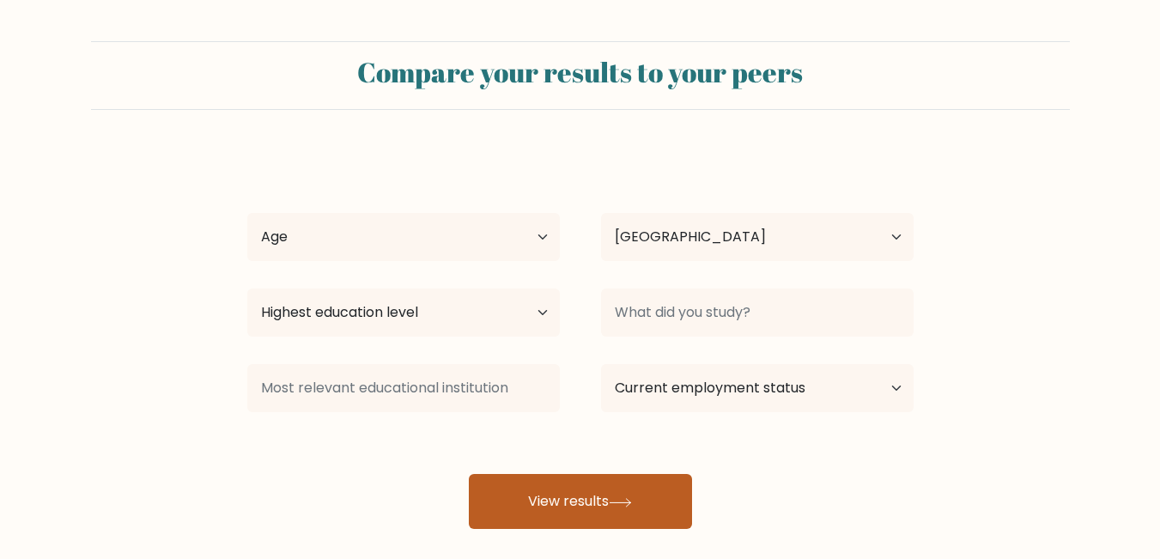
scroll to position [92, 0]
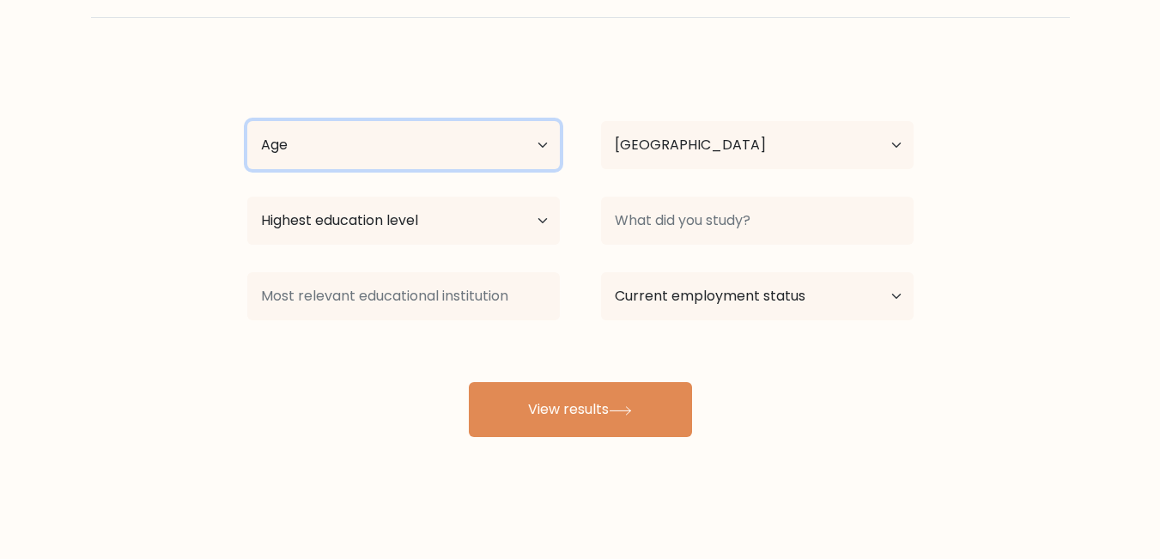
click at [392, 150] on select "Age Under [DEMOGRAPHIC_DATA] [DEMOGRAPHIC_DATA] [DEMOGRAPHIC_DATA] [DEMOGRAPHIC…" at bounding box center [403, 145] width 312 height 48
select select "18_24"
click at [247, 121] on select "Age Under 18 years old 18-24 years old 25-34 years old 35-44 years old 45-54 ye…" at bounding box center [403, 145] width 312 height 48
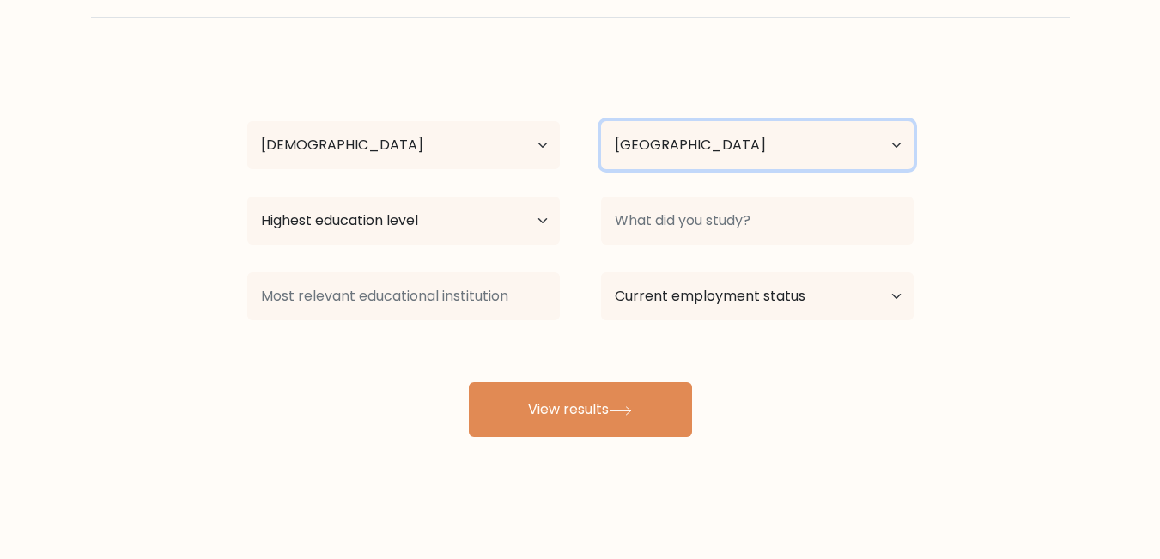
click at [710, 151] on select "Country Afghanistan Albania Algeria American Samoa Andorra Angola Anguilla Anta…" at bounding box center [757, 145] width 312 height 48
click at [705, 150] on select "Country Afghanistan Albania Algeria American Samoa Andorra Angola Anguilla Anta…" at bounding box center [757, 145] width 312 height 48
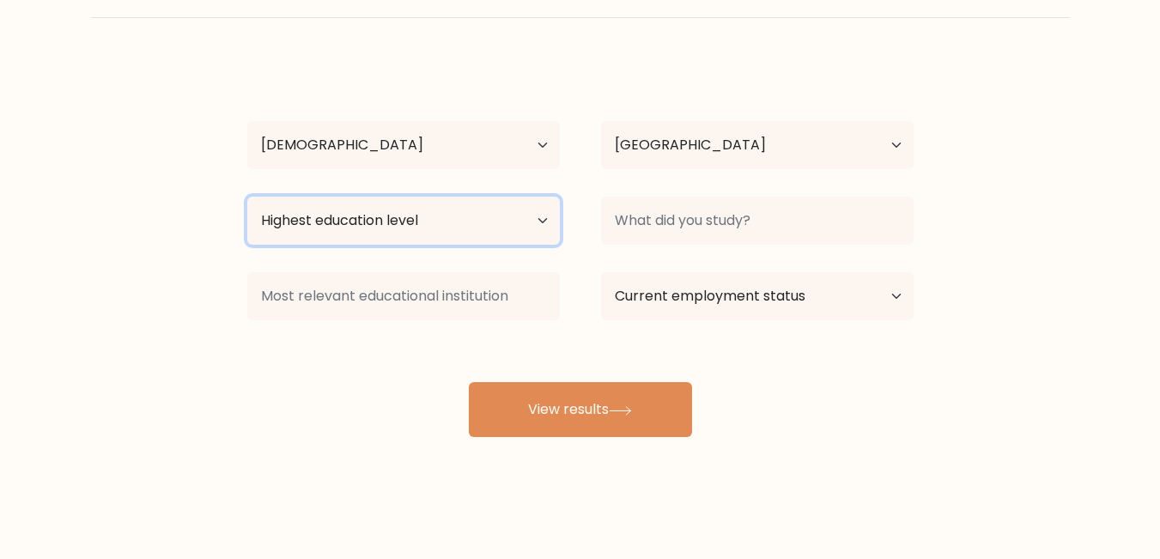
click at [523, 233] on select "Highest education level No schooling Primary Lower Secondary Upper Secondary Oc…" at bounding box center [403, 221] width 312 height 48
click at [247, 197] on select "Highest education level No schooling Primary Lower Secondary Upper Secondary Oc…" at bounding box center [403, 221] width 312 height 48
click at [372, 227] on select "Highest education level No schooling Primary Lower Secondary Upper Secondary Oc…" at bounding box center [403, 221] width 312 height 48
click at [405, 239] on select "Highest education level No schooling Primary Lower Secondary Upper Secondary Oc…" at bounding box center [403, 221] width 312 height 48
select select "bachelors_degree"
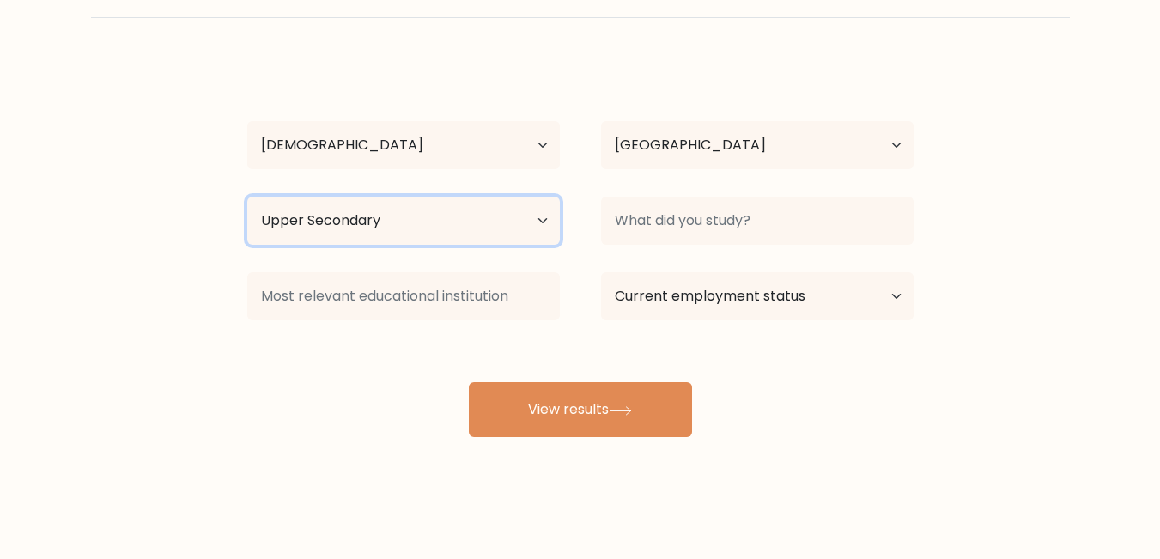
click at [247, 197] on select "Highest education level No schooling Primary Lower Secondary Upper Secondary Oc…" at bounding box center [403, 221] width 312 height 48
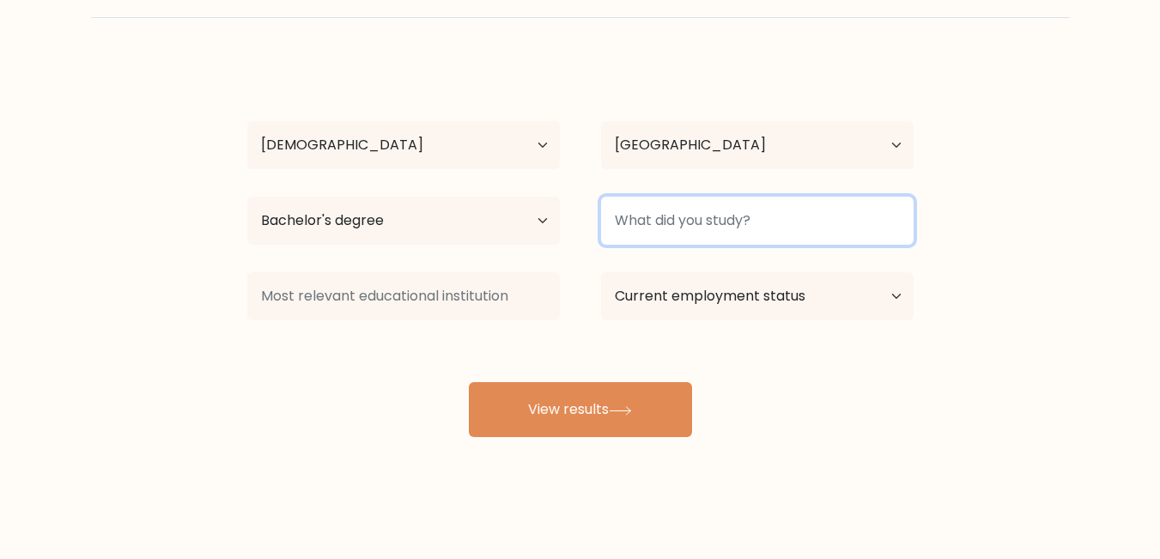
click at [729, 237] on input at bounding box center [757, 221] width 312 height 48
click at [736, 224] on input "Accountacy" at bounding box center [757, 221] width 312 height 48
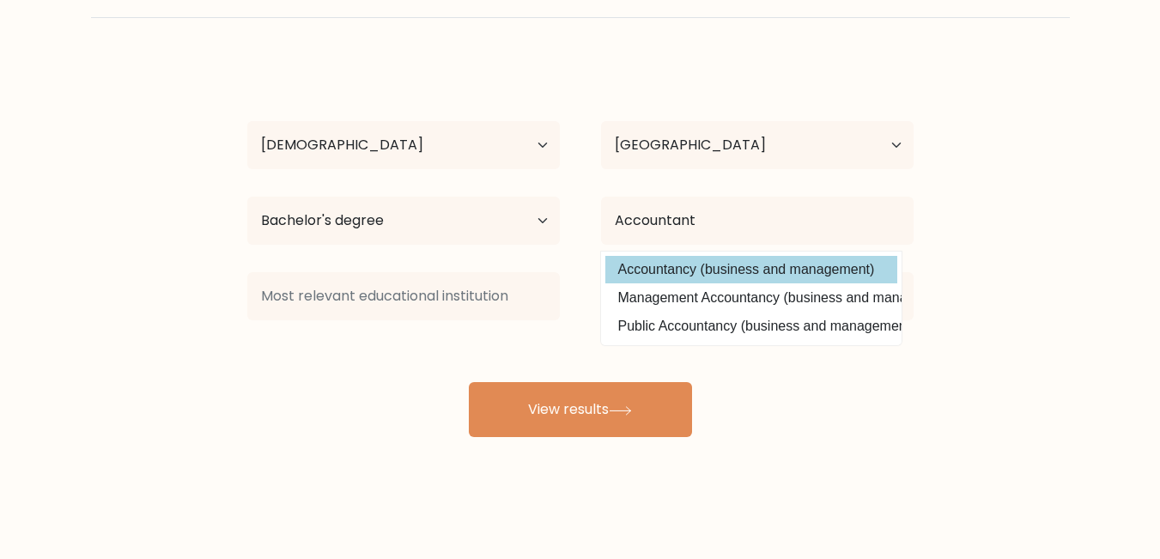
click at [765, 276] on option "Accountancy (business and management)" at bounding box center [751, 269] width 292 height 27
type input "Accountancy"
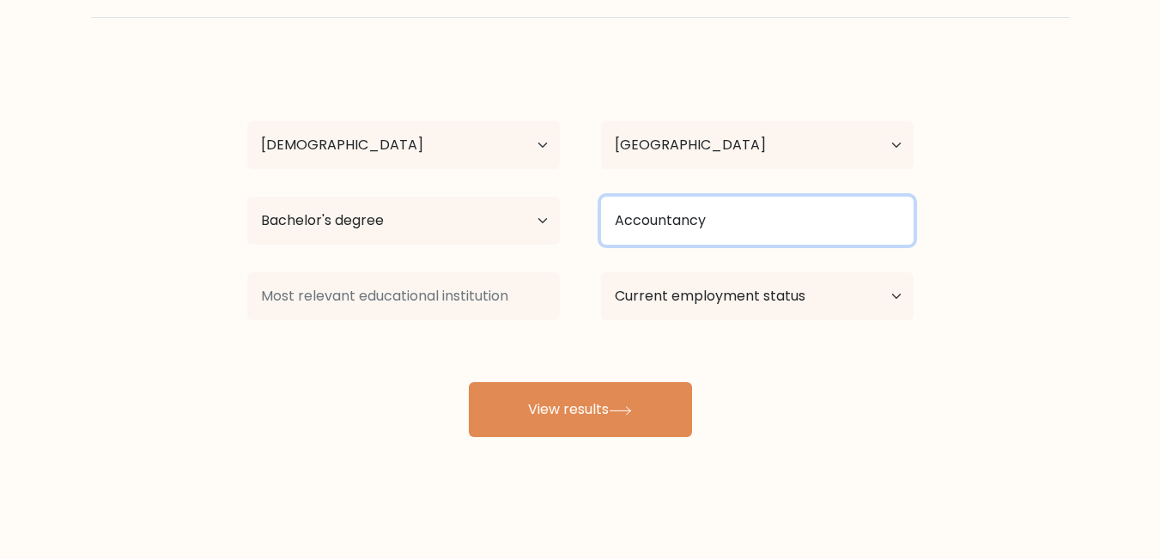
click at [736, 226] on input "Accountancy" at bounding box center [757, 221] width 312 height 48
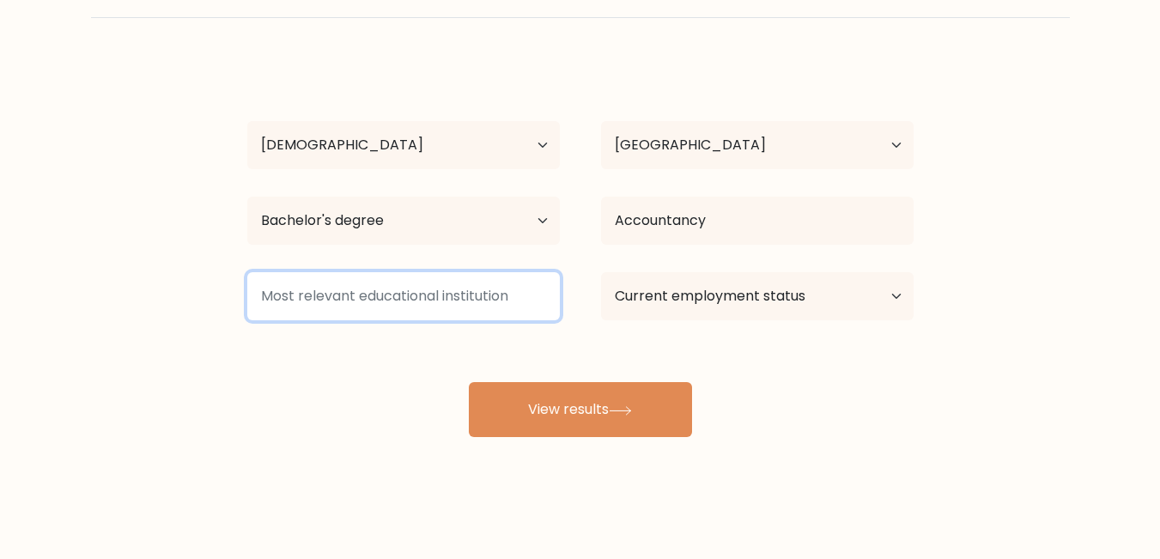
click at [464, 295] on input at bounding box center [403, 296] width 312 height 48
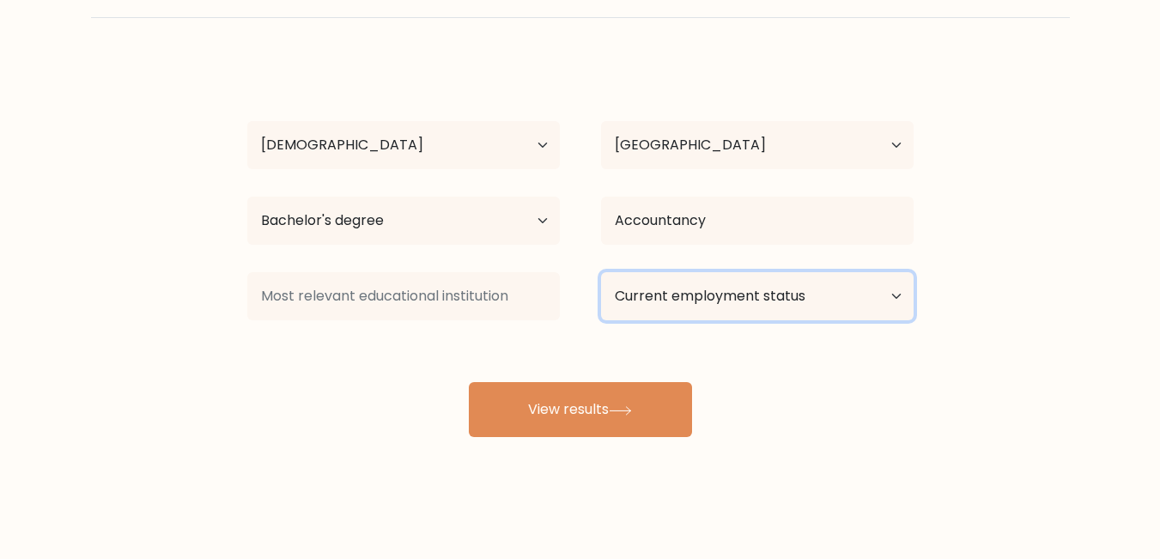
click at [695, 318] on select "Current employment status Employed Student Retired Other / prefer not to answer" at bounding box center [757, 296] width 312 height 48
select select "other"
click at [601, 272] on select "Current employment status Employed Student Retired Other / prefer not to answer" at bounding box center [757, 296] width 312 height 48
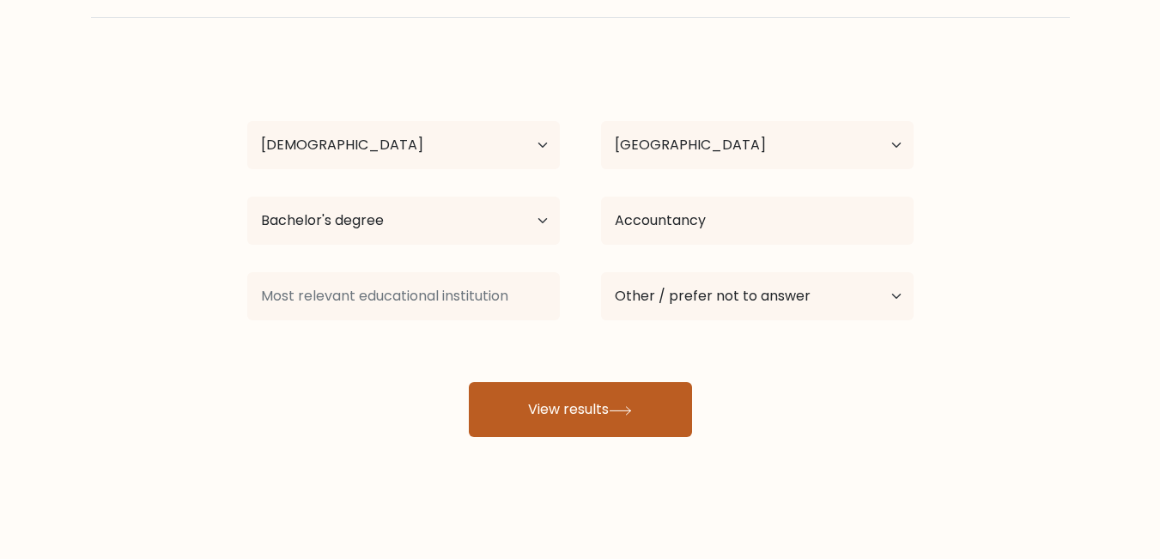
click at [592, 410] on button "View results" at bounding box center [580, 409] width 223 height 55
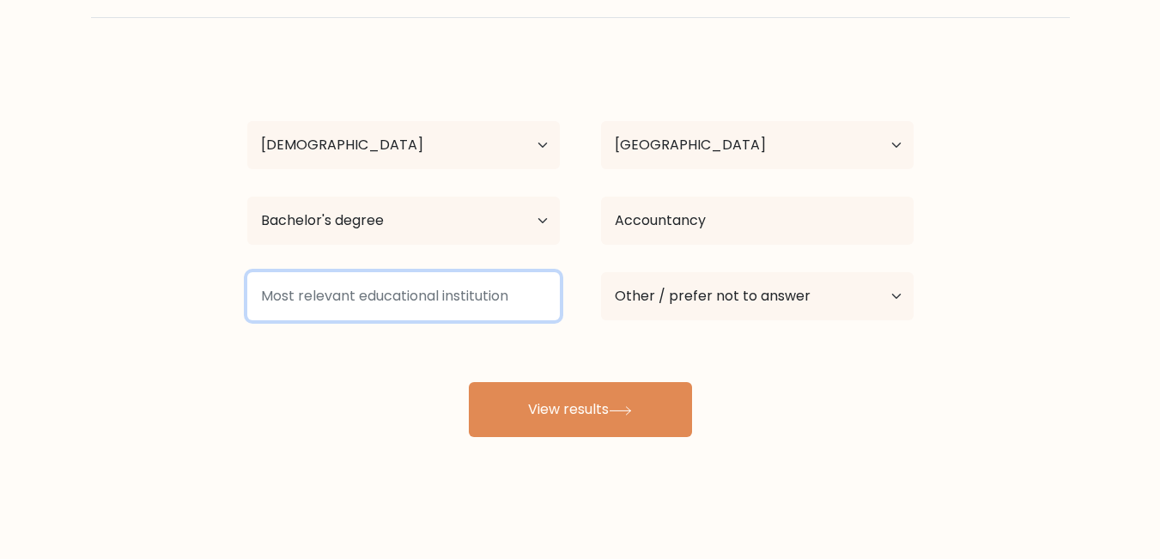
click at [440, 302] on input at bounding box center [403, 296] width 312 height 48
click at [349, 295] on input at bounding box center [403, 296] width 312 height 48
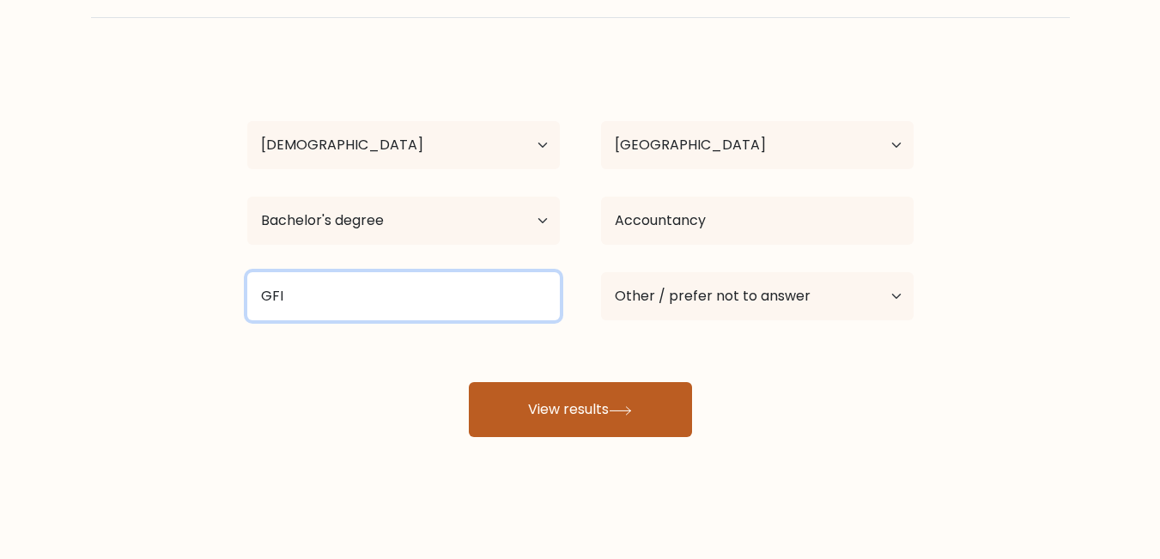
type input "GFI"
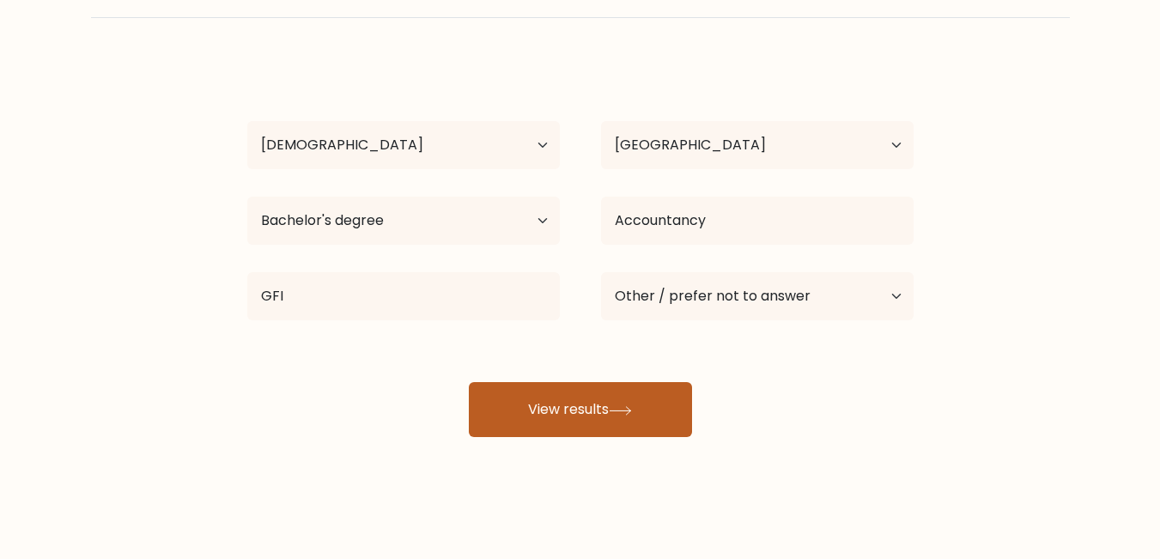
click at [531, 416] on button "View results" at bounding box center [580, 409] width 223 height 55
